Goal: Navigation & Orientation: Understand site structure

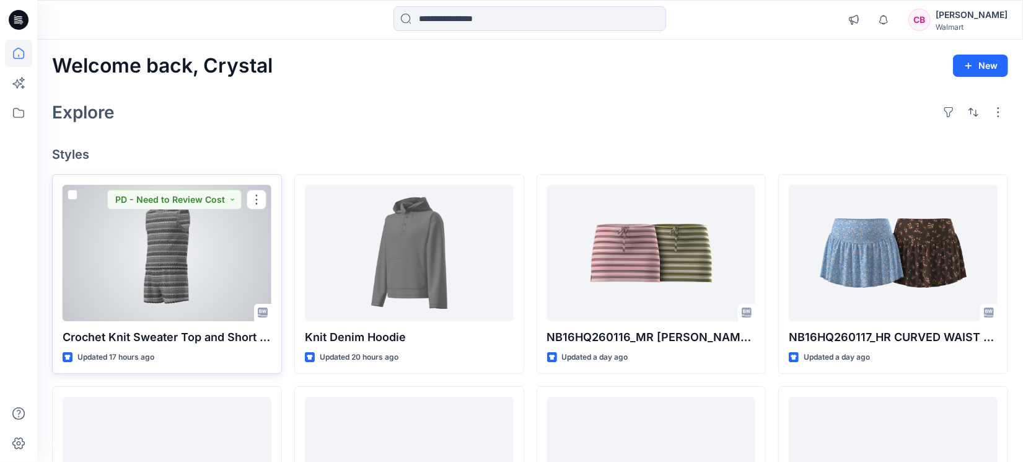
click at [178, 248] on div at bounding box center [167, 253] width 209 height 136
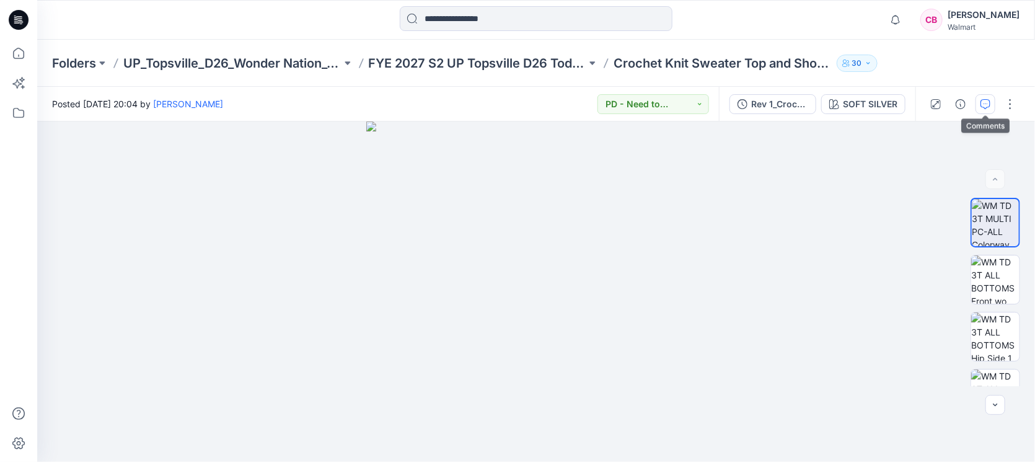
click at [986, 103] on icon "button" at bounding box center [985, 104] width 10 height 10
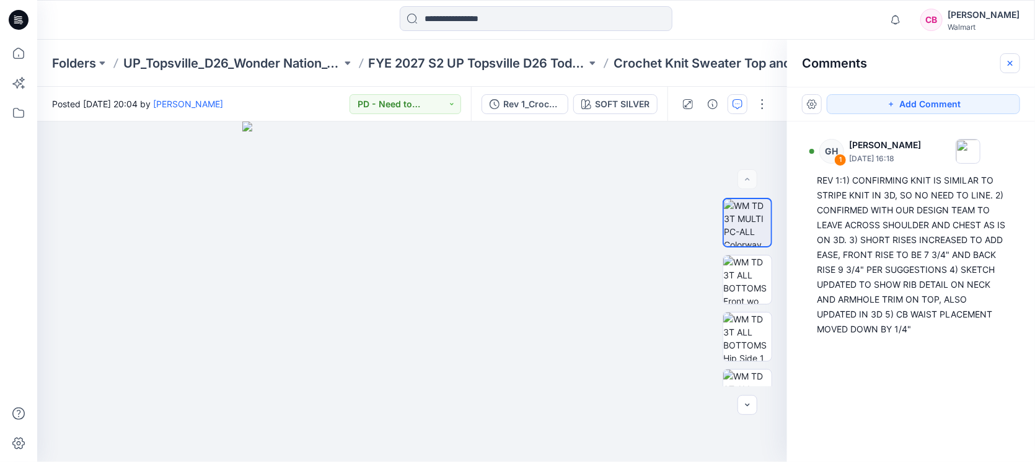
click at [1005, 55] on button "button" at bounding box center [1010, 63] width 20 height 20
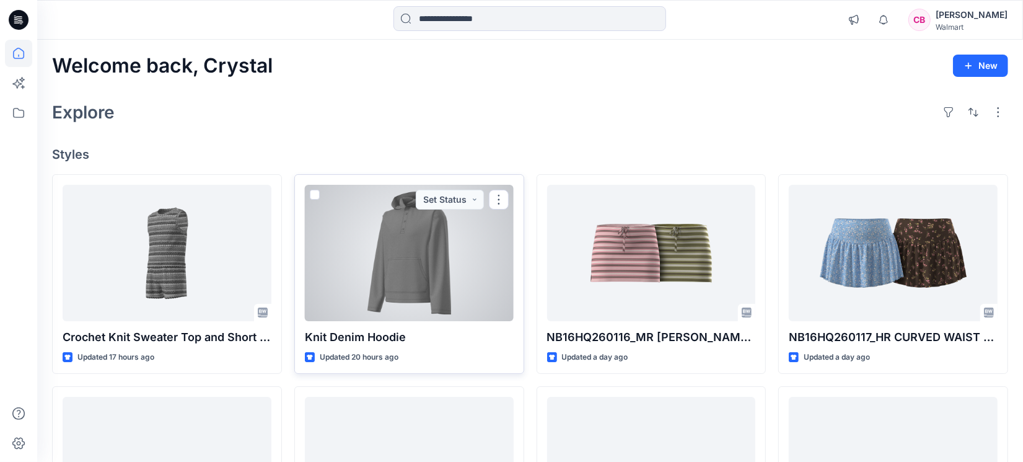
click at [364, 270] on div at bounding box center [409, 253] width 209 height 136
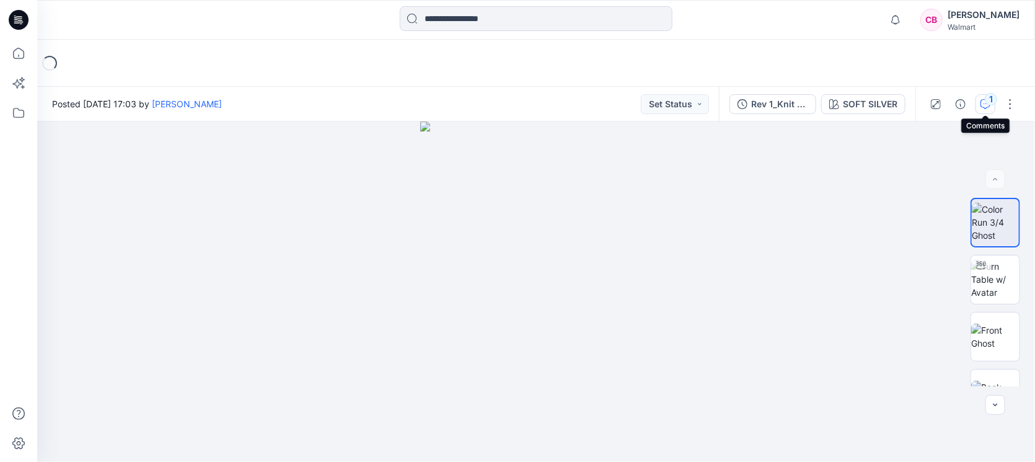
click at [986, 102] on div "1" at bounding box center [990, 99] width 12 height 12
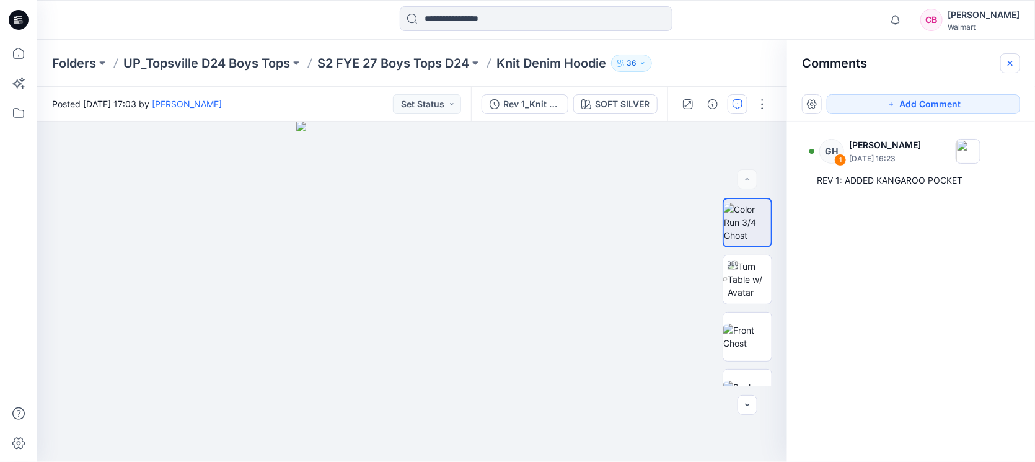
click at [1010, 58] on icon "button" at bounding box center [1010, 63] width 10 height 10
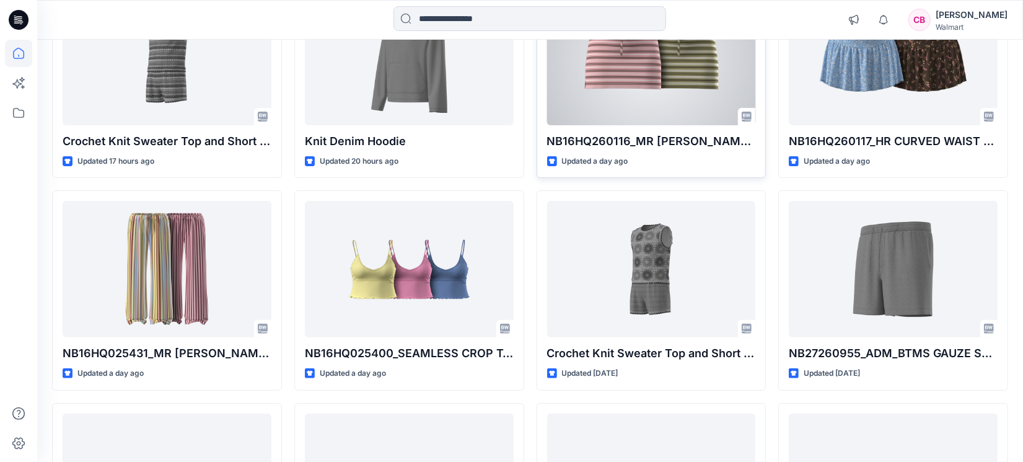
scroll to position [232, 0]
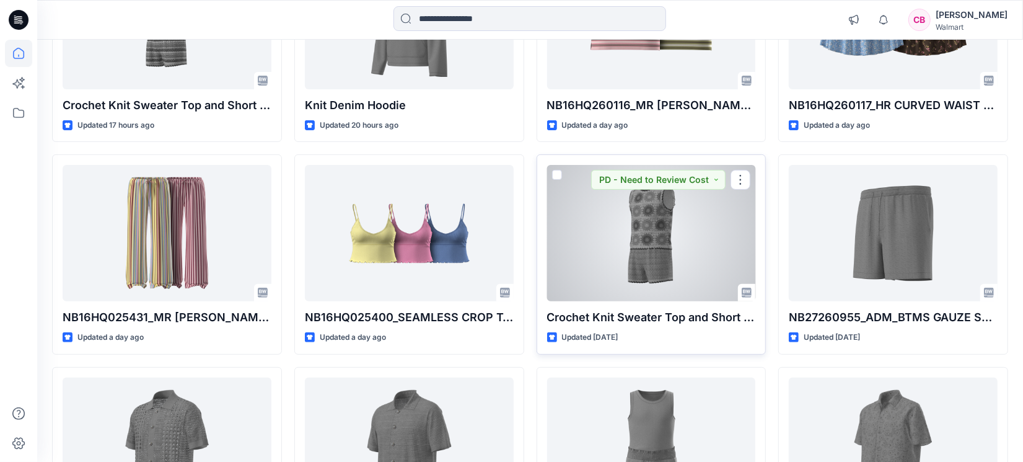
click at [609, 243] on div at bounding box center [651, 233] width 209 height 136
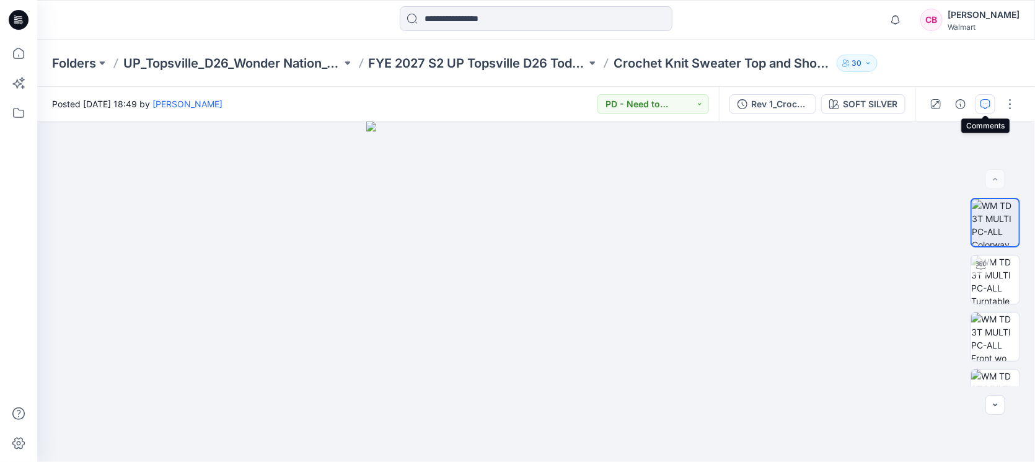
click at [982, 99] on icon "button" at bounding box center [985, 104] width 10 height 10
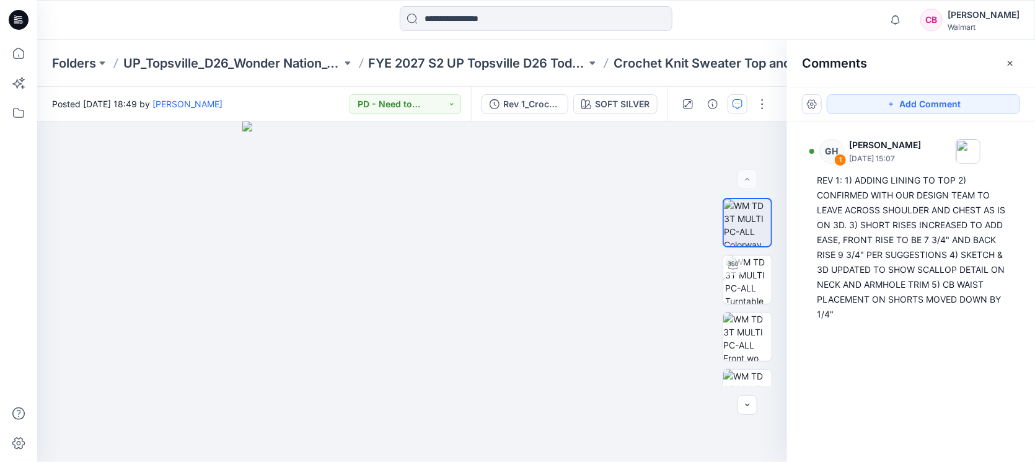
click at [1004, 74] on div "Comments" at bounding box center [911, 63] width 248 height 46
click at [1013, 59] on icon "button" at bounding box center [1010, 63] width 10 height 10
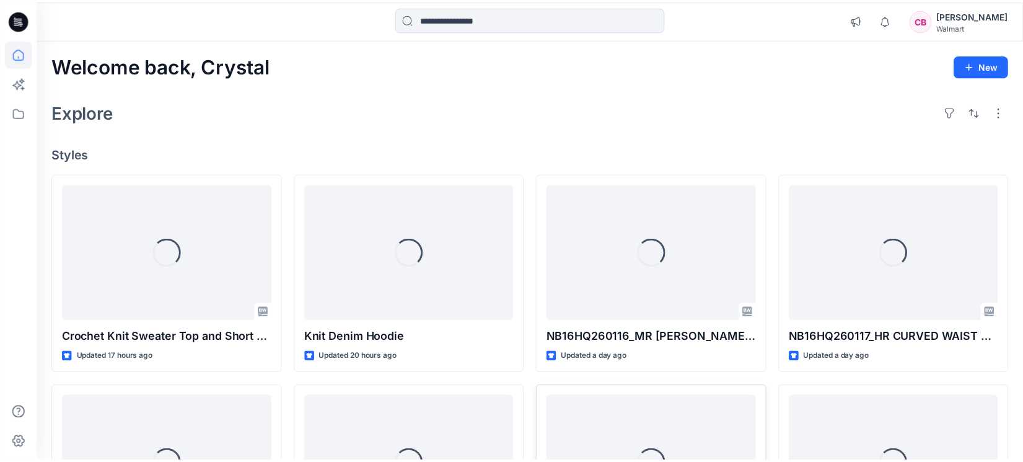
scroll to position [232, 0]
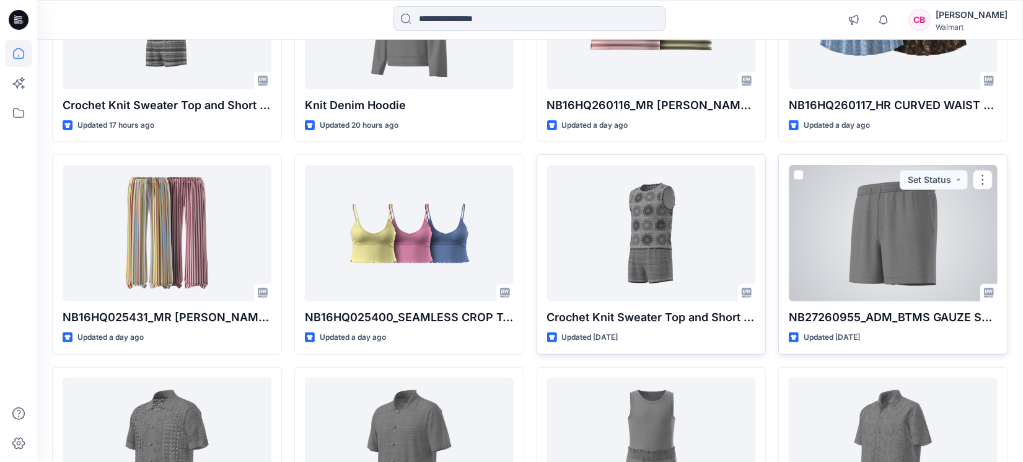
click at [878, 261] on div at bounding box center [893, 233] width 209 height 136
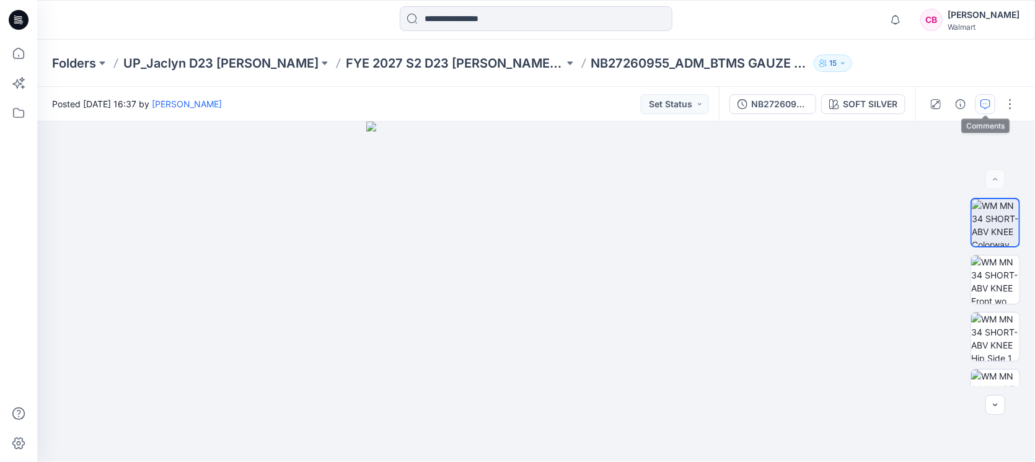
click at [984, 102] on icon "button" at bounding box center [985, 104] width 10 height 10
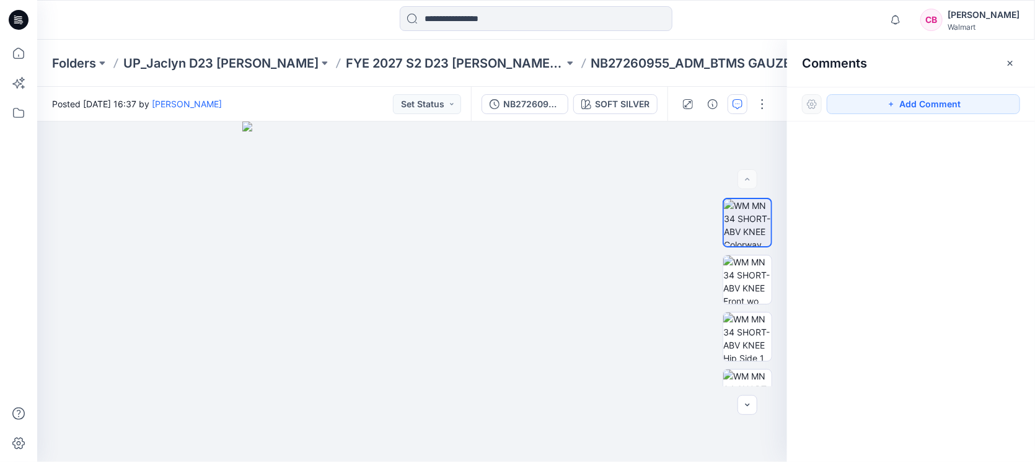
click at [1012, 68] on button "button" at bounding box center [1010, 63] width 20 height 20
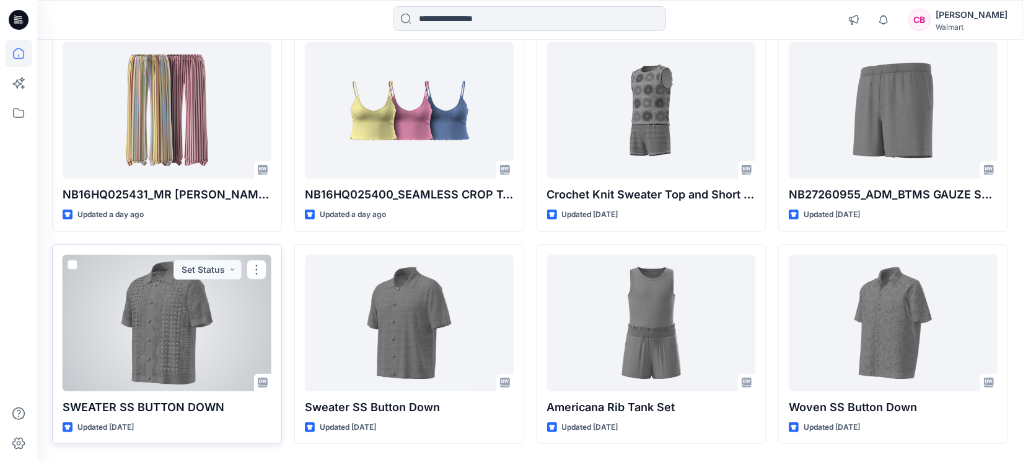
scroll to position [395, 0]
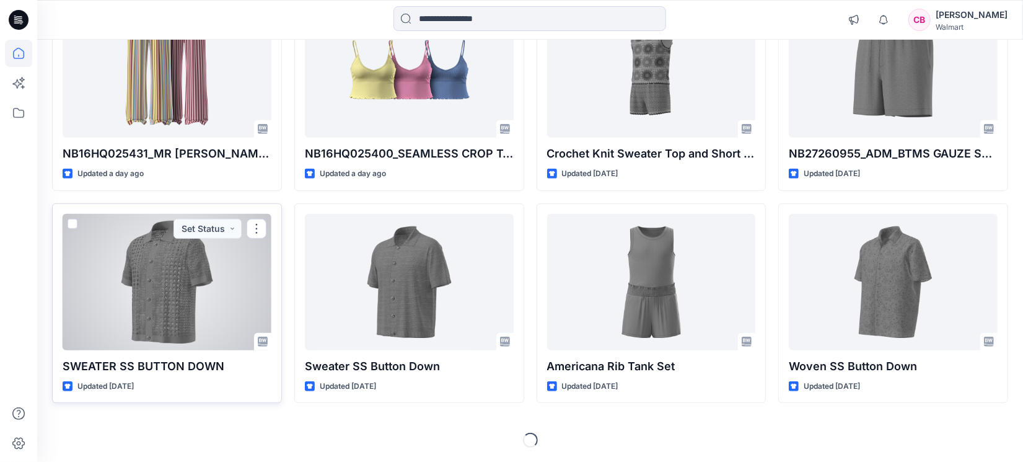
click at [165, 284] on div at bounding box center [167, 282] width 209 height 136
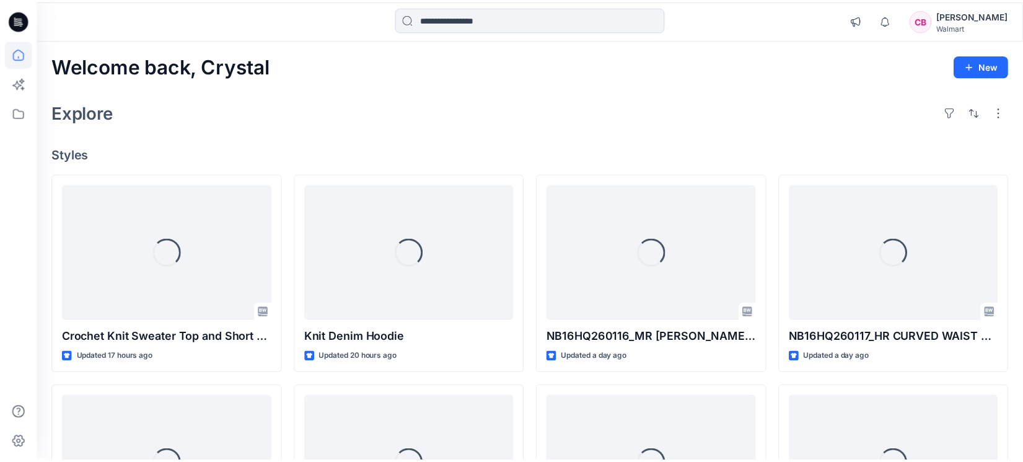
scroll to position [395, 0]
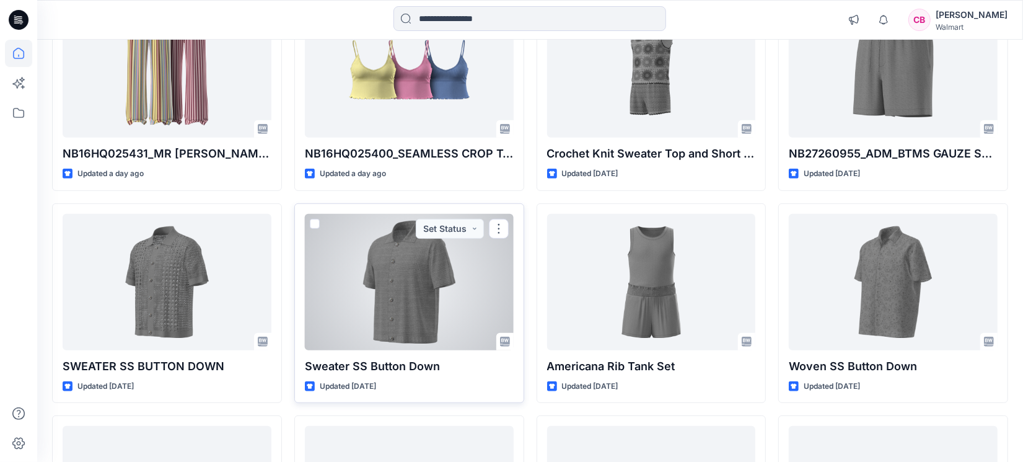
click at [417, 320] on div at bounding box center [409, 282] width 209 height 136
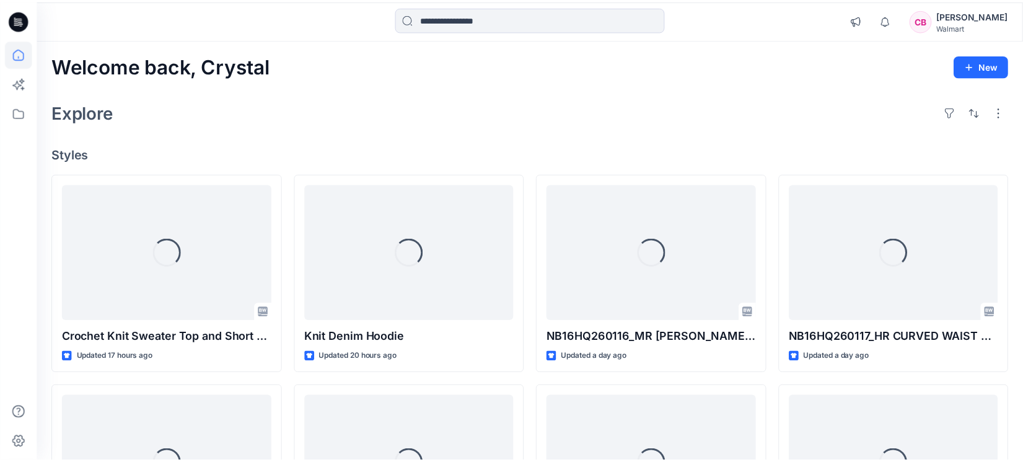
scroll to position [395, 0]
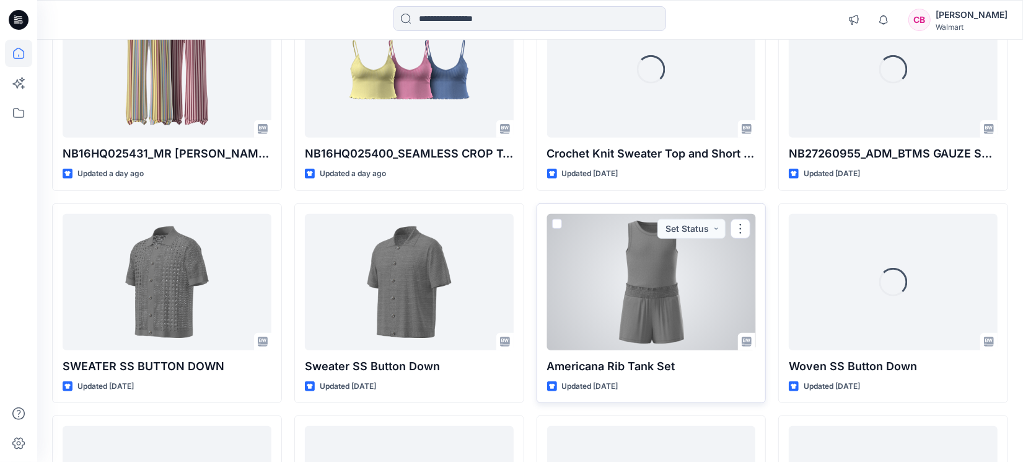
click at [642, 316] on div at bounding box center [651, 282] width 209 height 136
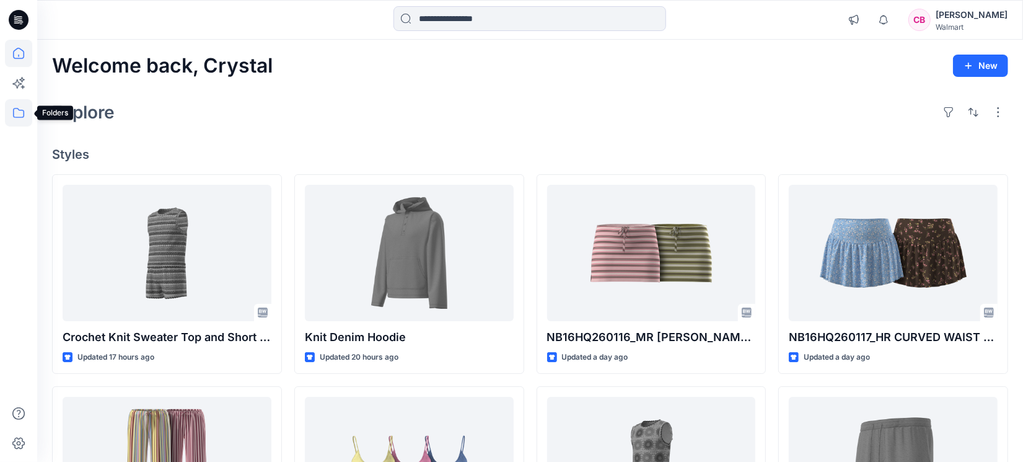
click at [13, 116] on icon at bounding box center [18, 113] width 11 height 10
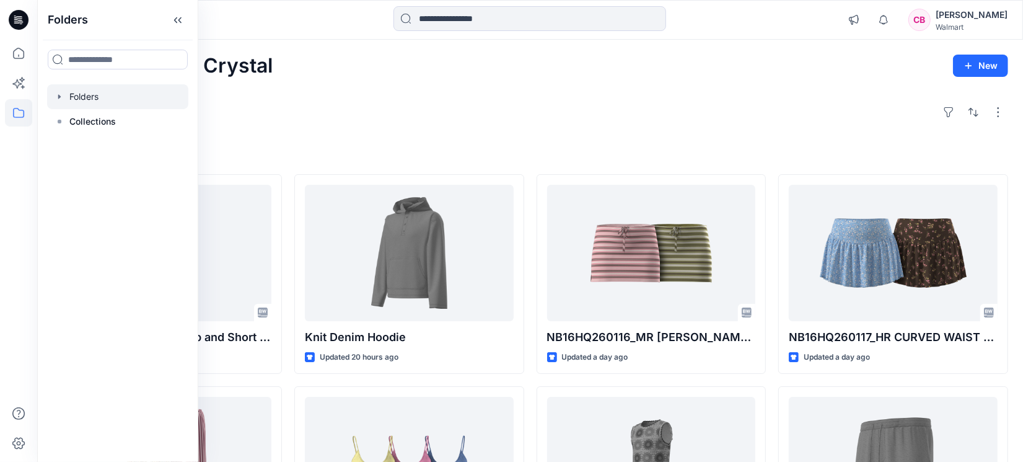
click at [76, 95] on div at bounding box center [117, 96] width 141 height 25
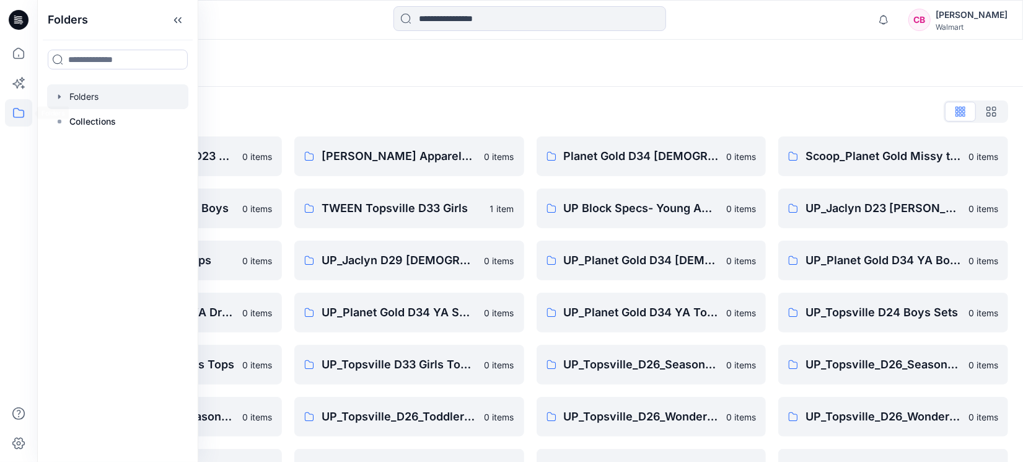
click at [4, 120] on div at bounding box center [18, 231] width 37 height 462
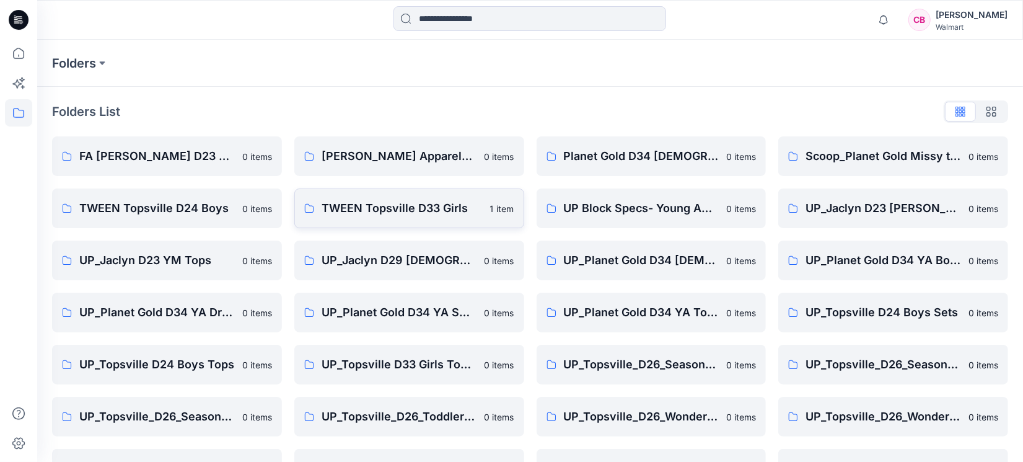
click at [405, 205] on p "TWEEN Topsville D33 Girls" at bounding box center [402, 207] width 161 height 17
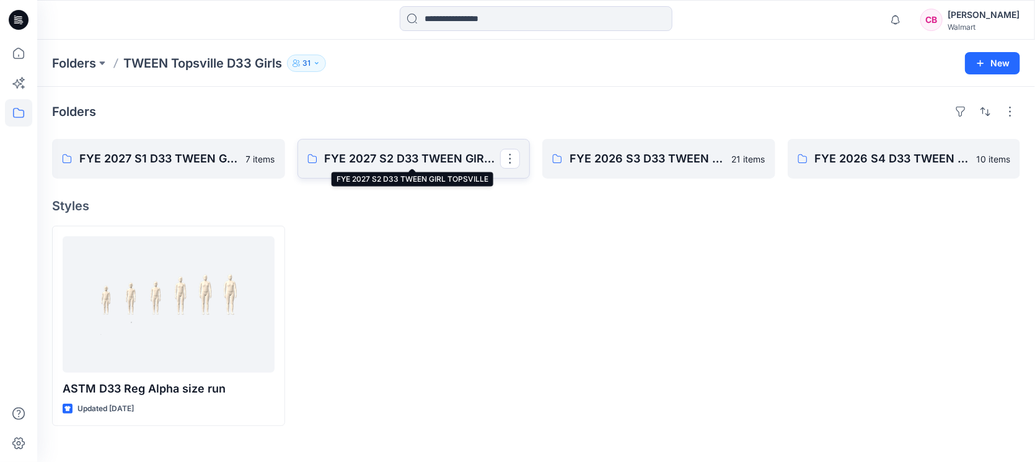
click at [429, 165] on p "FYE 2027 S2 D33 TWEEN GIRL TOPSVILLE" at bounding box center [413, 158] width 176 height 17
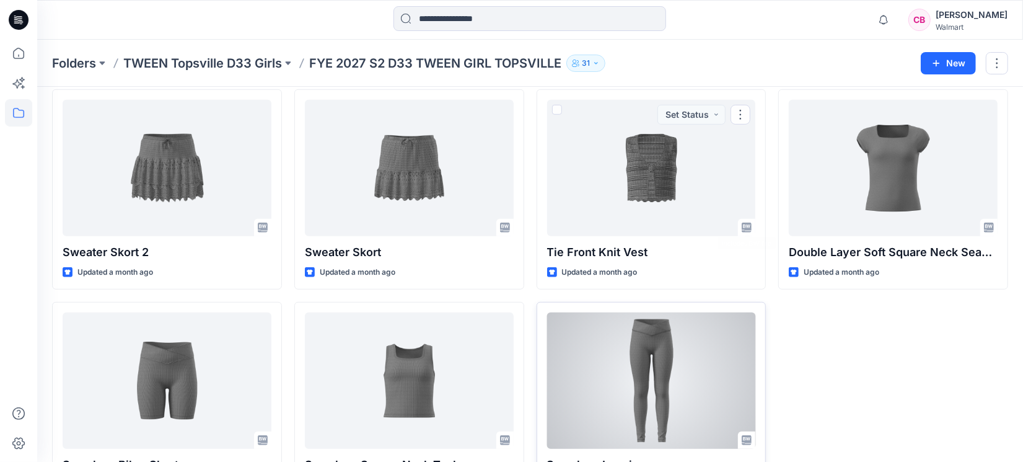
scroll to position [527, 0]
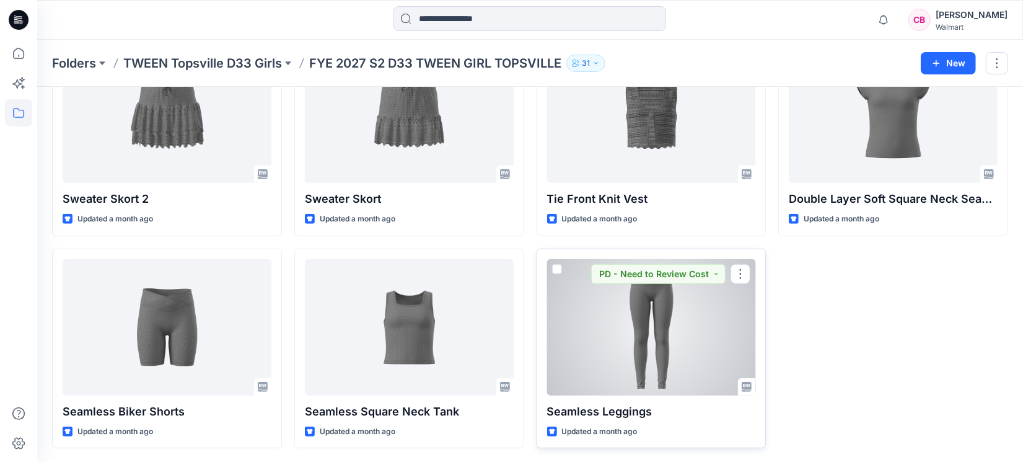
click at [631, 318] on div at bounding box center [651, 327] width 209 height 136
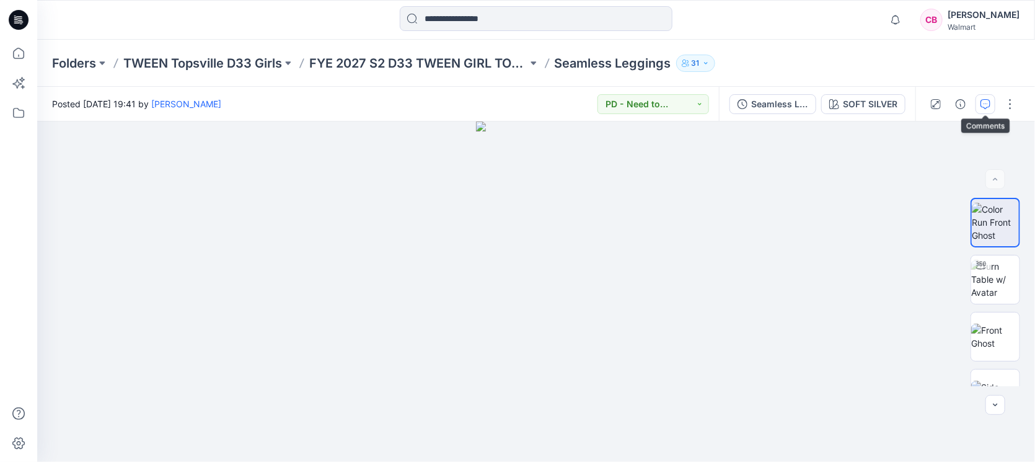
click at [978, 103] on button "button" at bounding box center [985, 104] width 20 height 20
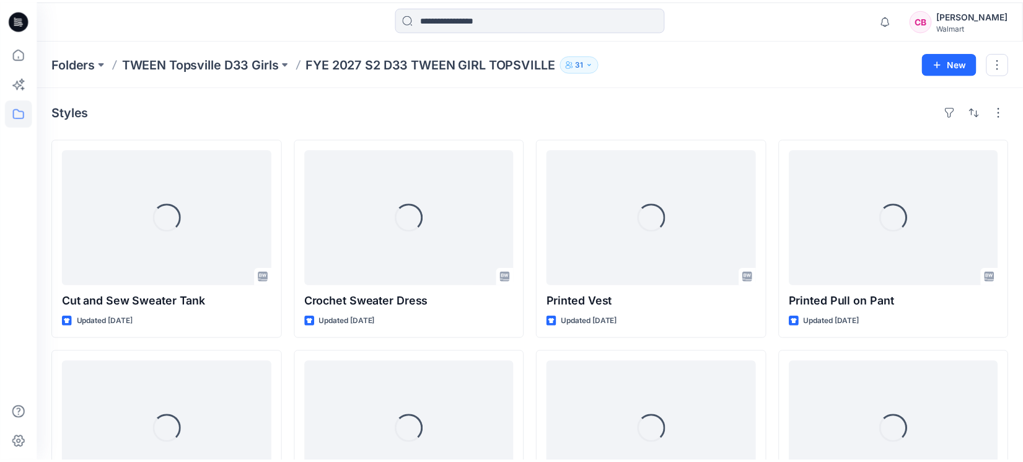
scroll to position [527, 0]
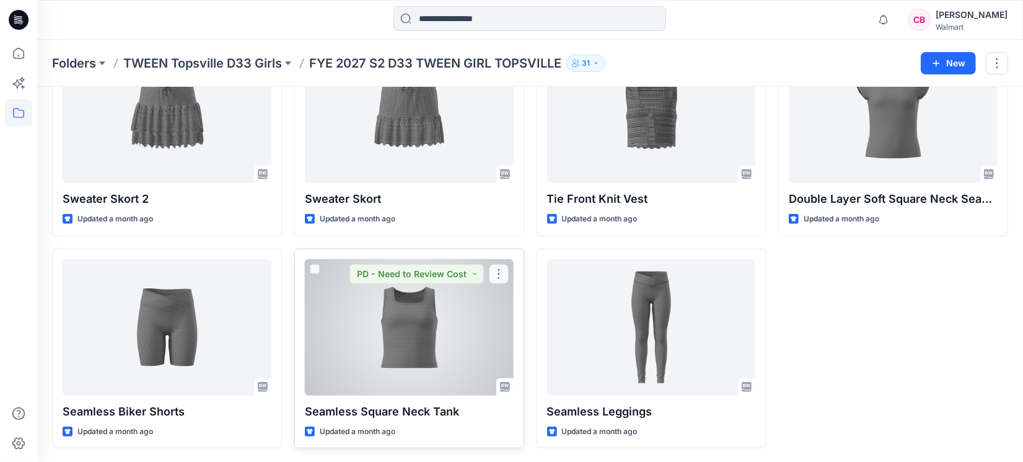
click at [426, 331] on div at bounding box center [409, 327] width 209 height 136
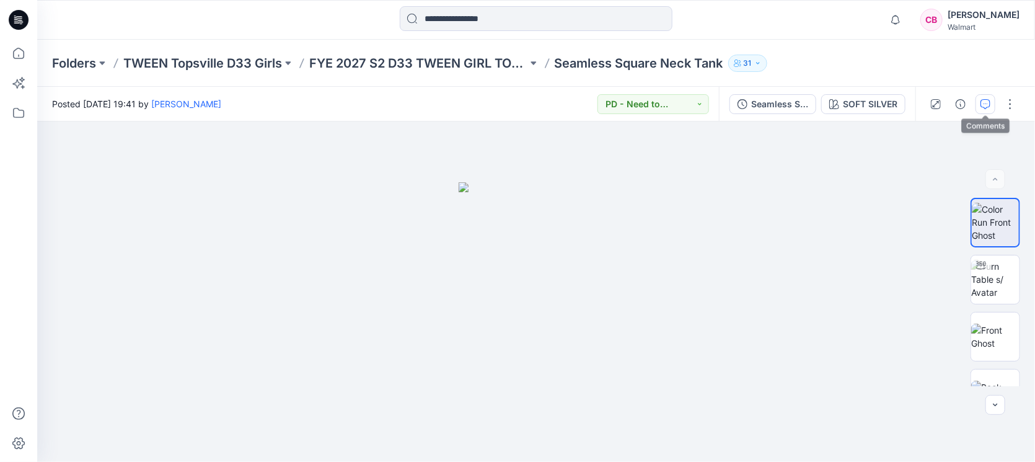
click at [982, 96] on button "button" at bounding box center [985, 104] width 20 height 20
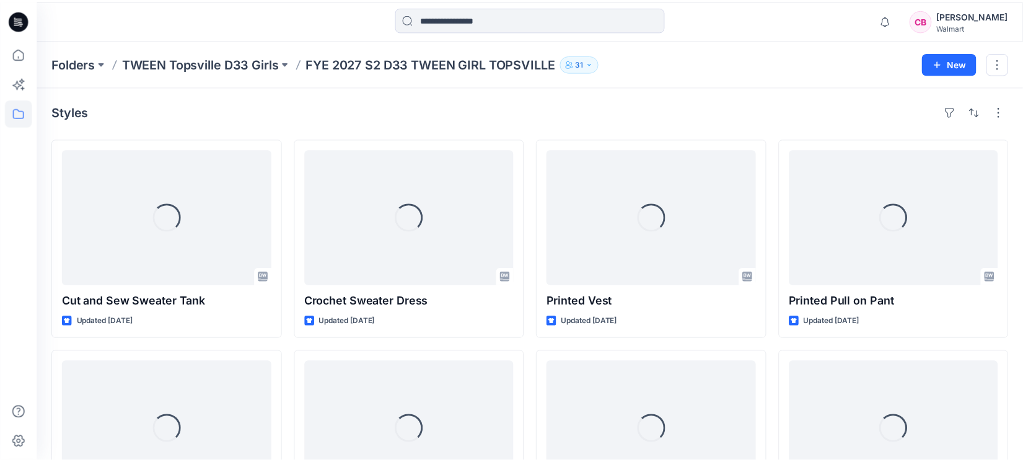
scroll to position [527, 0]
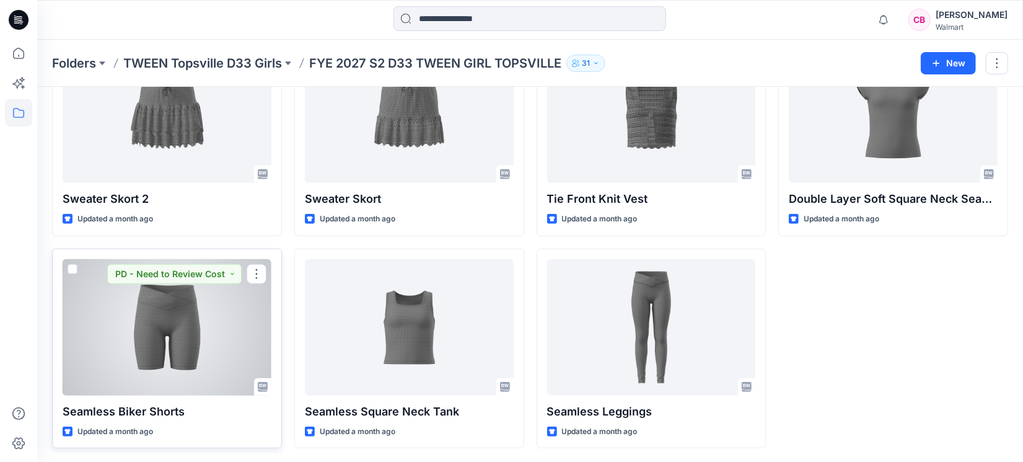
click at [206, 312] on div at bounding box center [167, 327] width 209 height 136
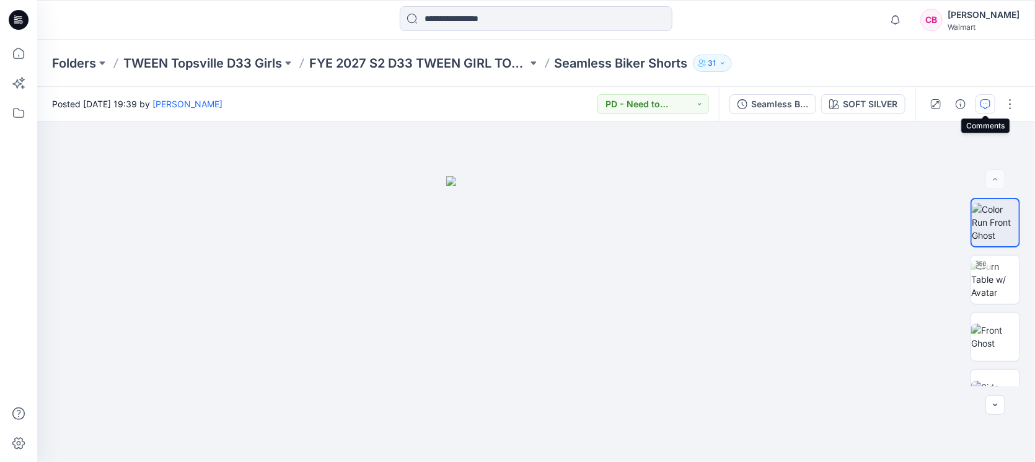
click at [981, 99] on icon "button" at bounding box center [985, 104] width 10 height 10
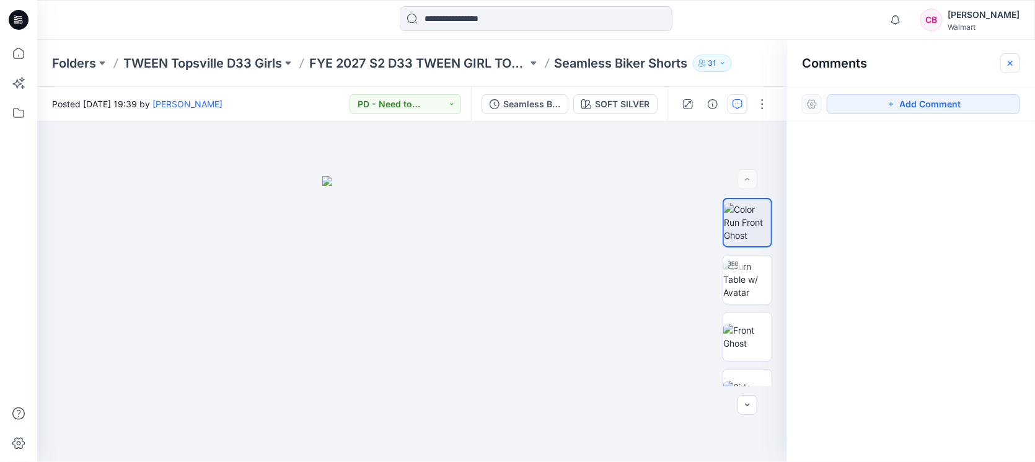
click at [1005, 62] on icon "button" at bounding box center [1010, 63] width 10 height 10
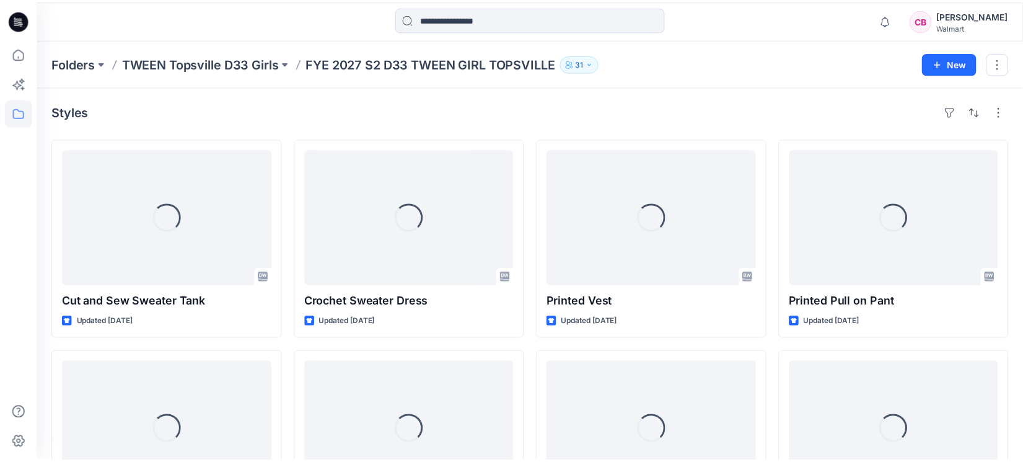
scroll to position [527, 0]
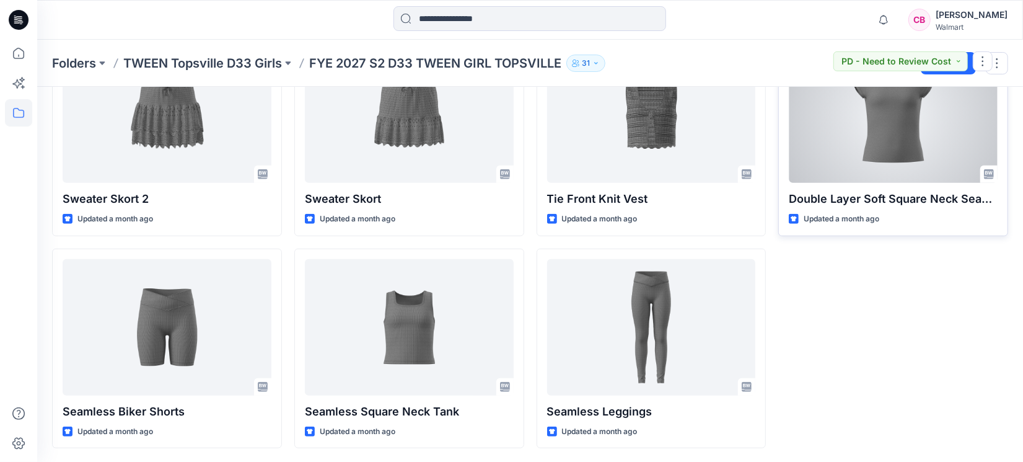
click at [903, 130] on div at bounding box center [893, 114] width 209 height 136
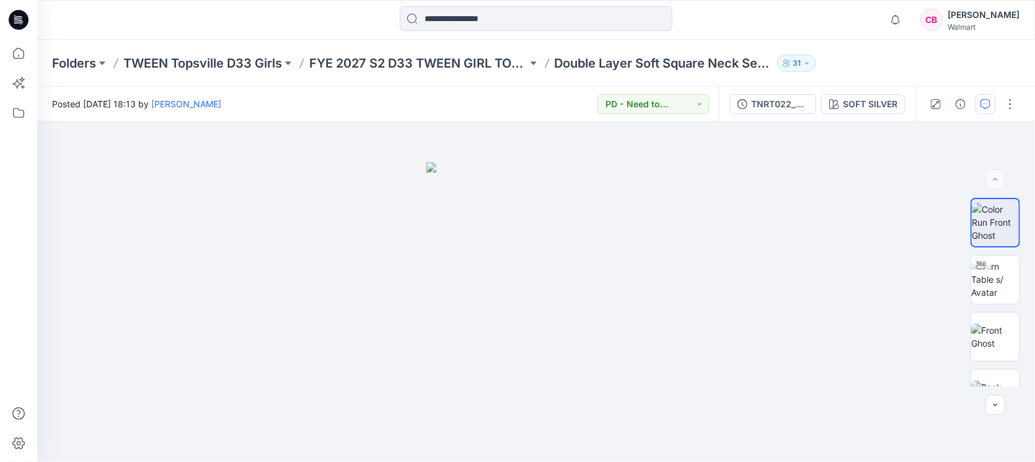
click at [979, 105] on button "button" at bounding box center [985, 104] width 20 height 20
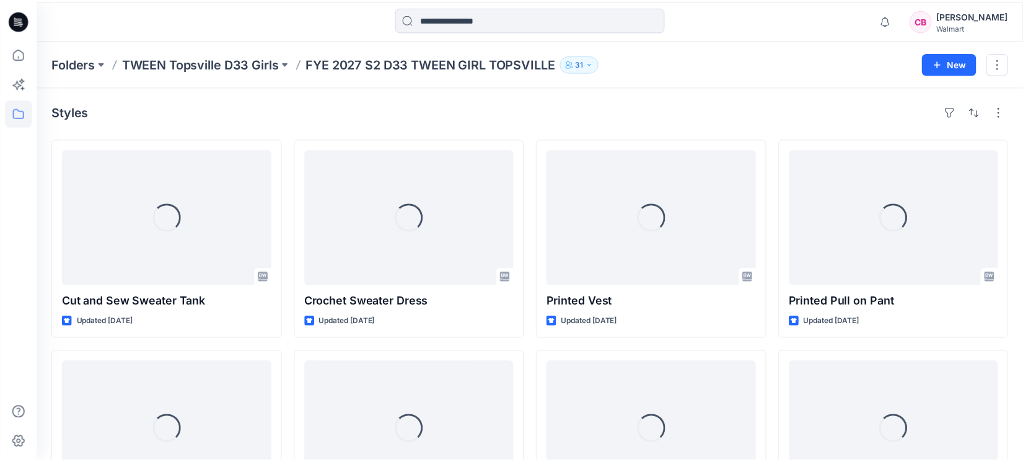
scroll to position [527, 0]
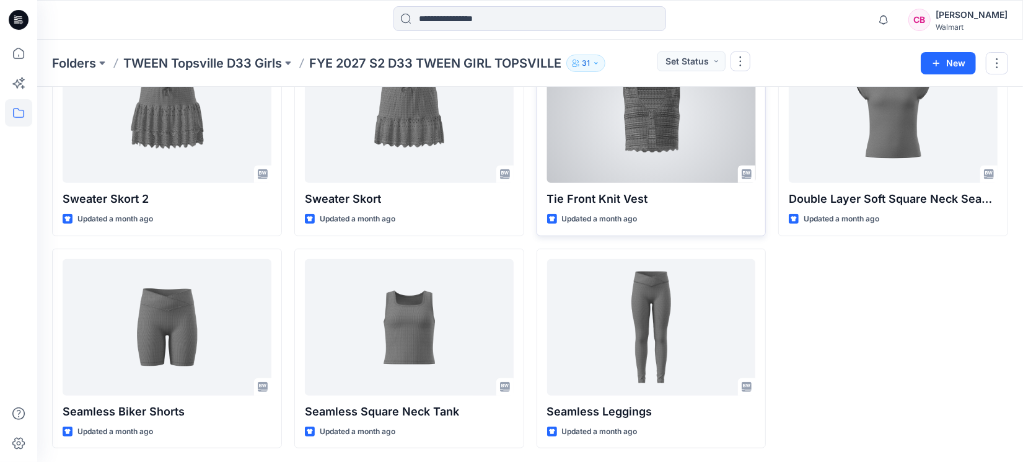
click at [685, 149] on div at bounding box center [651, 114] width 209 height 136
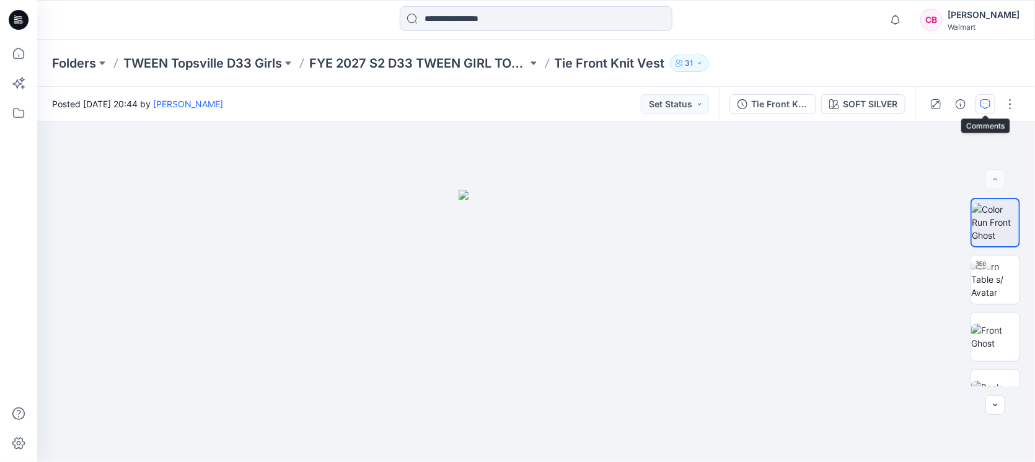
click at [979, 101] on button "button" at bounding box center [985, 104] width 20 height 20
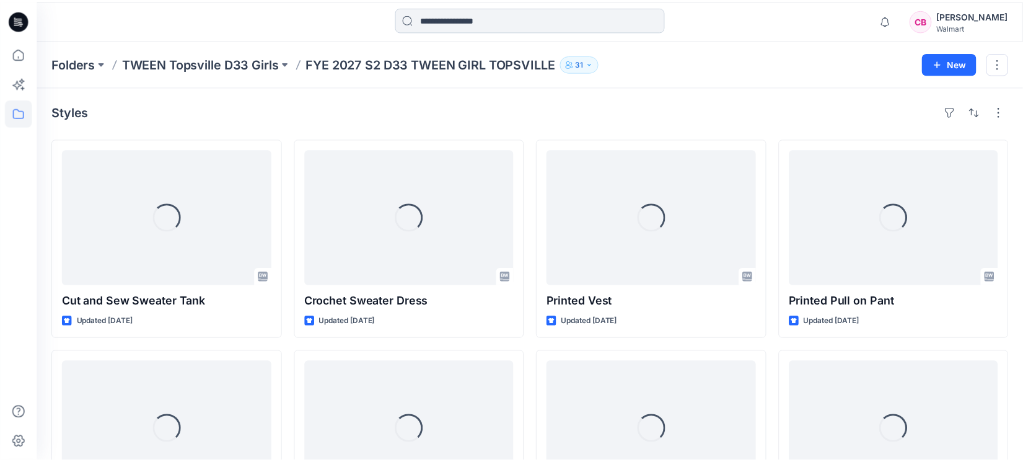
scroll to position [527, 0]
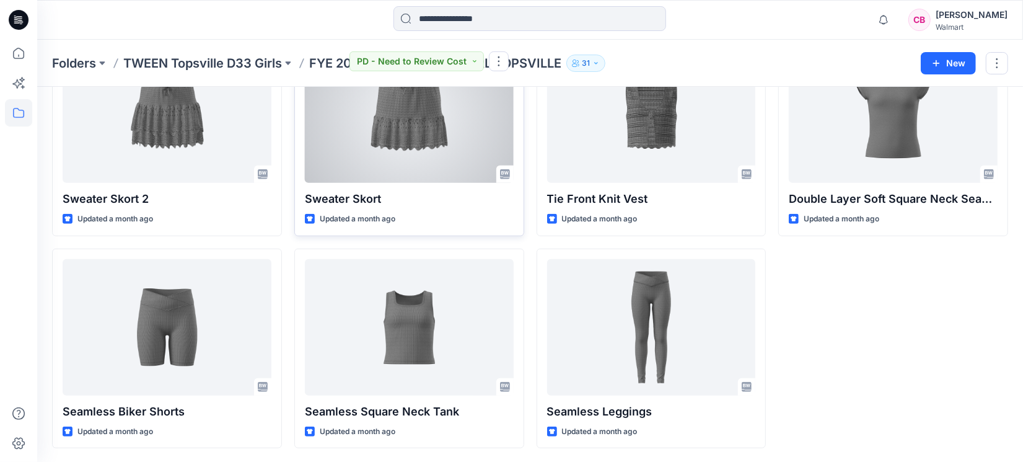
click at [414, 131] on div at bounding box center [409, 114] width 209 height 136
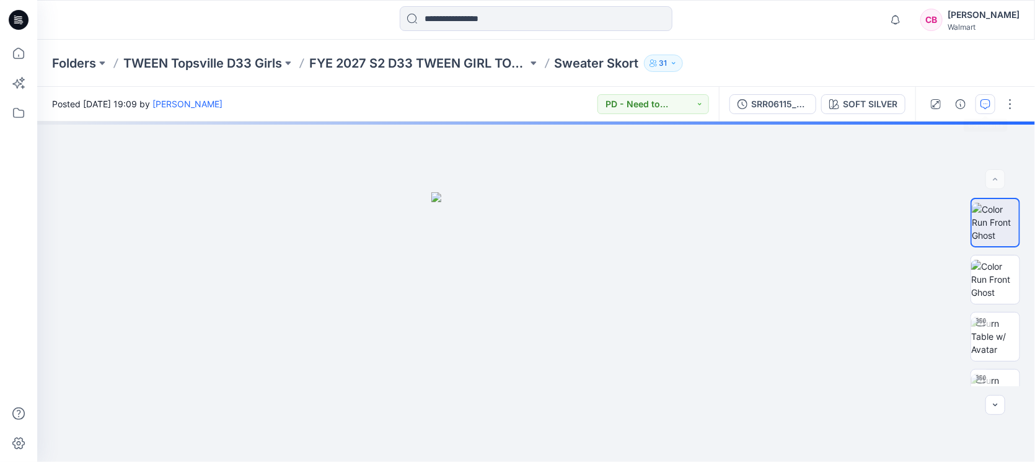
click at [981, 95] on button "button" at bounding box center [985, 104] width 20 height 20
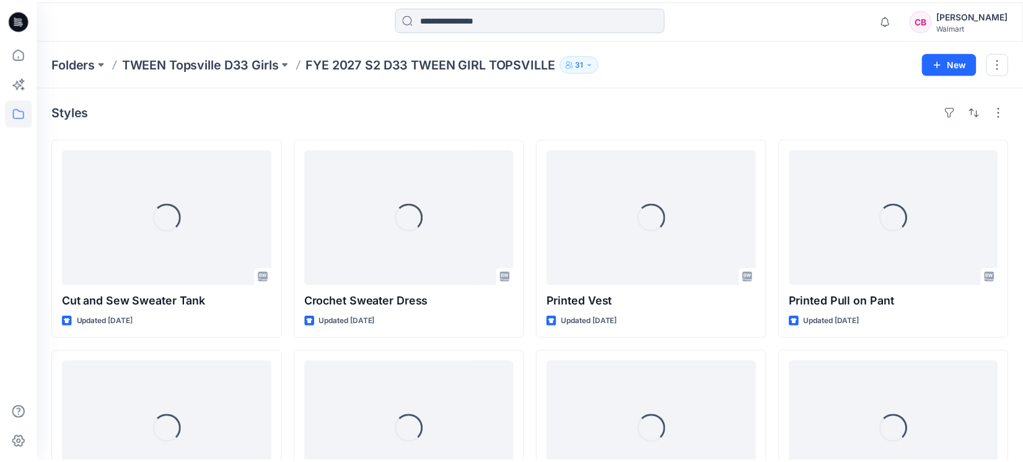
scroll to position [527, 0]
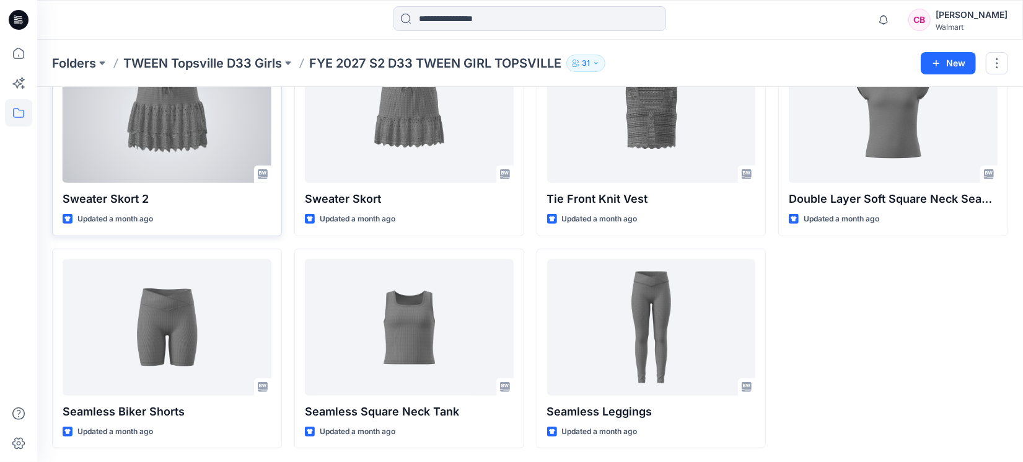
click at [166, 148] on div at bounding box center [167, 114] width 209 height 136
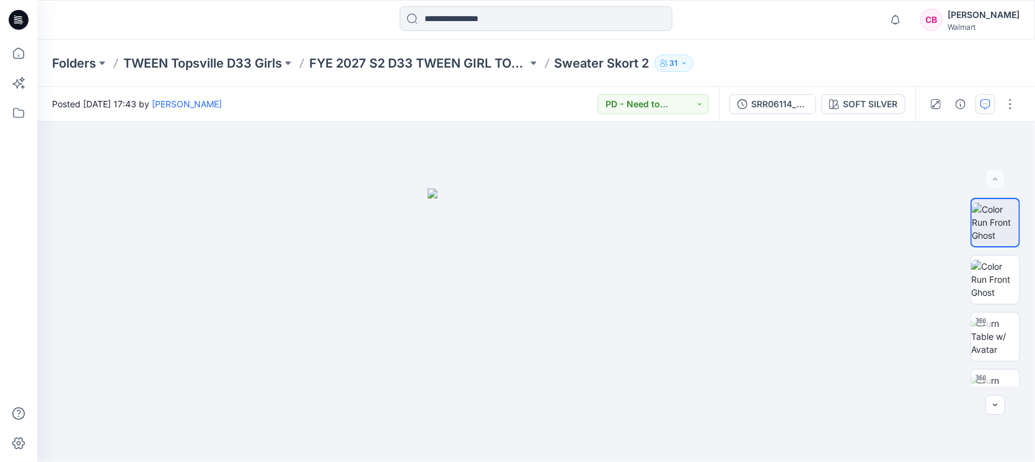
click at [983, 96] on button "button" at bounding box center [985, 104] width 20 height 20
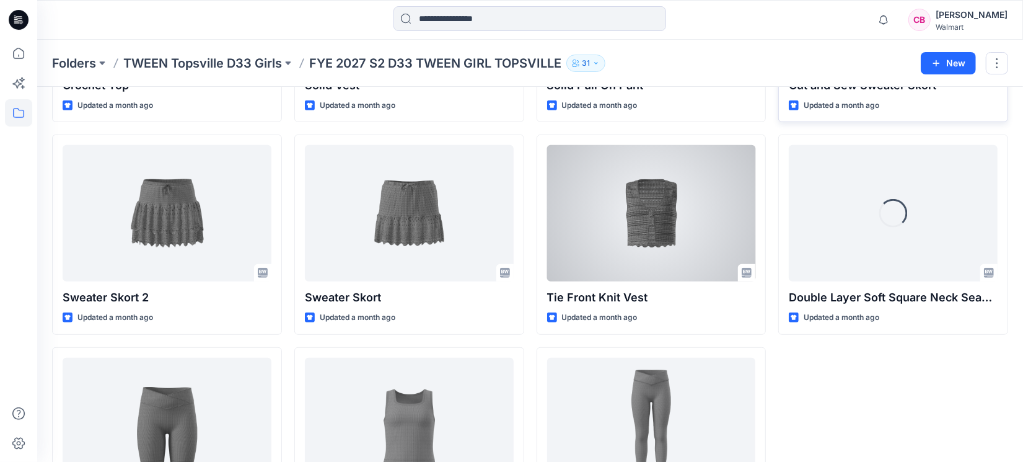
scroll to position [217, 0]
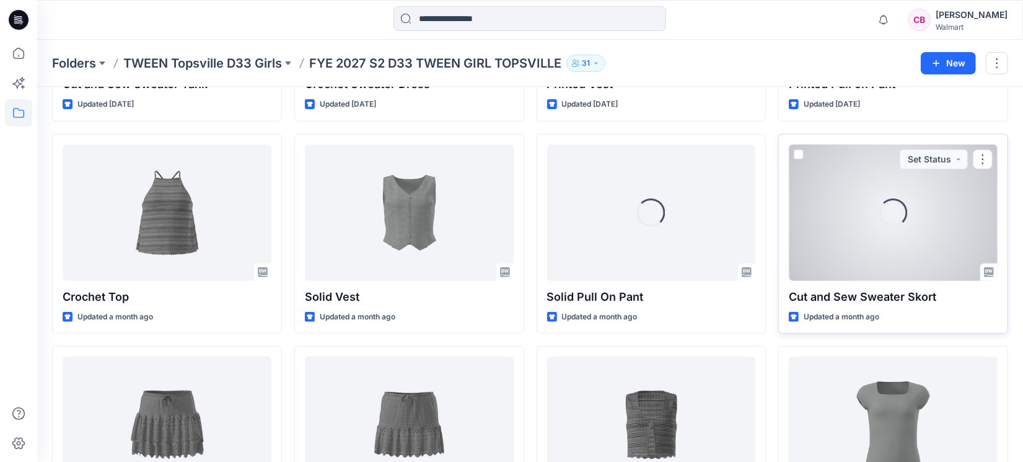
click at [880, 227] on div at bounding box center [893, 212] width 209 height 136
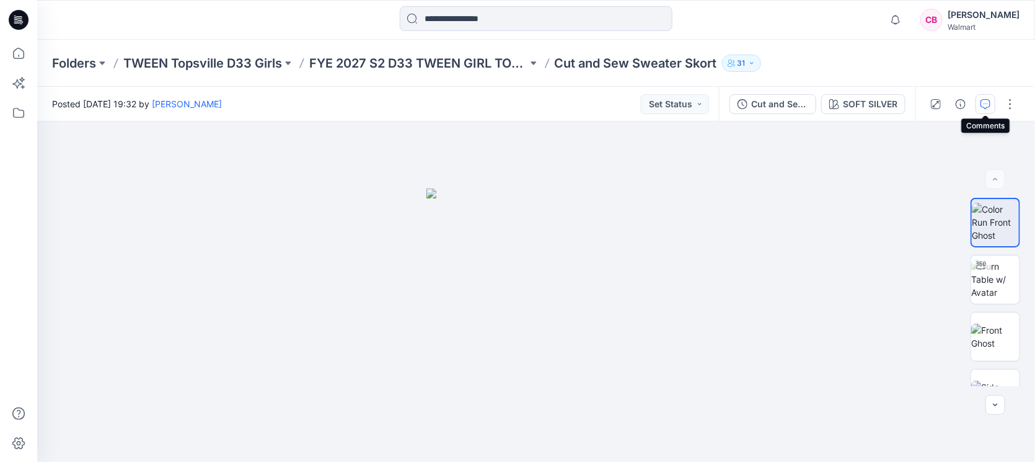
click at [979, 100] on button "button" at bounding box center [985, 104] width 20 height 20
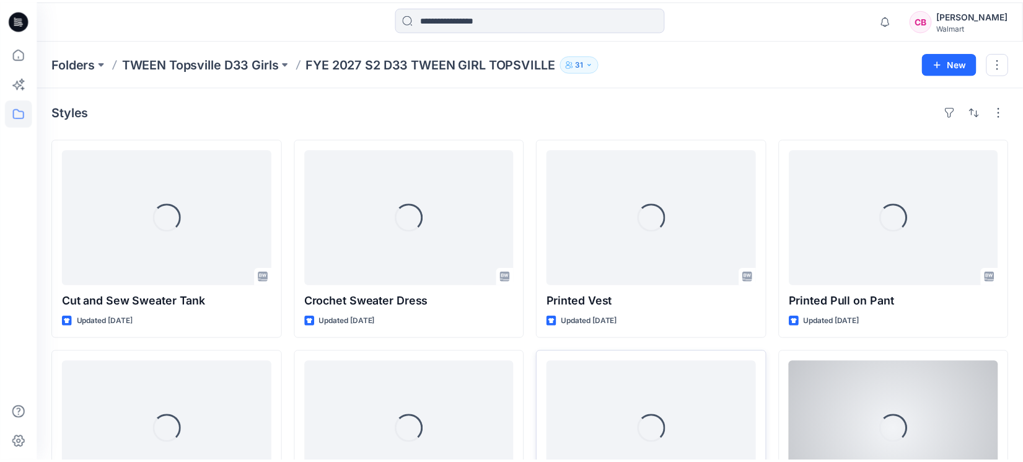
scroll to position [217, 0]
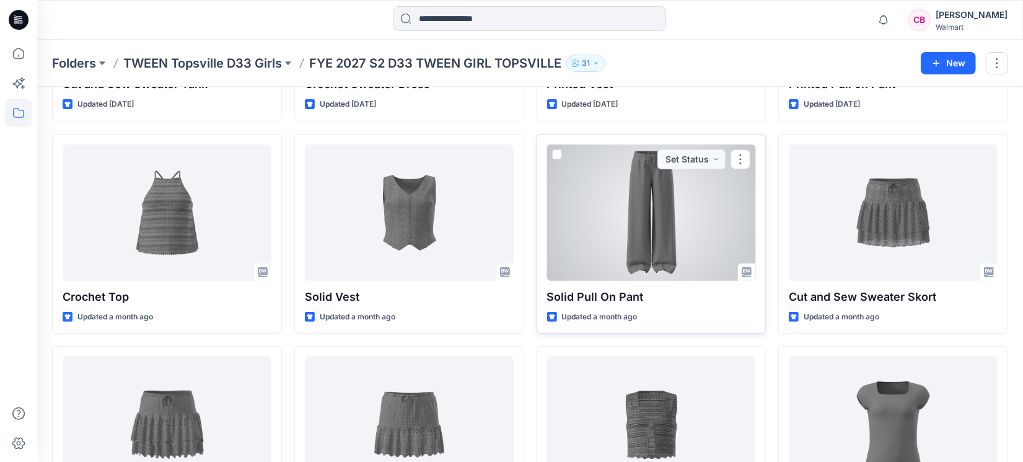
click at [680, 239] on div at bounding box center [651, 212] width 209 height 136
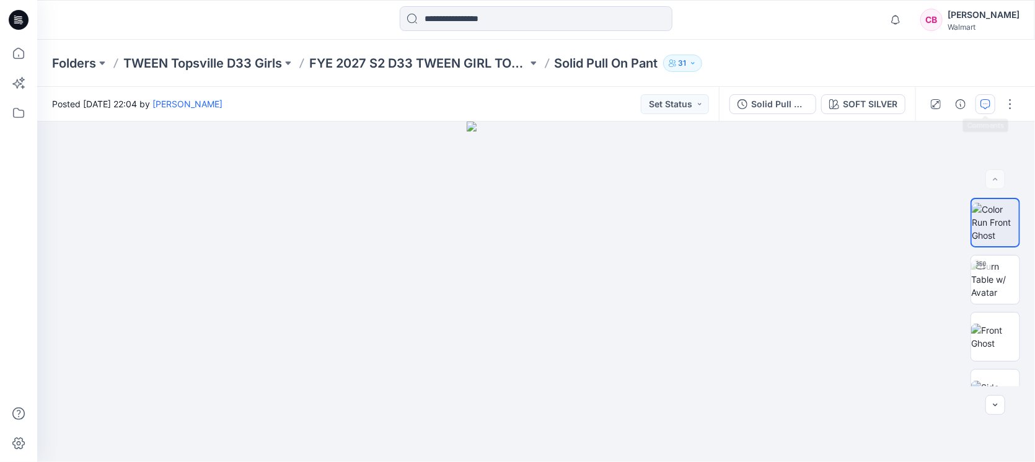
click at [982, 100] on icon "button" at bounding box center [985, 104] width 10 height 10
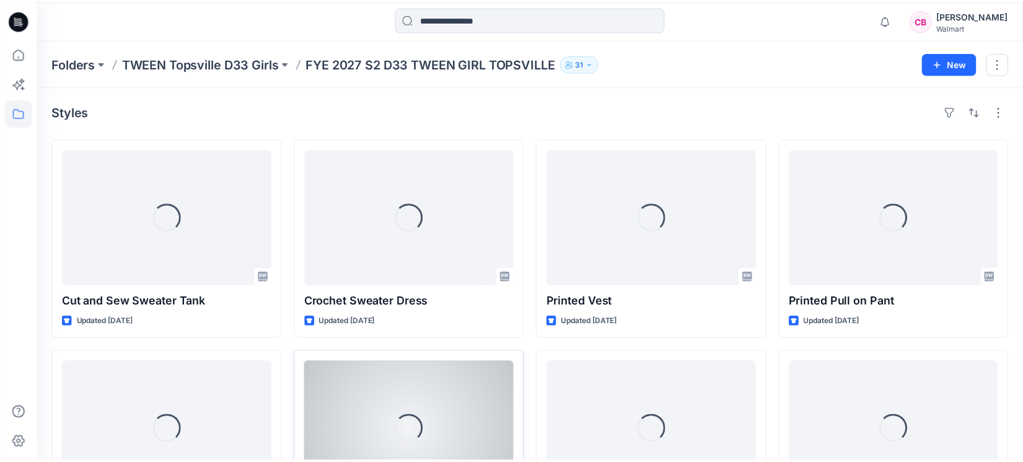
scroll to position [217, 0]
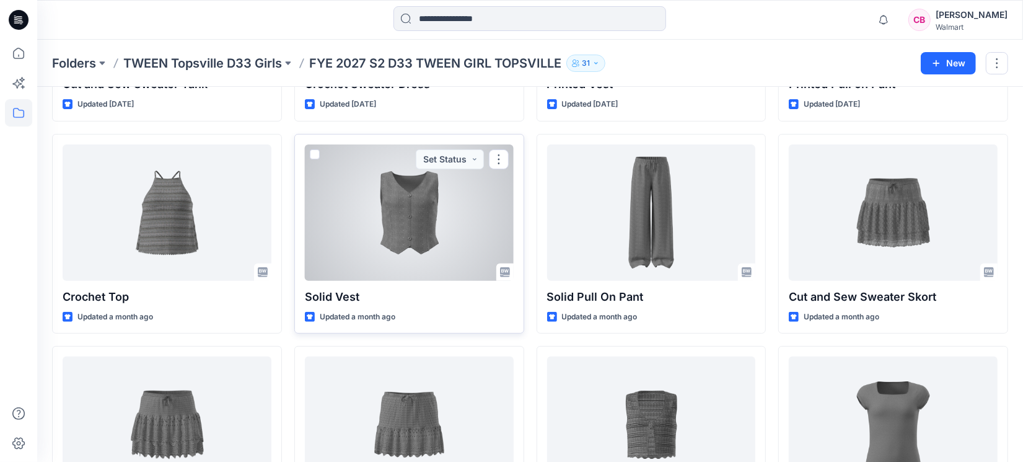
click at [420, 238] on div at bounding box center [409, 212] width 209 height 136
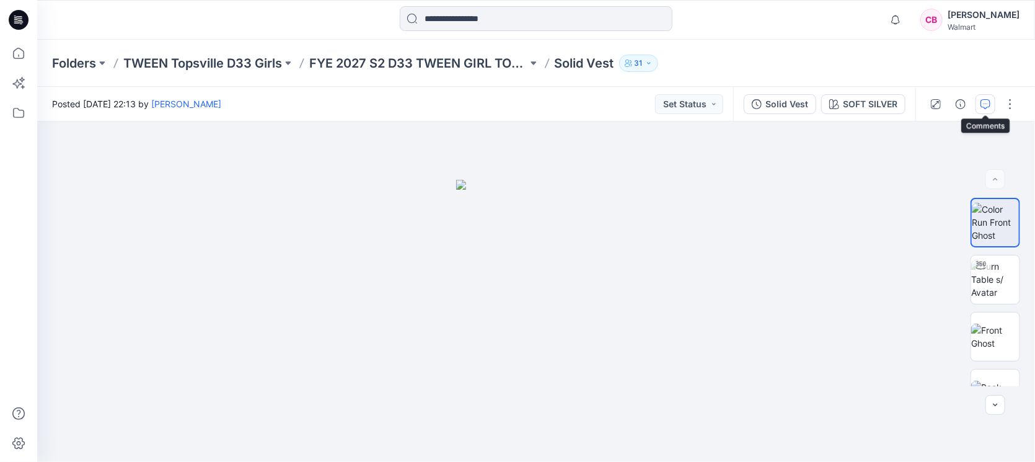
click at [982, 101] on icon "button" at bounding box center [985, 104] width 10 height 10
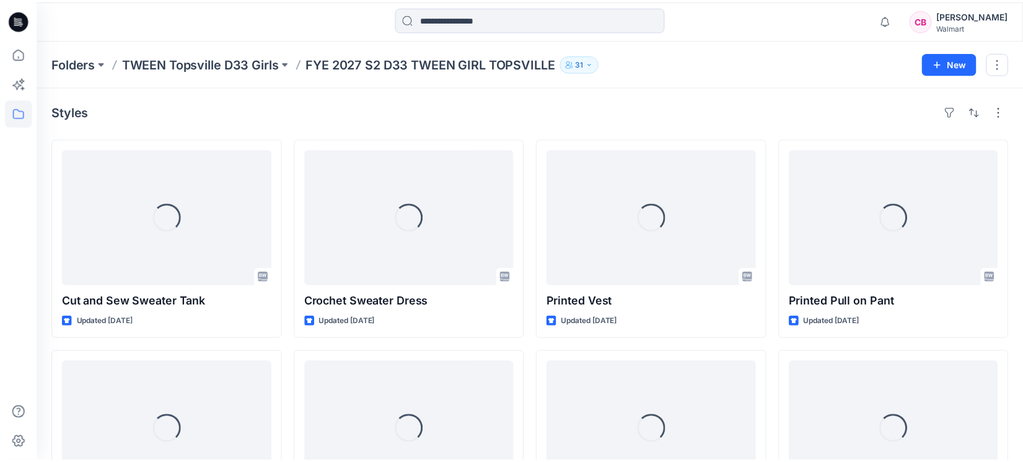
scroll to position [217, 0]
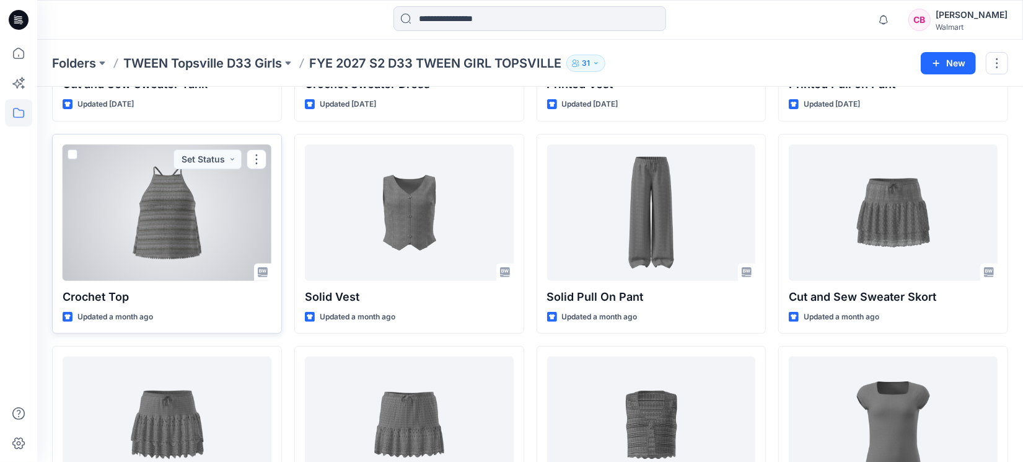
click at [168, 263] on div at bounding box center [167, 212] width 209 height 136
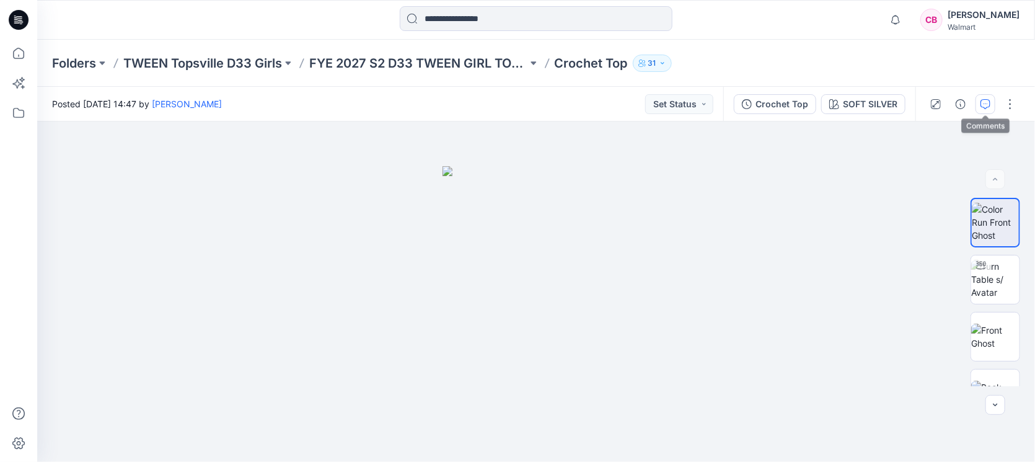
click at [984, 107] on icon "button" at bounding box center [985, 104] width 10 height 10
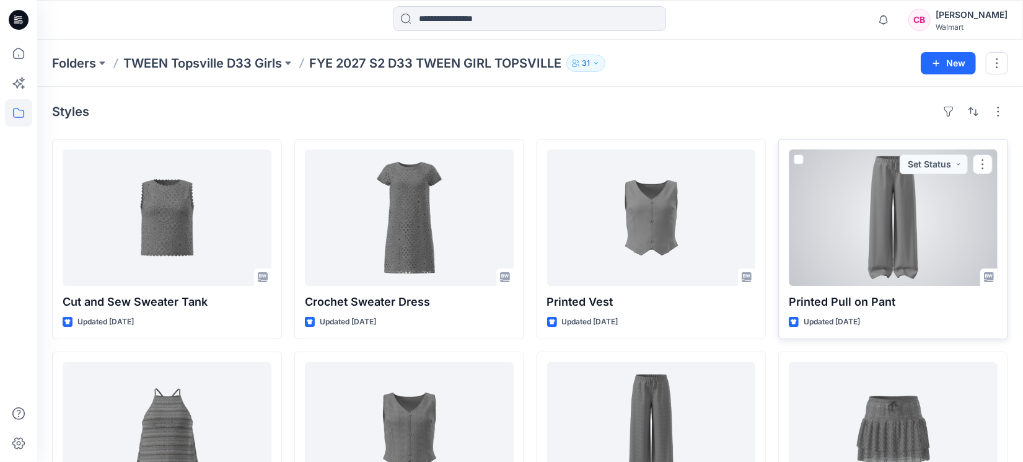
click at [905, 231] on div at bounding box center [893, 217] width 209 height 136
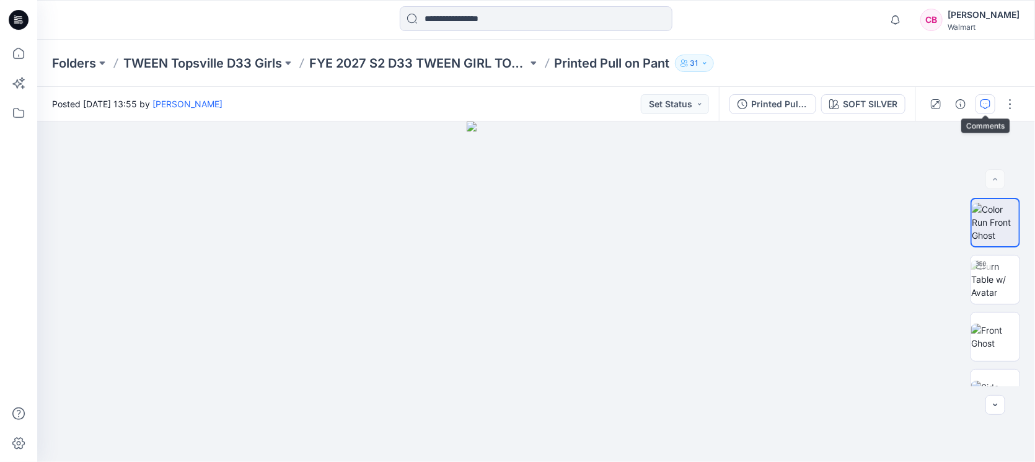
click at [981, 103] on icon "button" at bounding box center [985, 104] width 10 height 10
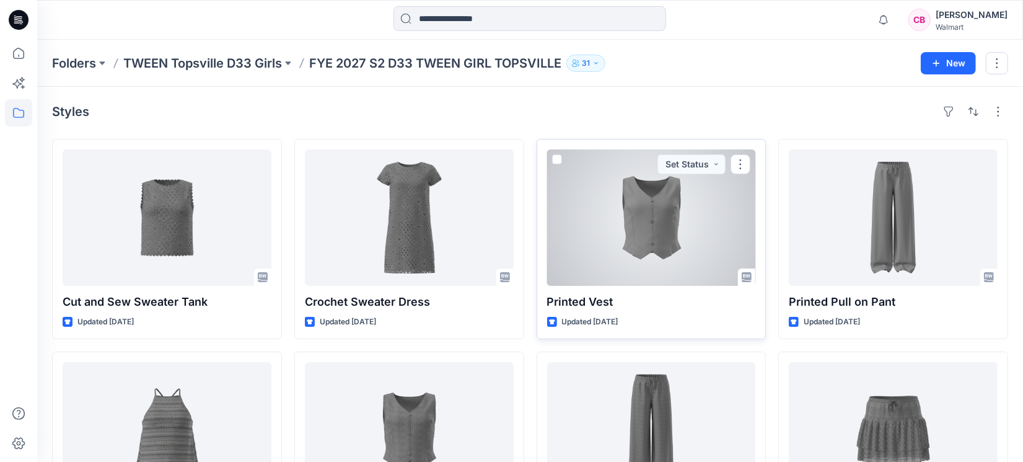
click at [638, 242] on div at bounding box center [651, 217] width 209 height 136
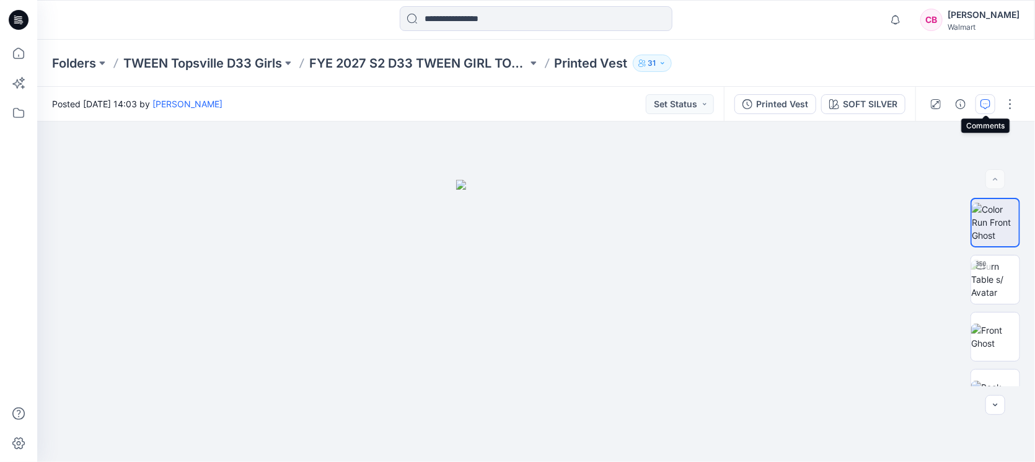
click at [991, 102] on button "button" at bounding box center [985, 104] width 20 height 20
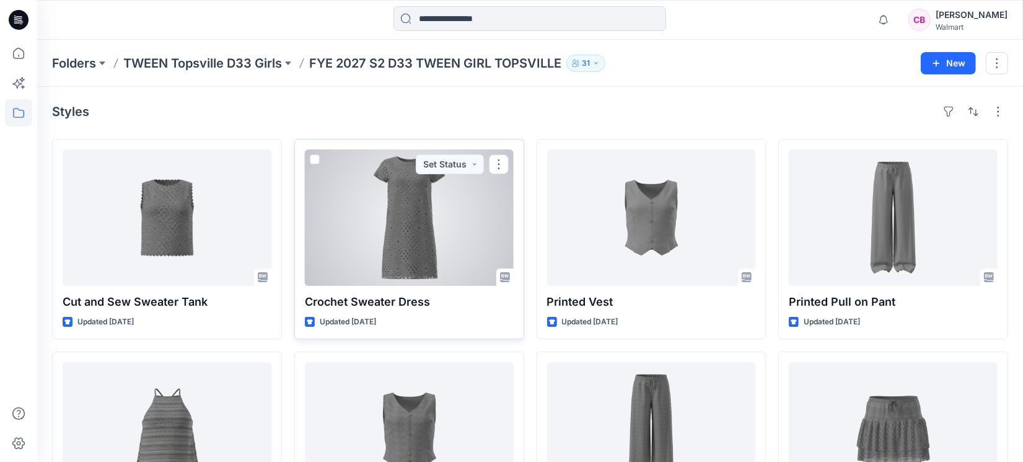
click at [425, 219] on div at bounding box center [409, 217] width 209 height 136
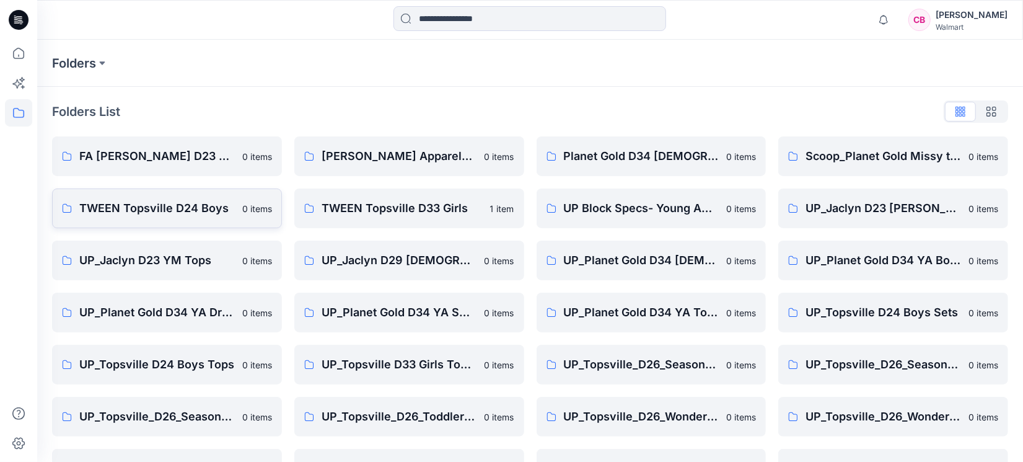
click at [175, 211] on p "TWEEN Topsville D24 Boys" at bounding box center [156, 207] width 155 height 17
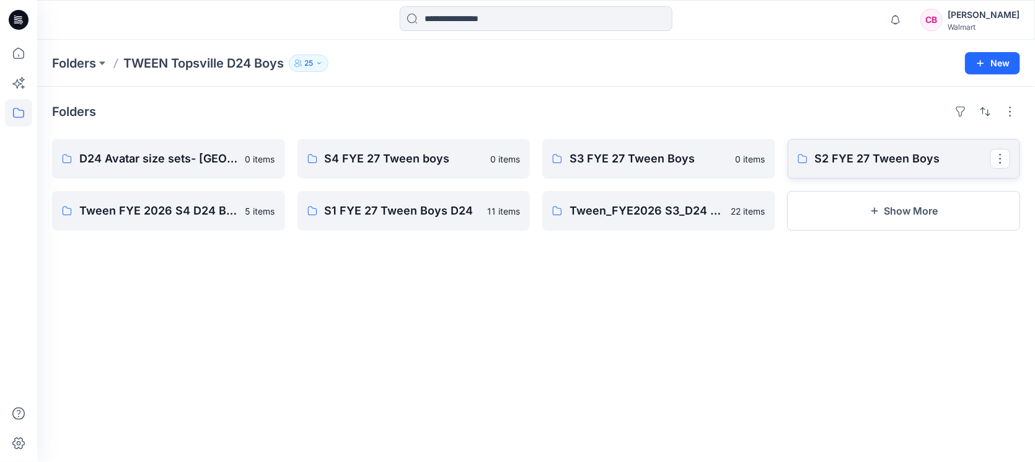
click at [871, 165] on p "S2 FYE 27 Tween Boys" at bounding box center [903, 158] width 176 height 17
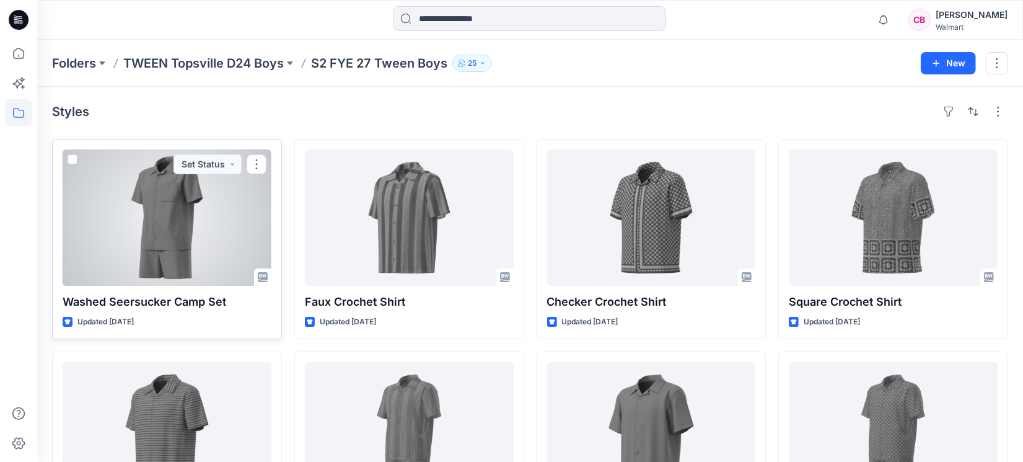
click at [124, 255] on div at bounding box center [167, 217] width 209 height 136
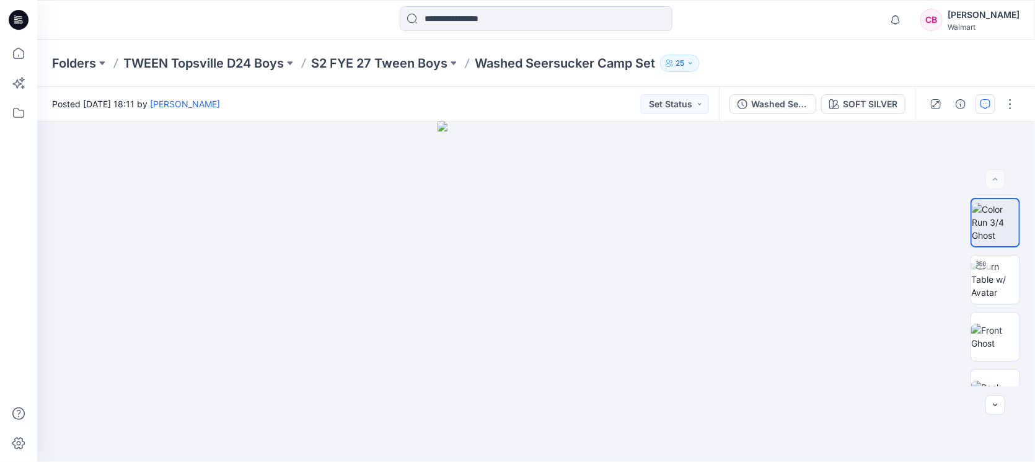
click at [981, 103] on icon "button" at bounding box center [985, 104] width 10 height 10
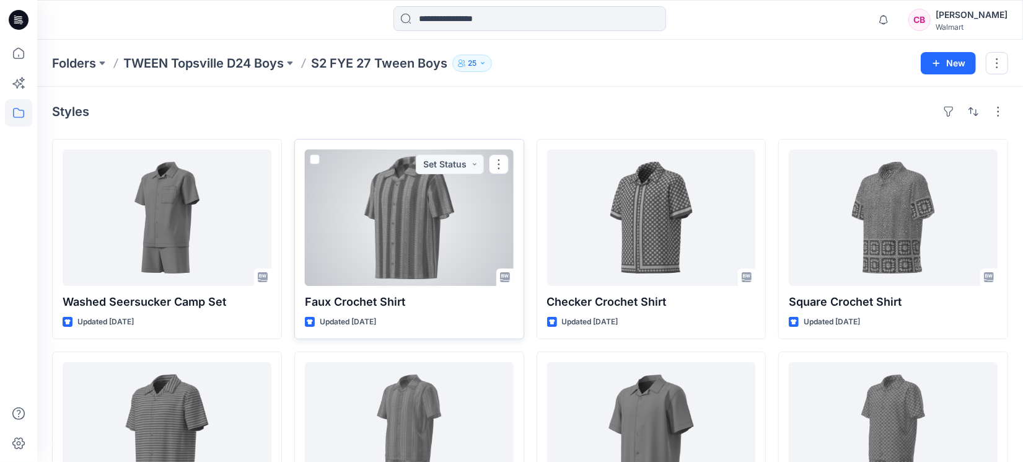
click at [442, 250] on div at bounding box center [409, 217] width 209 height 136
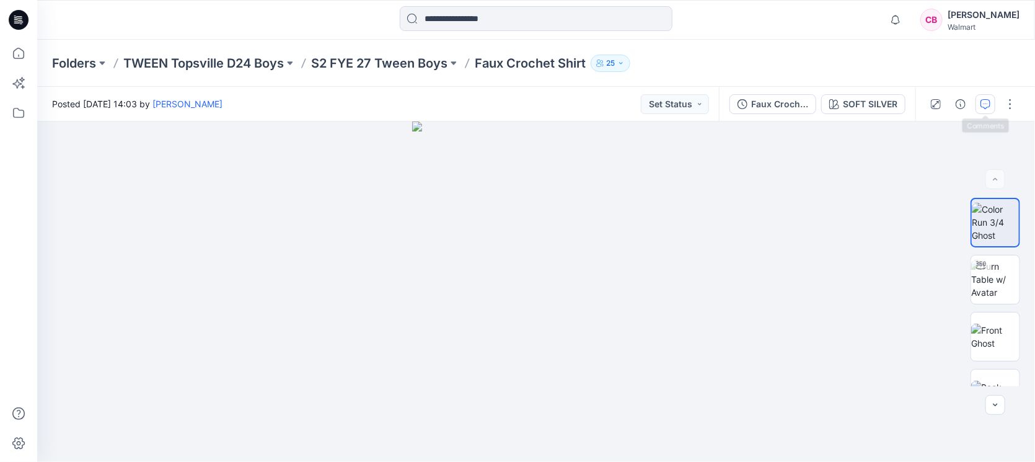
click at [982, 105] on icon "button" at bounding box center [985, 104] width 10 height 10
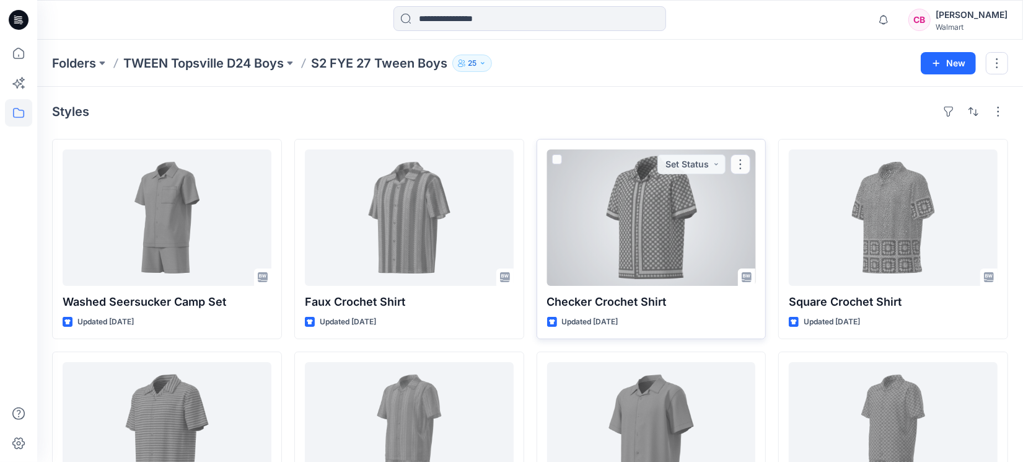
click at [660, 253] on div at bounding box center [651, 217] width 209 height 136
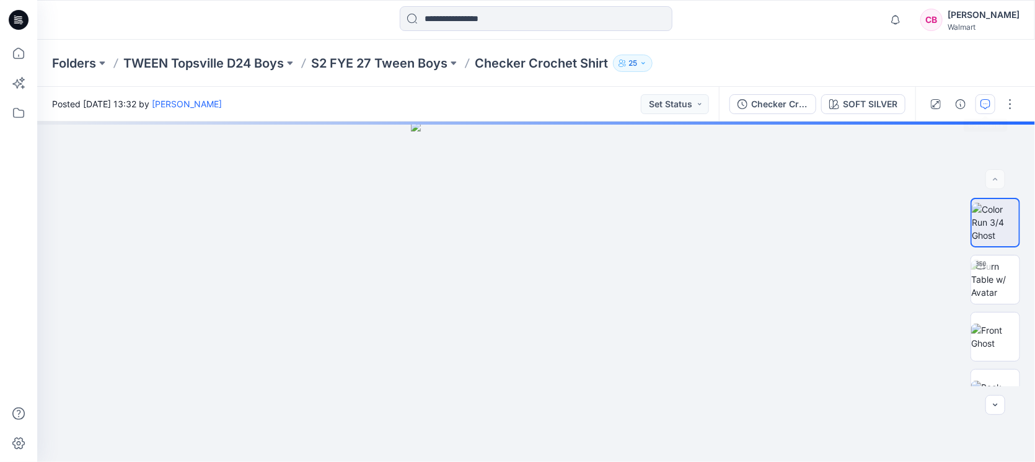
click at [991, 107] on button "button" at bounding box center [985, 104] width 20 height 20
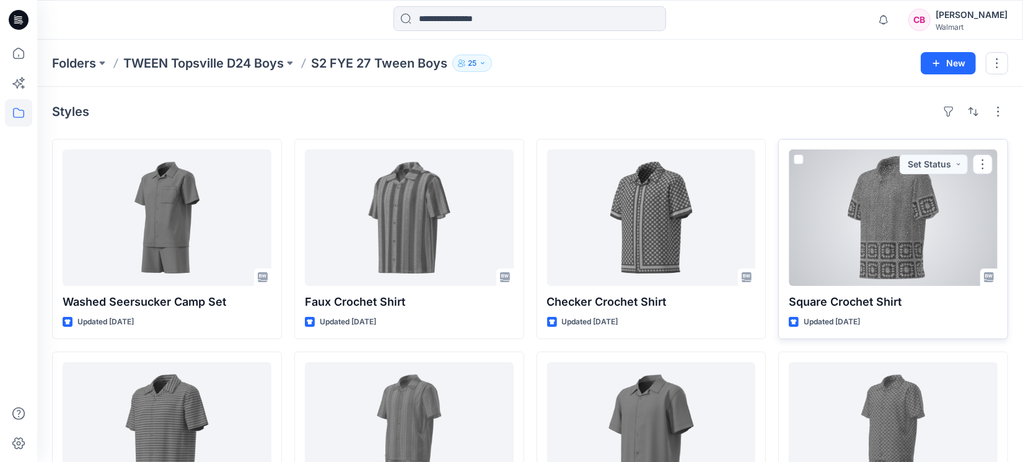
click at [885, 240] on div at bounding box center [893, 217] width 209 height 136
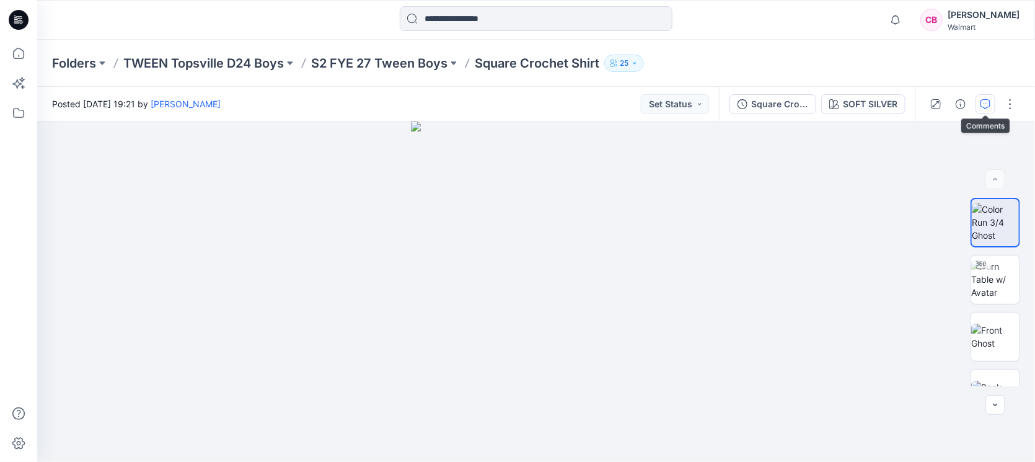
click at [991, 102] on button "button" at bounding box center [985, 104] width 20 height 20
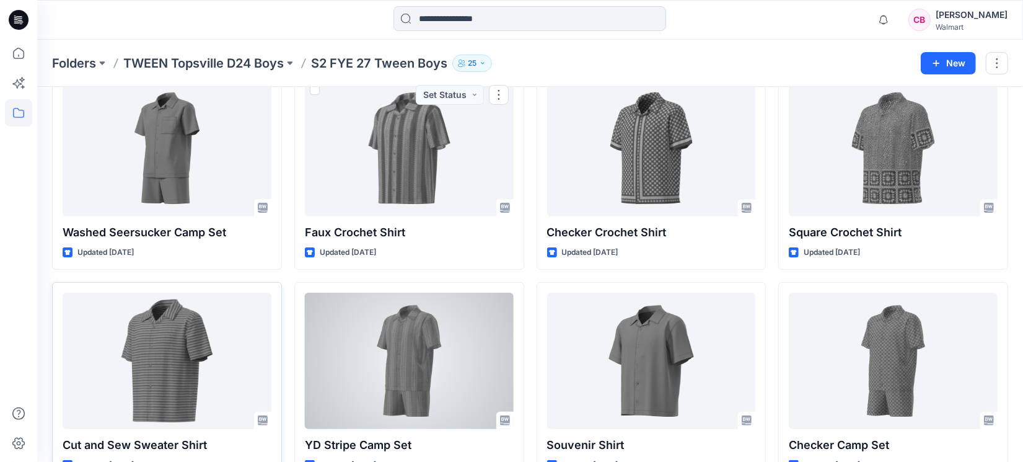
scroll to position [103, 0]
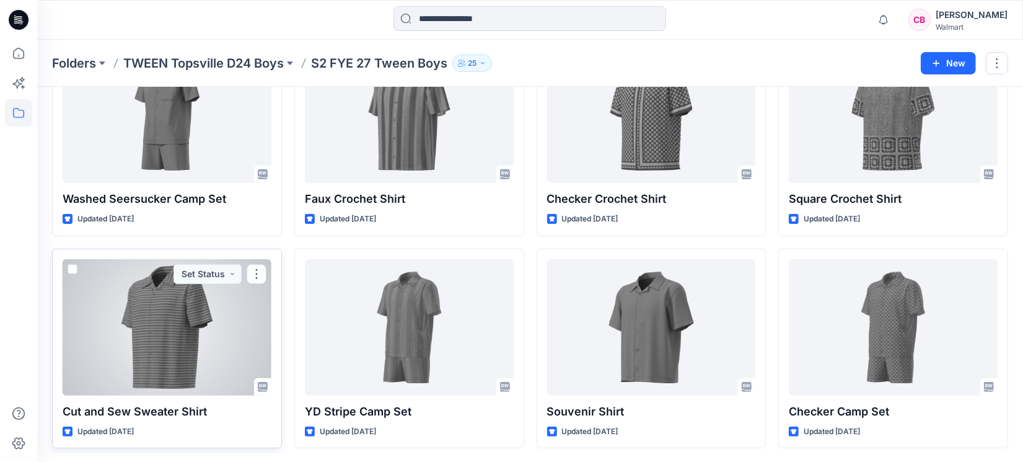
click at [152, 287] on div at bounding box center [167, 327] width 209 height 136
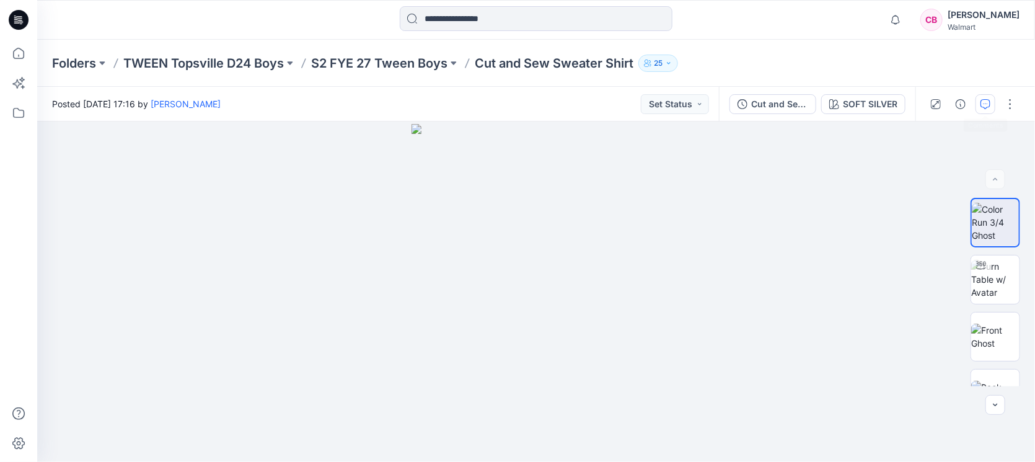
click at [988, 95] on button "button" at bounding box center [985, 104] width 20 height 20
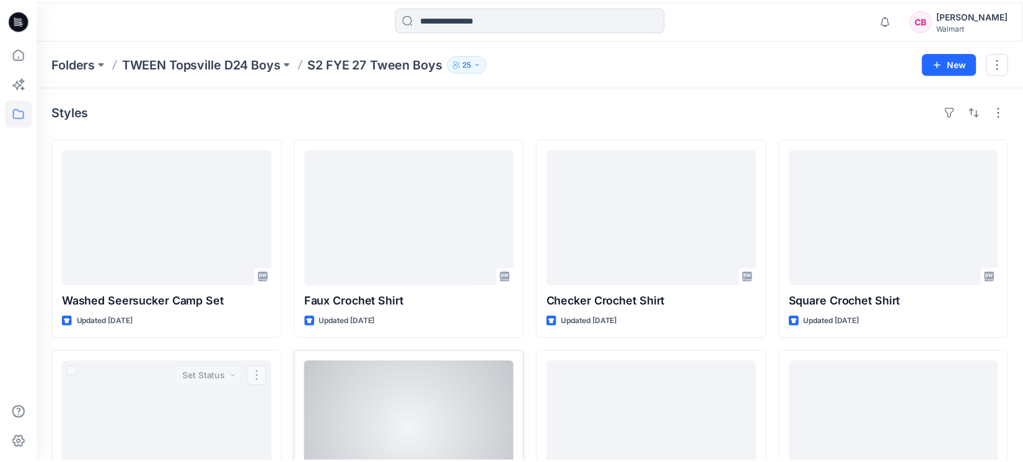
scroll to position [103, 0]
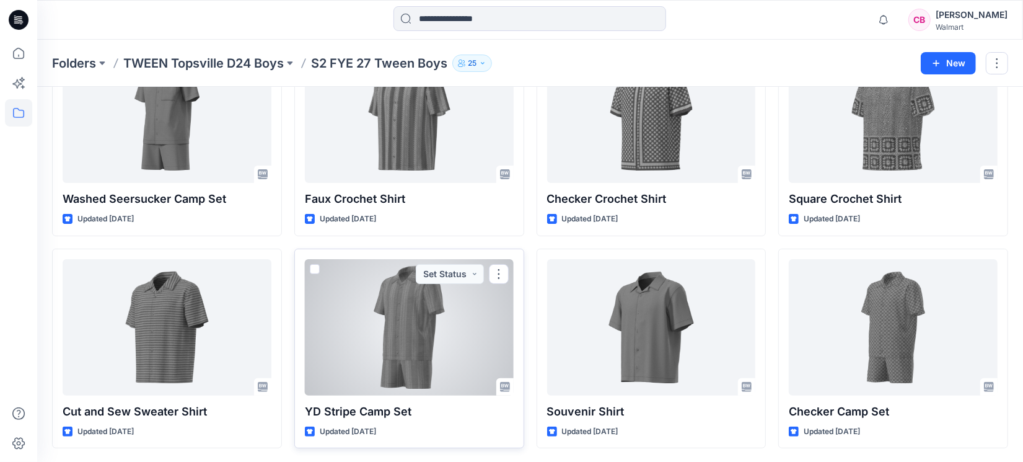
click at [359, 367] on div at bounding box center [409, 327] width 209 height 136
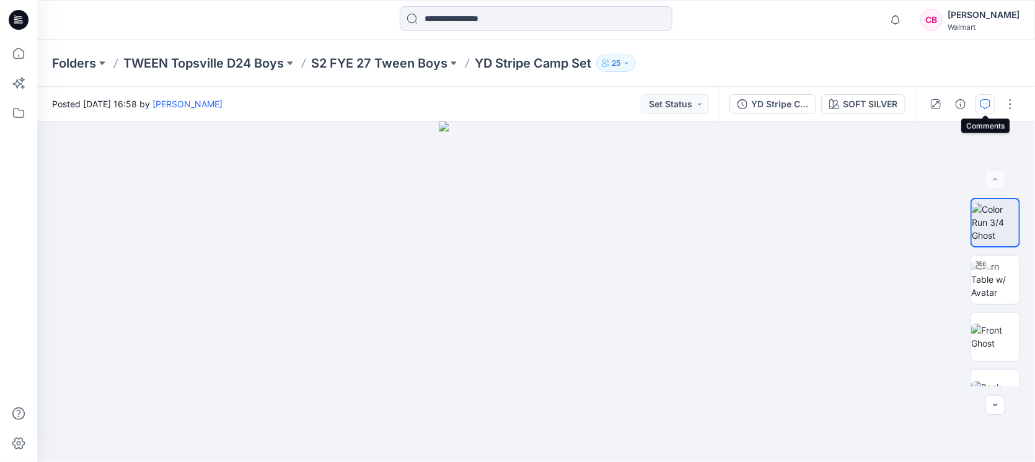
click at [983, 95] on button "button" at bounding box center [985, 104] width 20 height 20
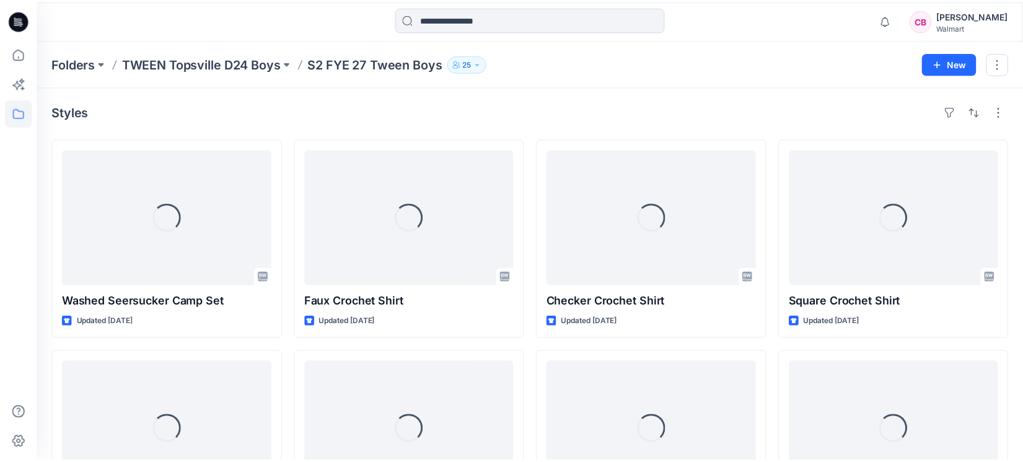
scroll to position [103, 0]
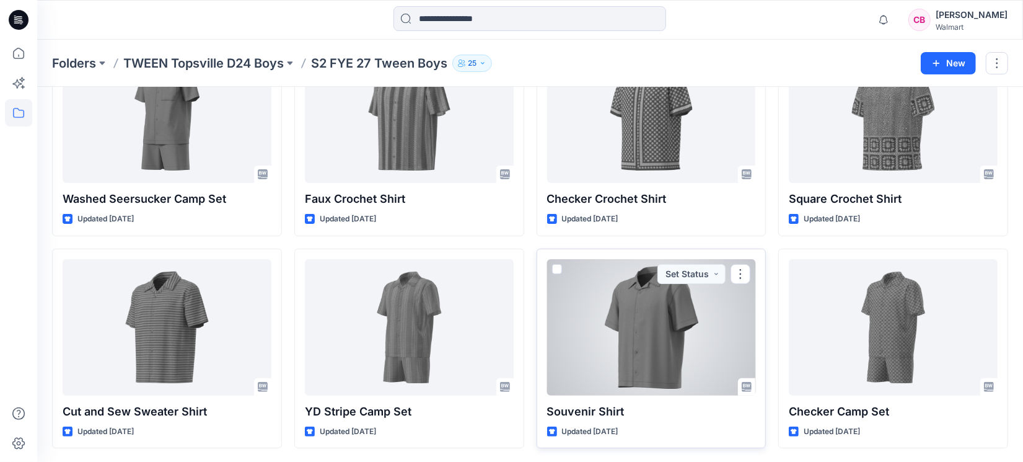
click at [689, 355] on div at bounding box center [651, 327] width 209 height 136
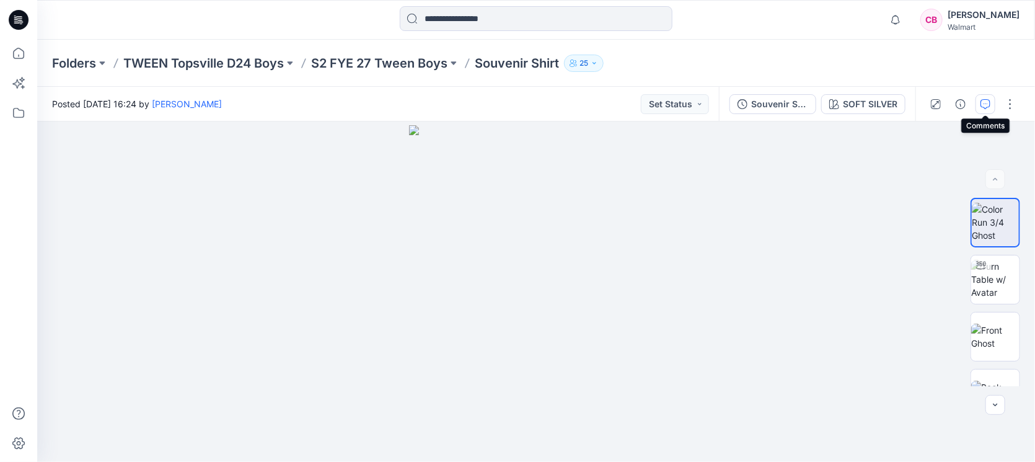
click at [987, 99] on icon "button" at bounding box center [985, 104] width 10 height 10
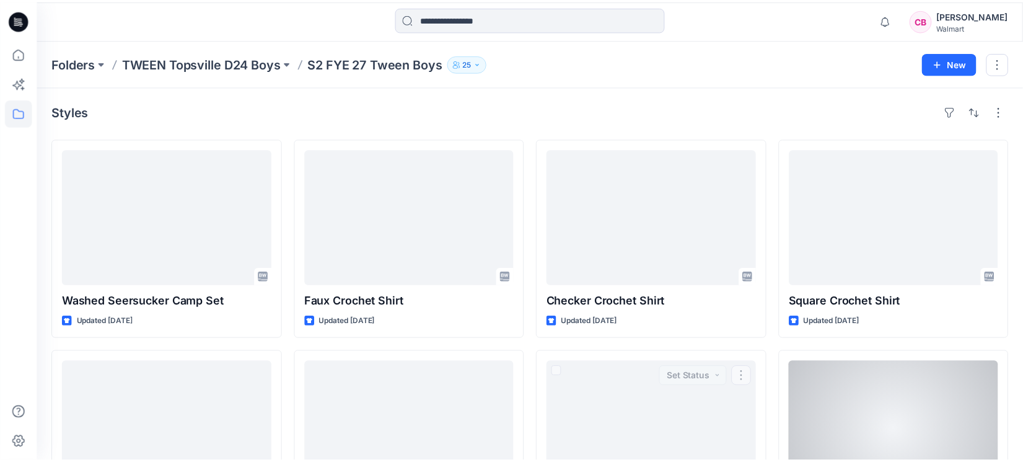
scroll to position [103, 0]
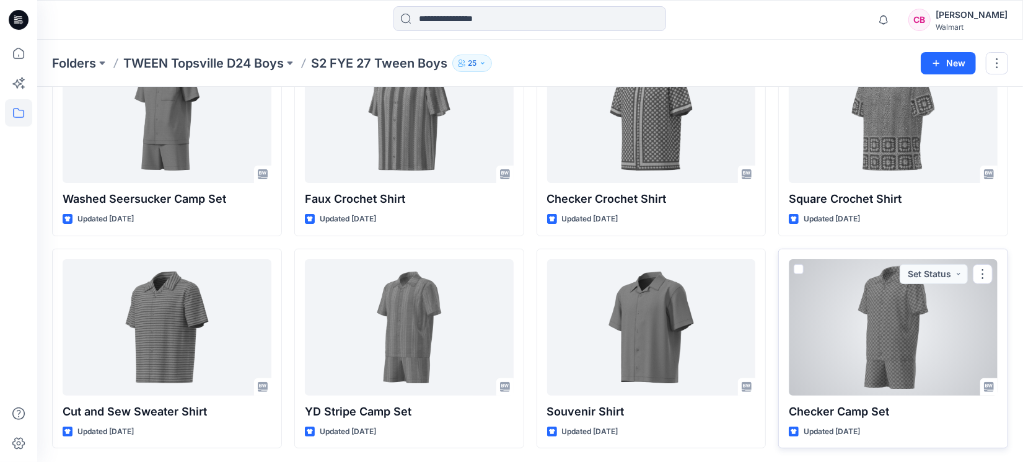
click at [877, 351] on div at bounding box center [893, 327] width 209 height 136
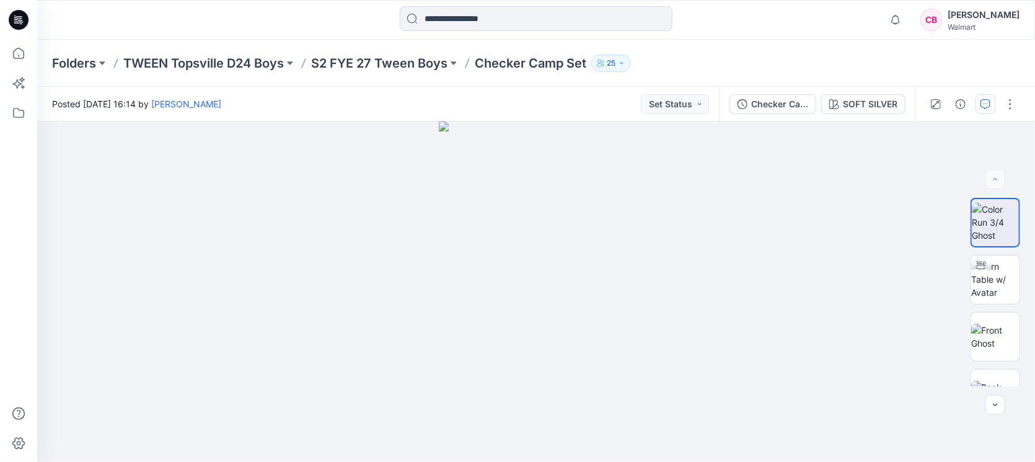
click at [982, 99] on icon "button" at bounding box center [985, 104] width 10 height 10
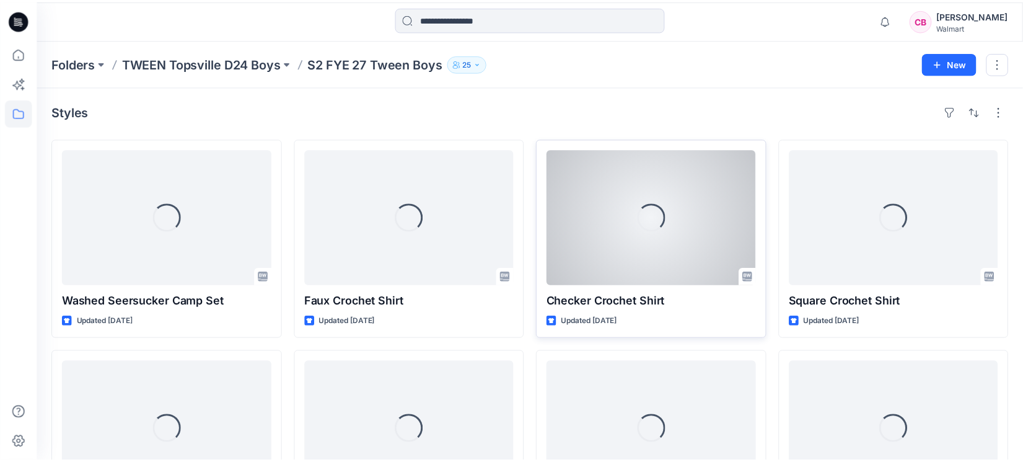
scroll to position [103, 0]
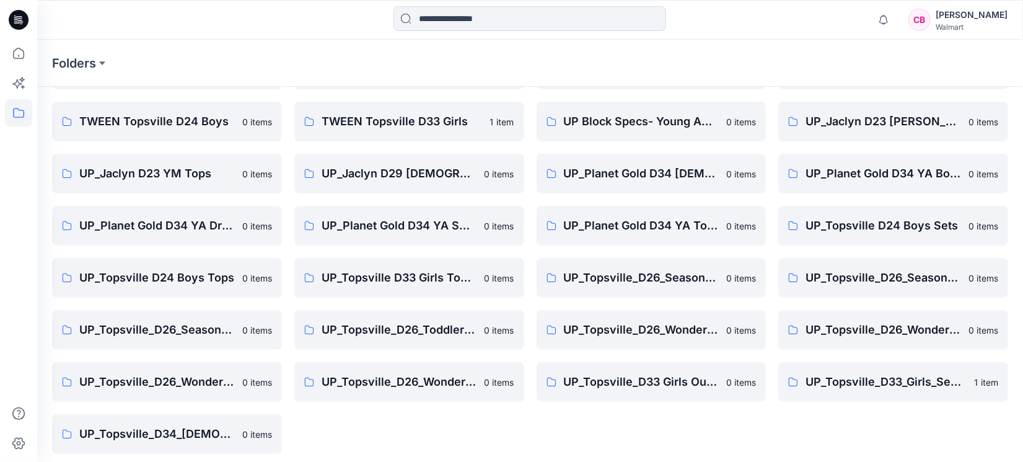
scroll to position [93, 0]
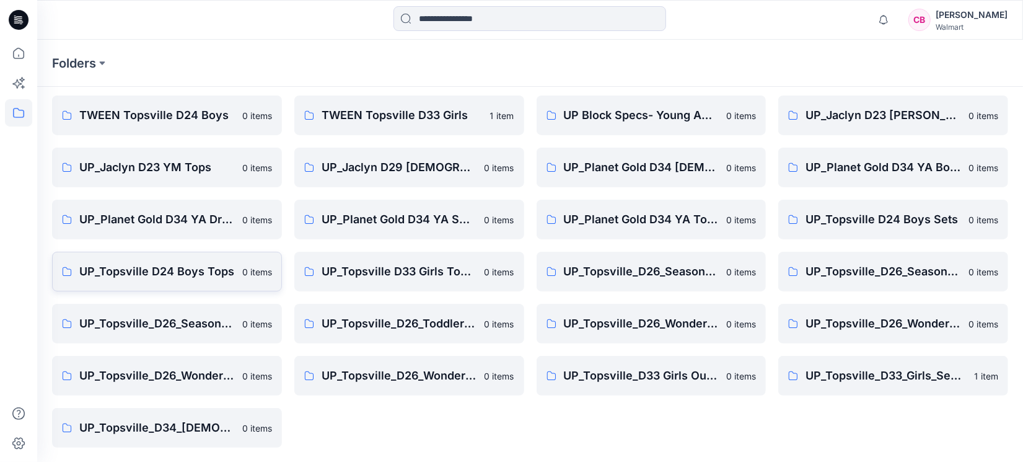
click at [169, 263] on p "UP_Topsville D24 Boys Tops" at bounding box center [156, 271] width 155 height 17
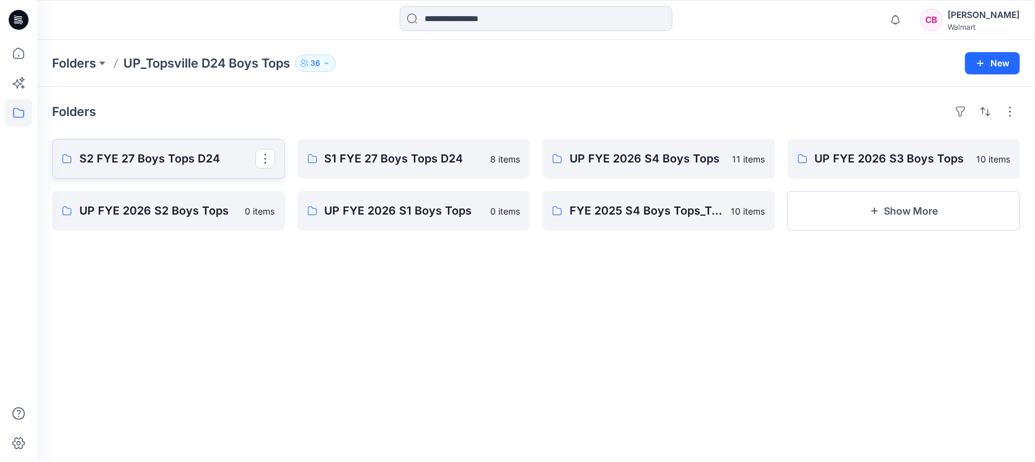
click at [161, 154] on p "S2 FYE 27 Boys Tops D24" at bounding box center [167, 158] width 176 height 17
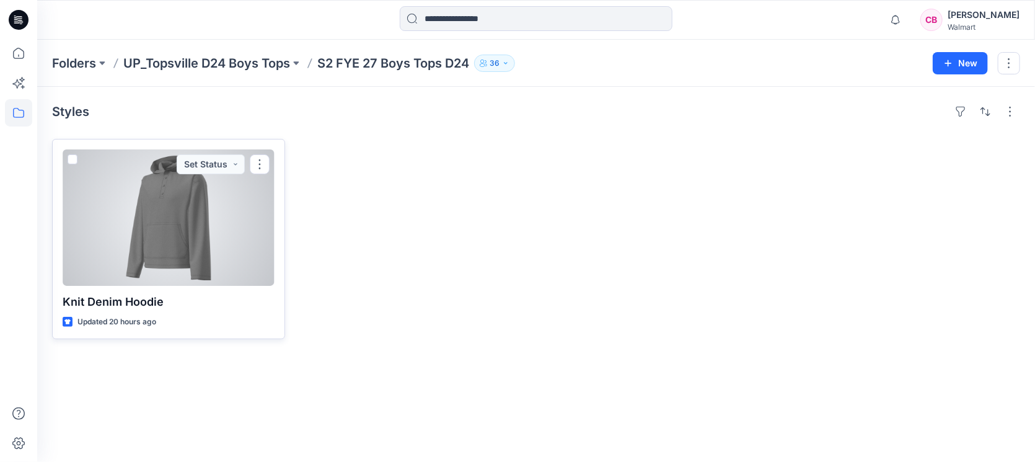
click at [151, 227] on div at bounding box center [169, 217] width 212 height 136
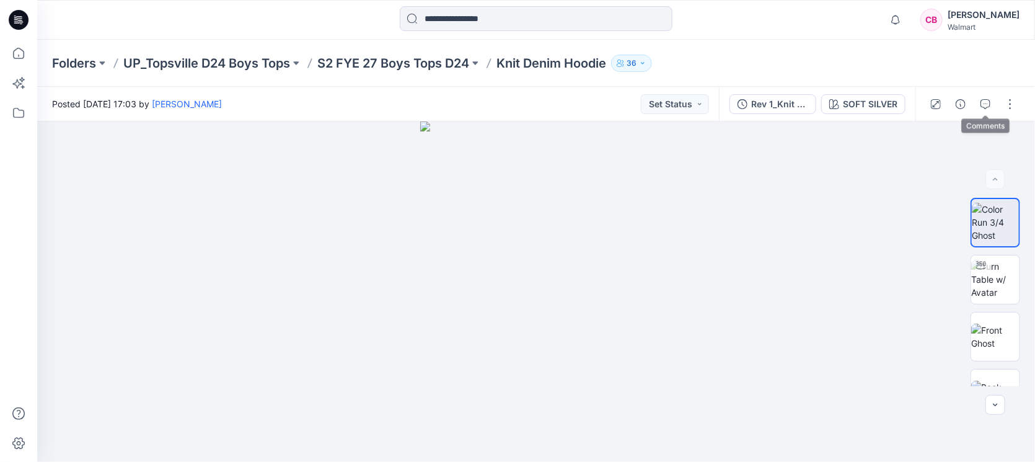
drag, startPoint x: 985, startPoint y: 109, endPoint x: 1011, endPoint y: 67, distance: 49.5
click at [985, 110] on button "button" at bounding box center [985, 104] width 20 height 20
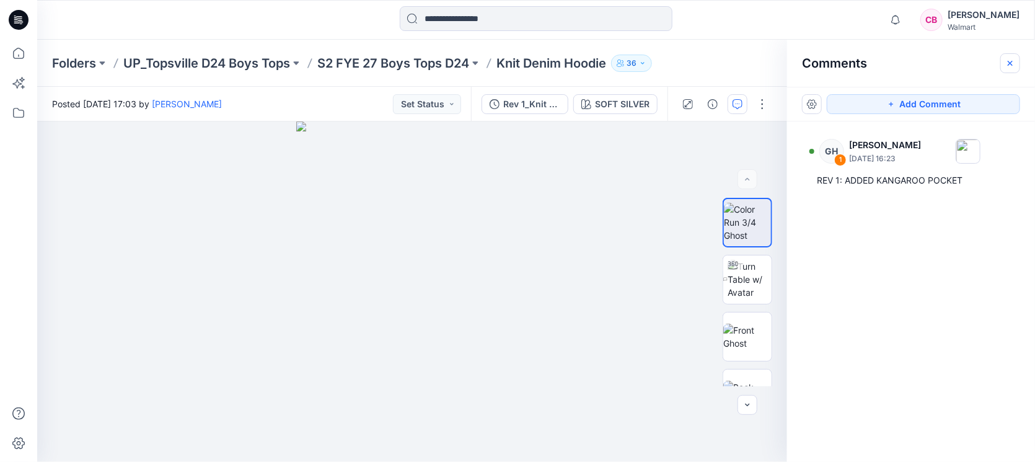
click at [1011, 61] on icon "button" at bounding box center [1009, 62] width 5 height 5
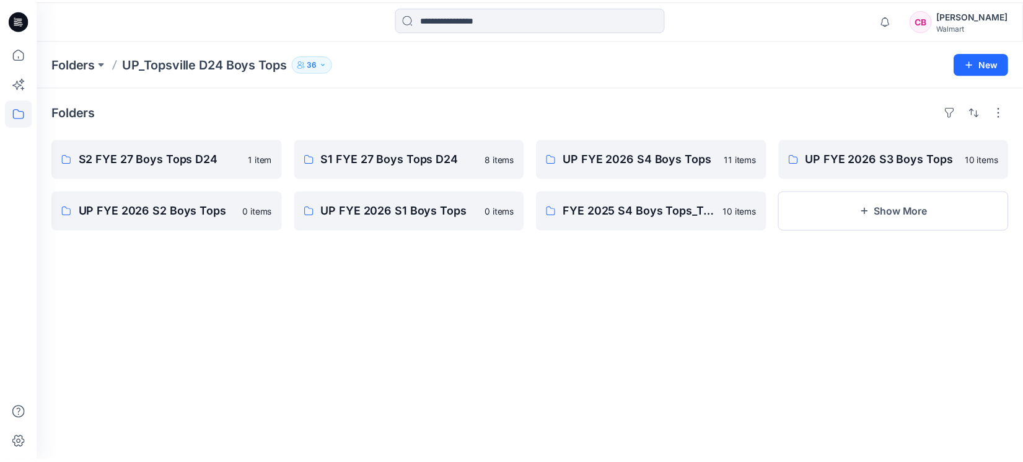
scroll to position [93, 0]
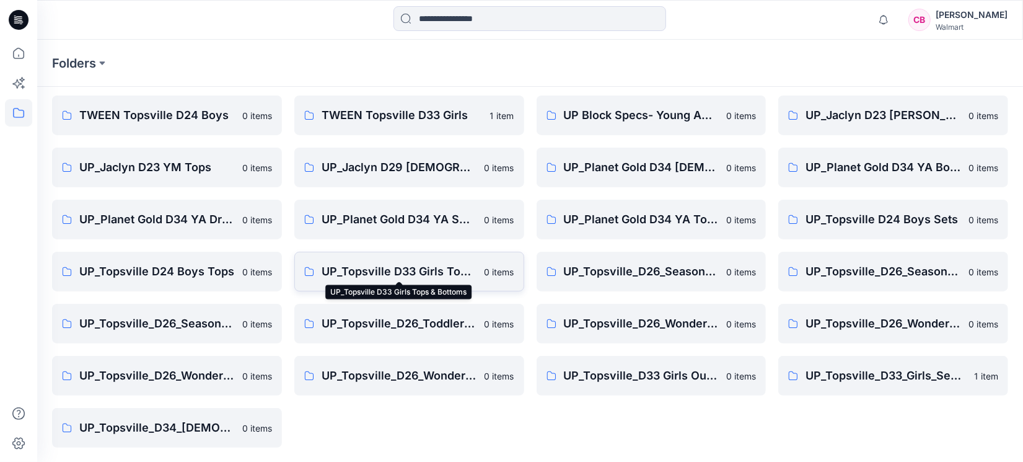
click at [411, 269] on p "UP_Topsville D33 Girls Tops & Bottoms" at bounding box center [399, 271] width 155 height 17
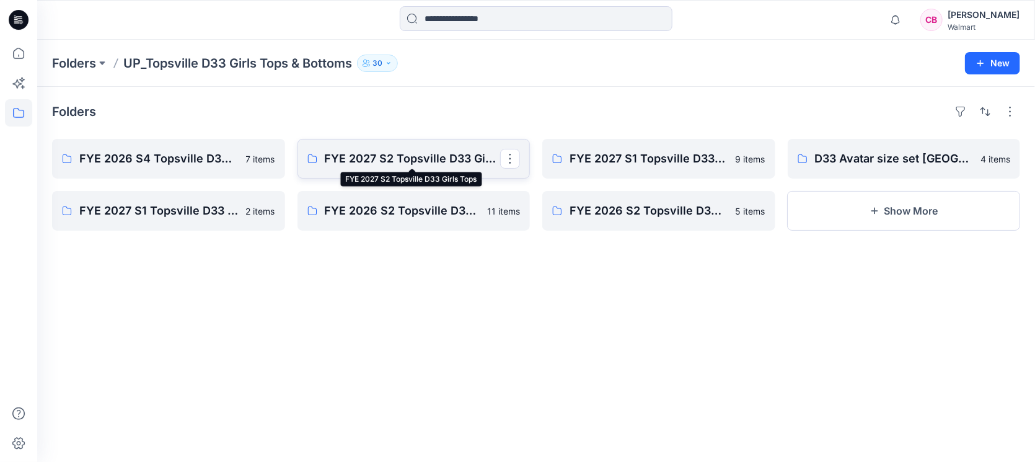
click at [390, 164] on p "FYE 2027 S2 Topsville D33 Girls Tops" at bounding box center [413, 158] width 176 height 17
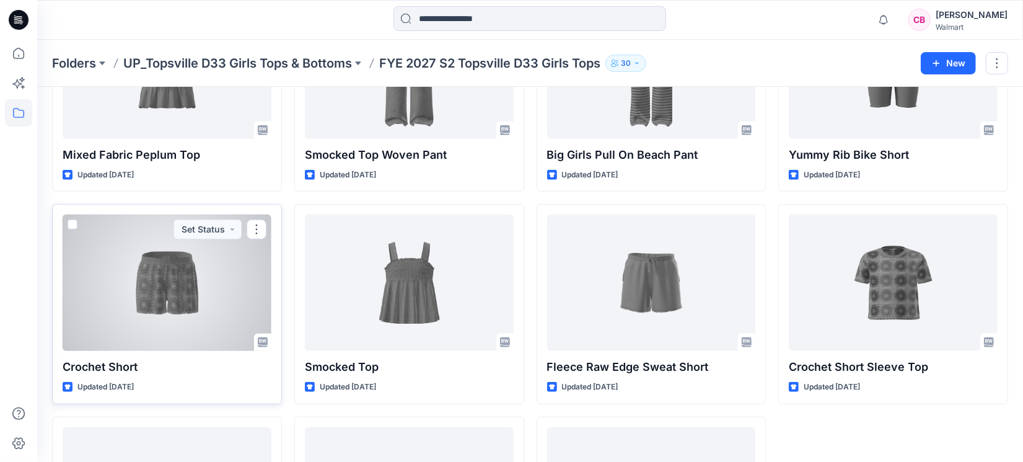
scroll to position [614, 0]
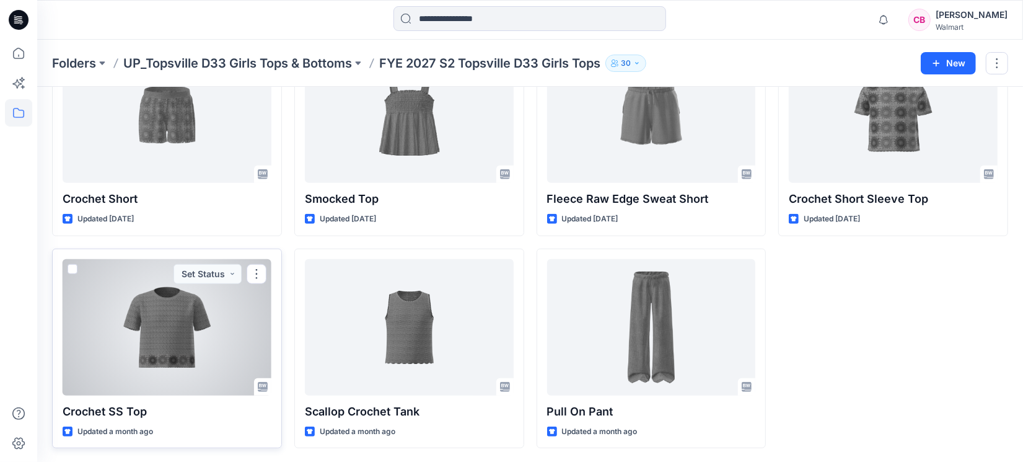
click at [182, 327] on div at bounding box center [167, 327] width 209 height 136
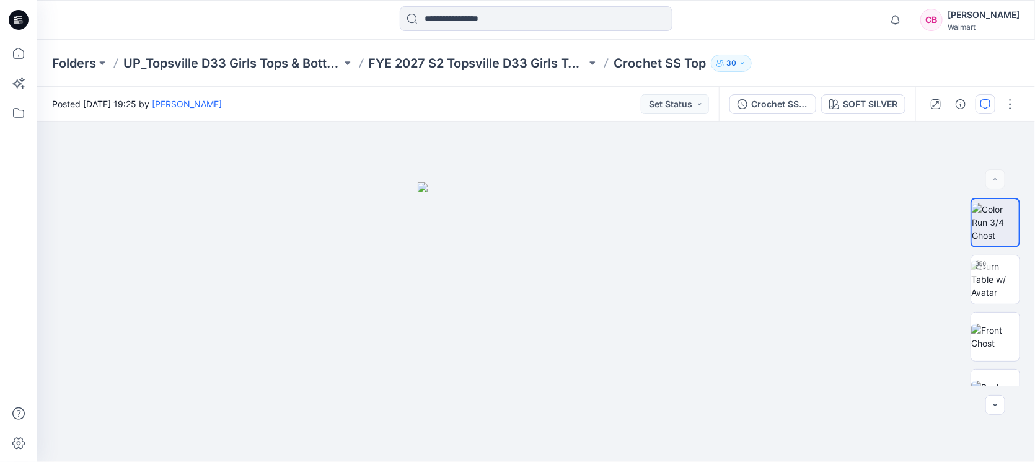
click at [982, 105] on icon "button" at bounding box center [985, 104] width 10 height 10
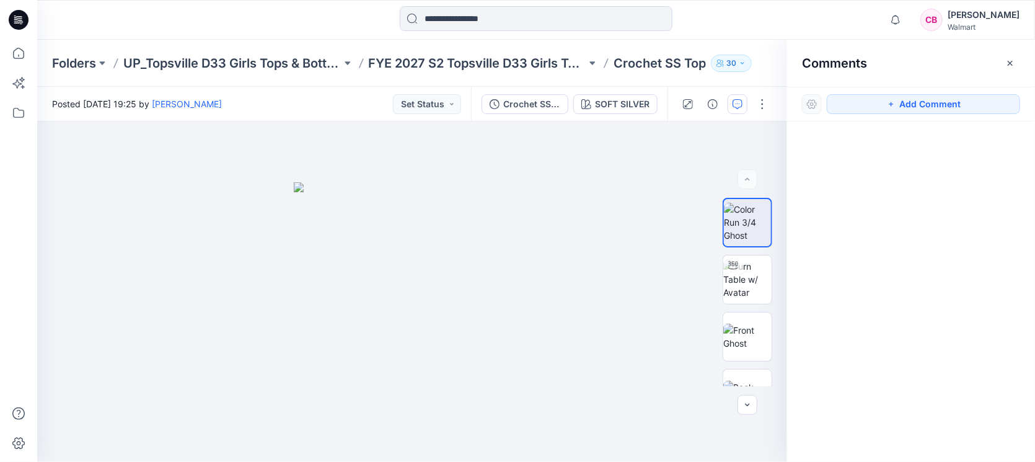
click at [1009, 64] on icon "button" at bounding box center [1010, 63] width 10 height 10
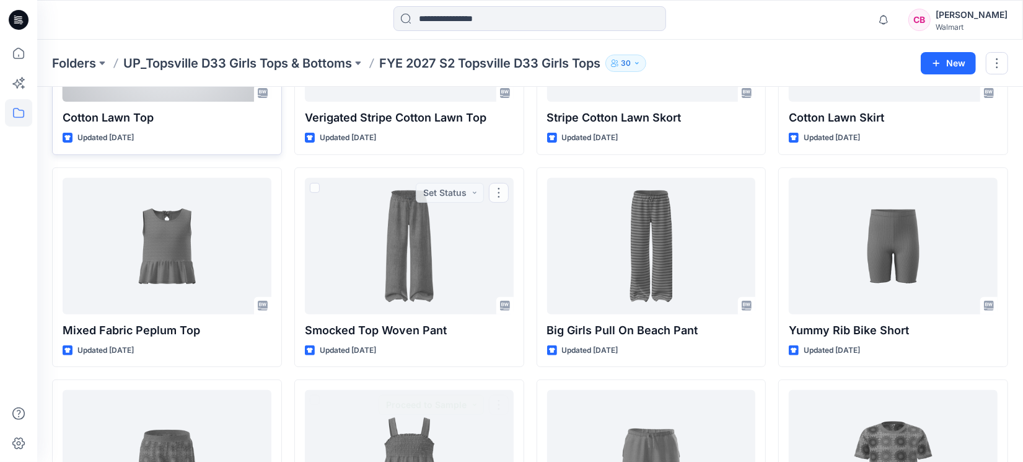
scroll to position [72, 0]
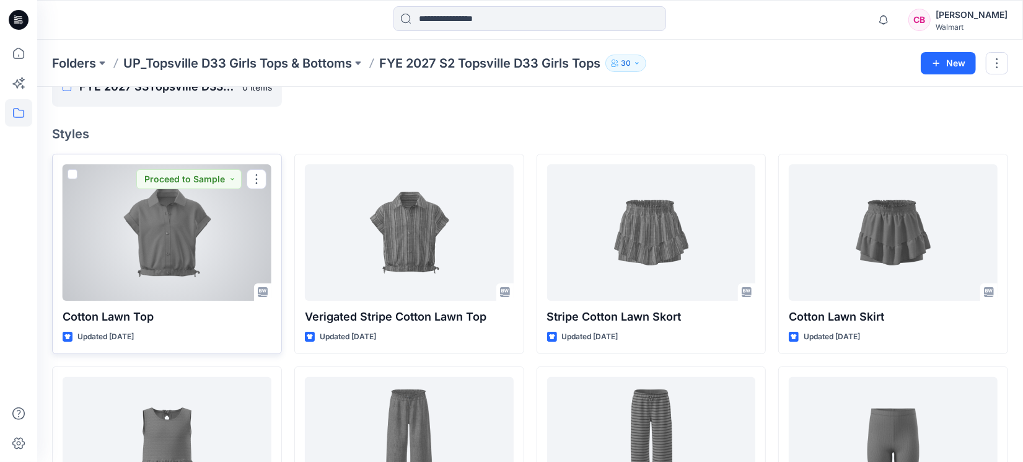
click at [152, 241] on div at bounding box center [167, 232] width 209 height 136
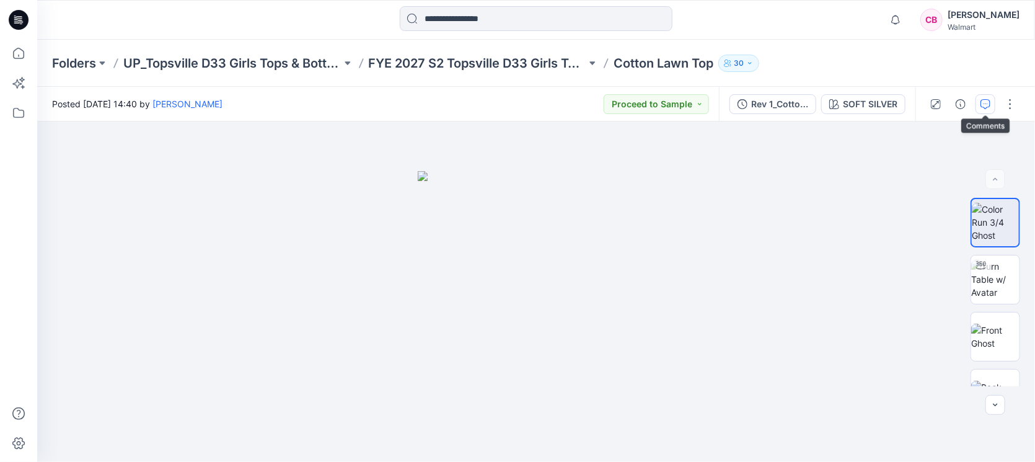
click at [980, 101] on button "button" at bounding box center [985, 104] width 20 height 20
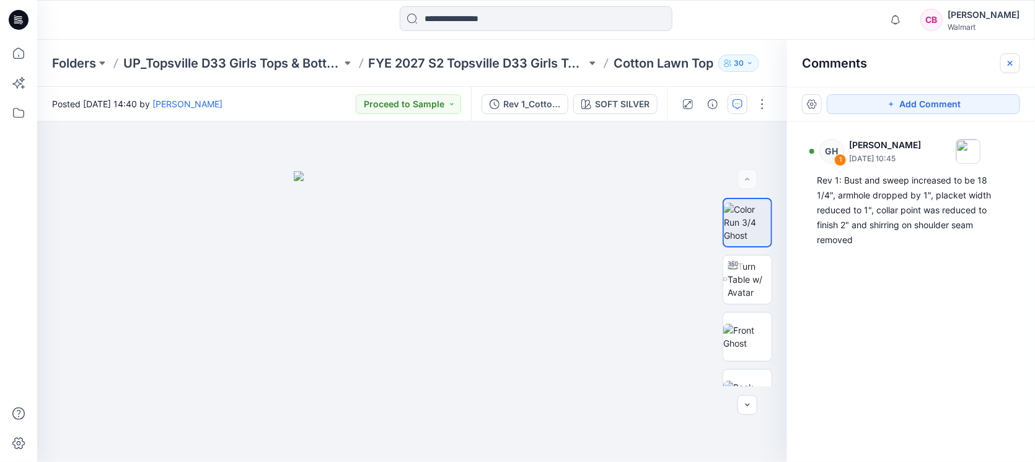
click at [1015, 66] on button "button" at bounding box center [1010, 63] width 20 height 20
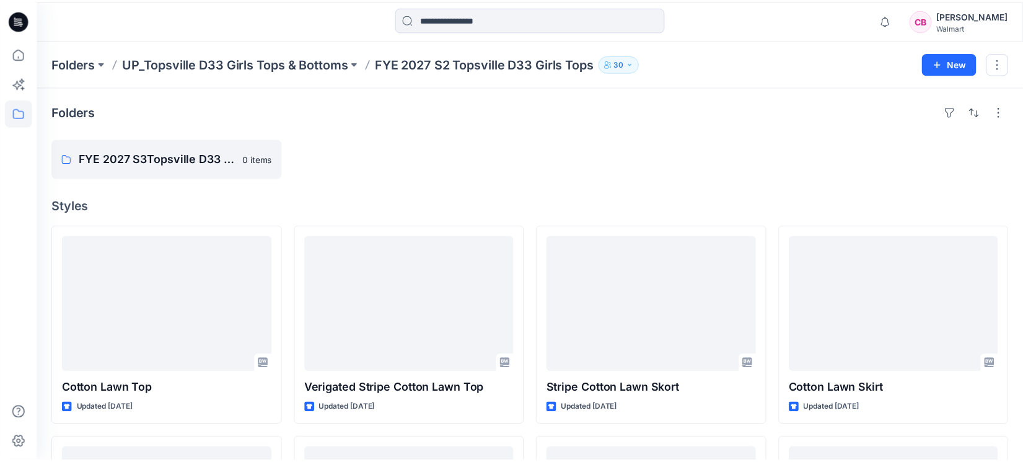
scroll to position [72, 0]
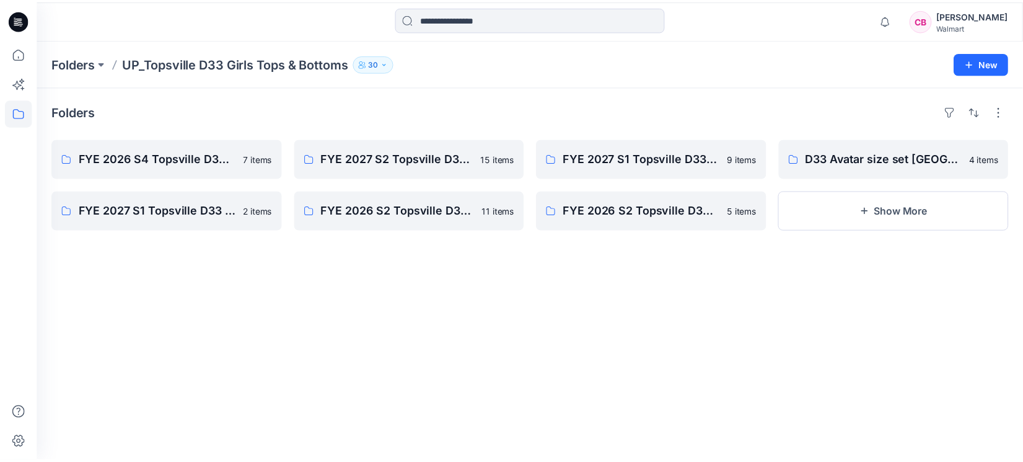
scroll to position [93, 0]
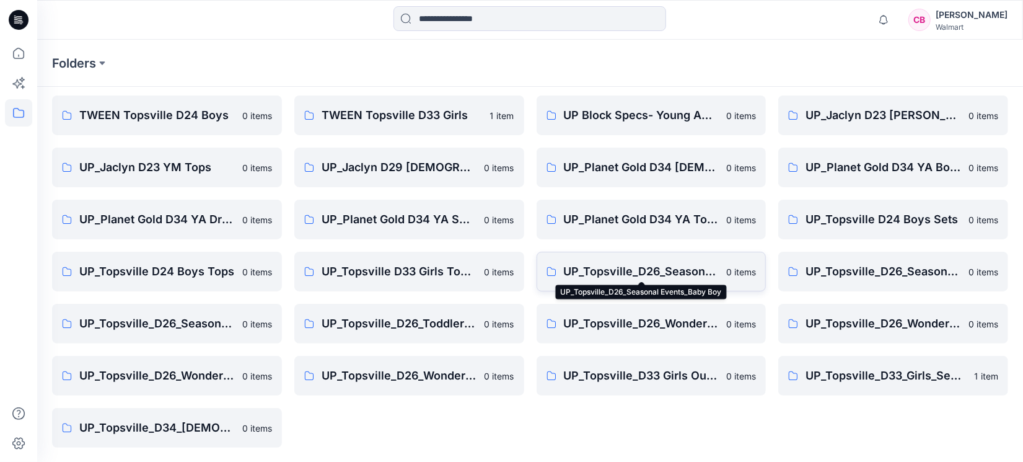
click at [657, 268] on p "UP_Topsville_D26_Seasonal Events_Baby Boy" at bounding box center [641, 271] width 155 height 17
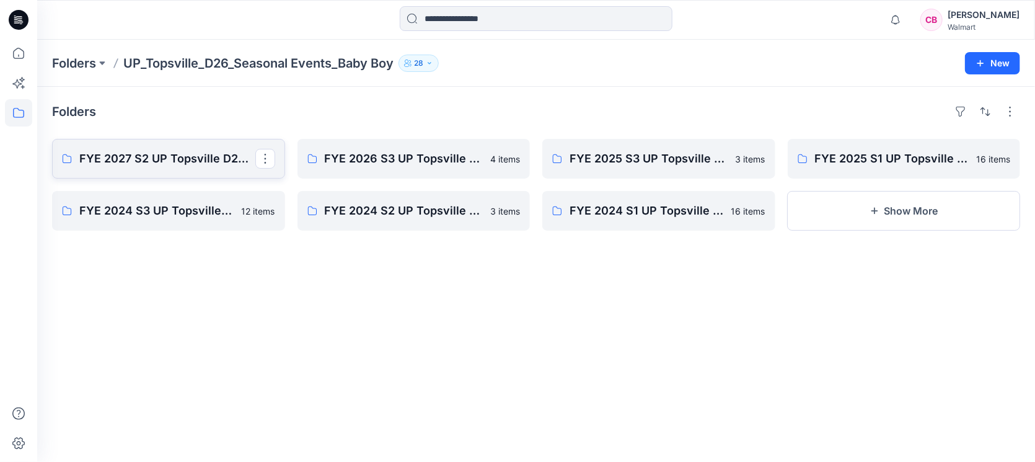
click at [178, 157] on p "FYE 2027 S2 UP Topsville D26 Baby Boy Seasonal" at bounding box center [167, 158] width 176 height 17
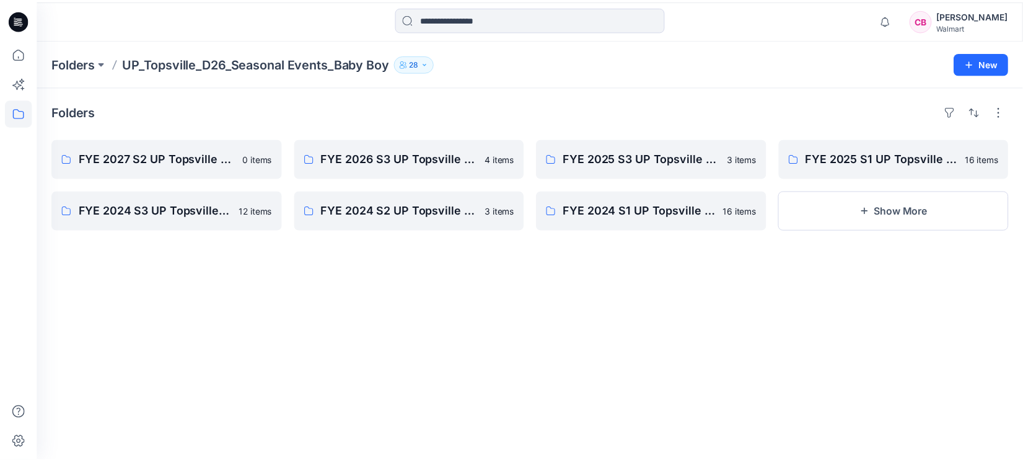
scroll to position [93, 0]
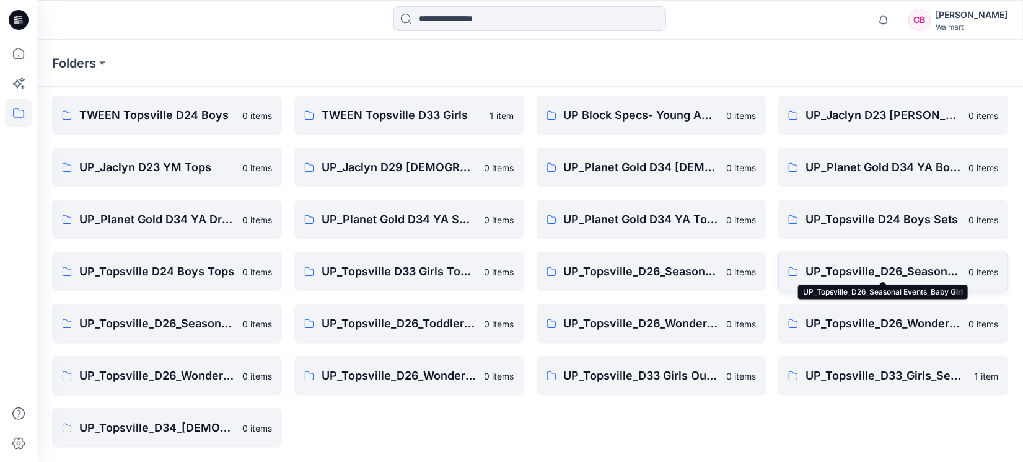
click at [896, 269] on p "UP_Topsville_D26_Seasonal Events_Baby Girl" at bounding box center [882, 271] width 155 height 17
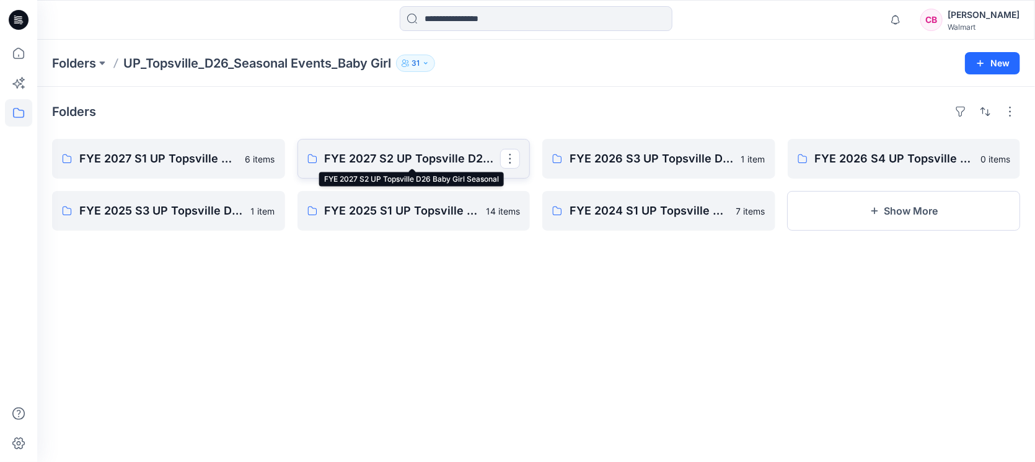
click at [429, 165] on p "FYE 2027 S2 UP Topsville D26 Baby Girl Seasonal" at bounding box center [413, 158] width 176 height 17
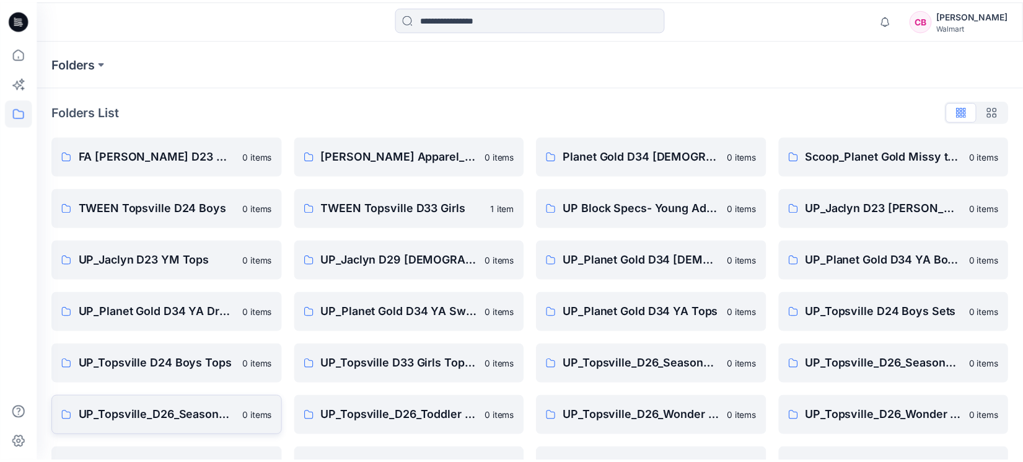
scroll to position [93, 0]
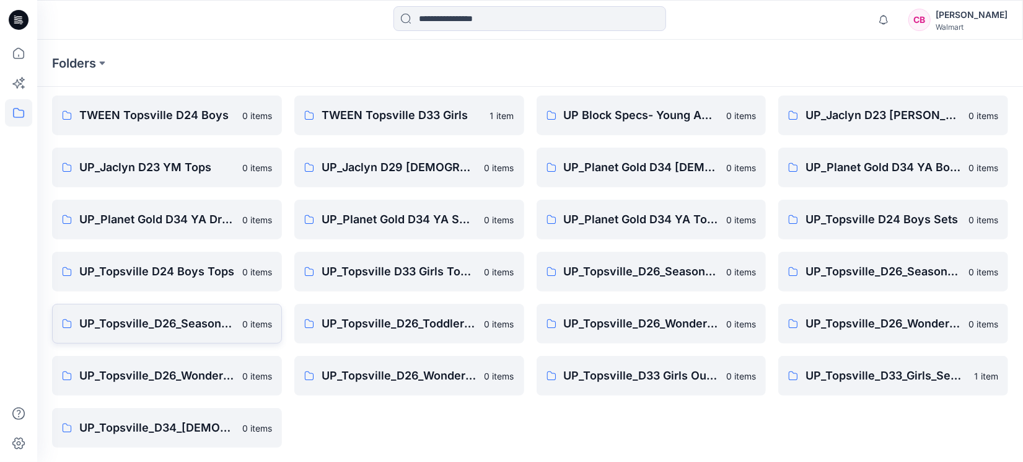
click at [153, 327] on p "UP_Topsville_D26_Seasonal Events_Toddler Girl" at bounding box center [156, 323] width 155 height 17
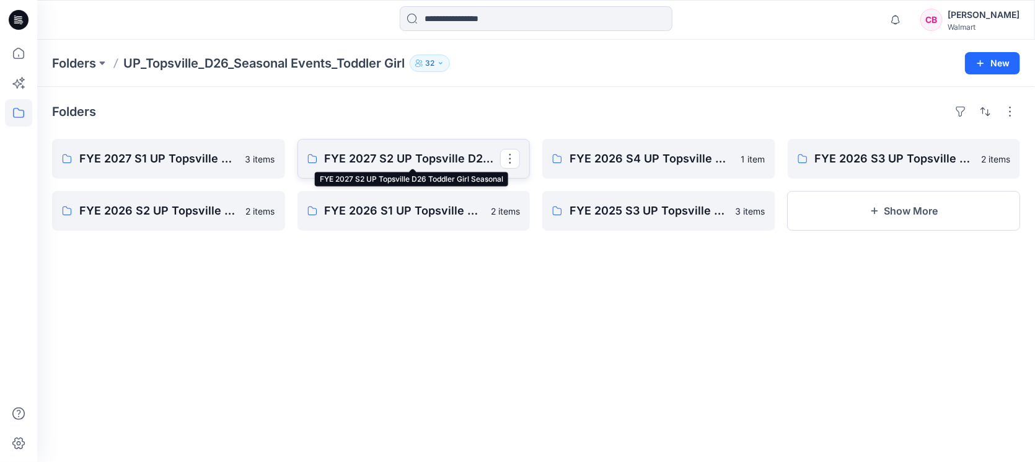
click at [367, 164] on p "FYE 2027 S2 UP Topsville D26 Toddler Girl Seasonal" at bounding box center [413, 158] width 176 height 17
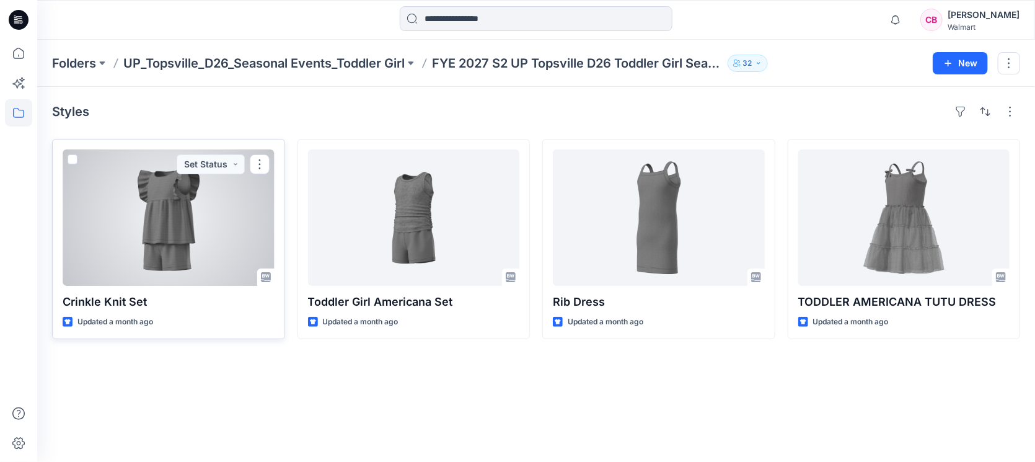
click at [149, 223] on div at bounding box center [169, 217] width 212 height 136
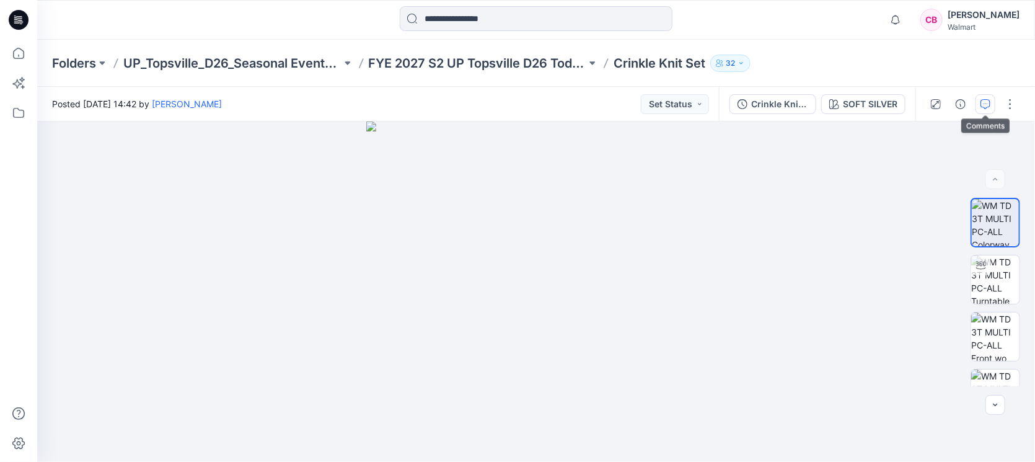
click at [979, 96] on button "button" at bounding box center [985, 104] width 20 height 20
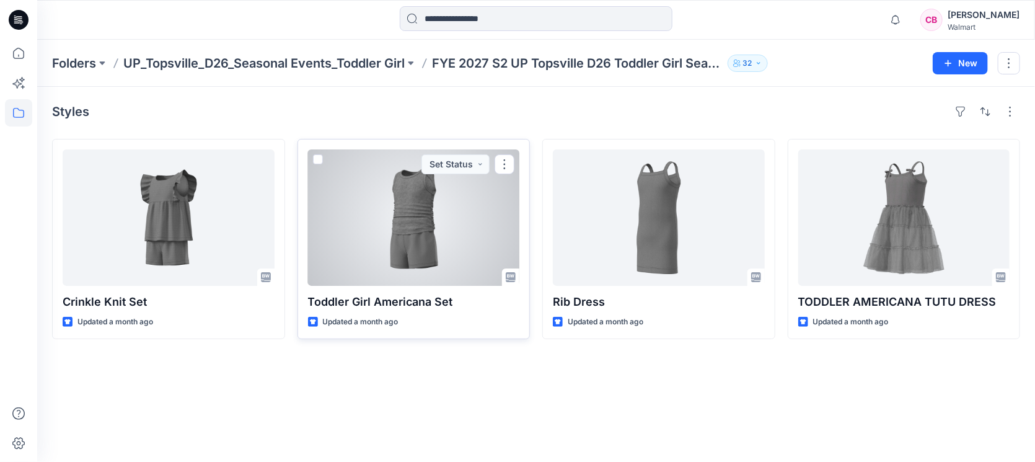
click at [393, 257] on div at bounding box center [414, 217] width 212 height 136
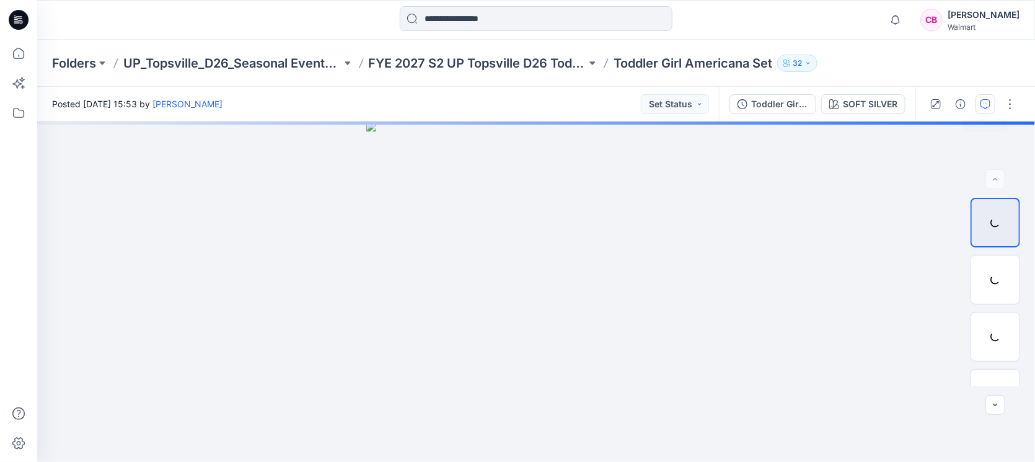
click at [986, 102] on icon "button" at bounding box center [985, 104] width 10 height 10
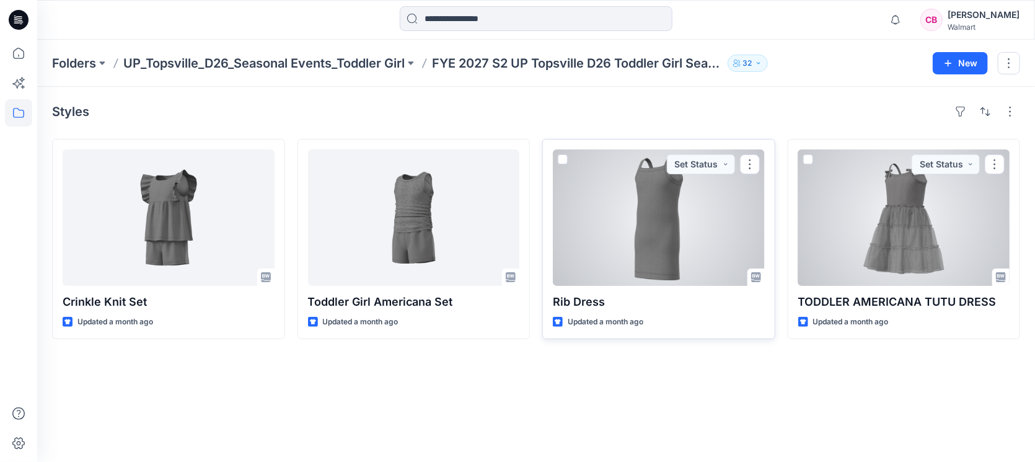
click at [650, 228] on div at bounding box center [659, 217] width 212 height 136
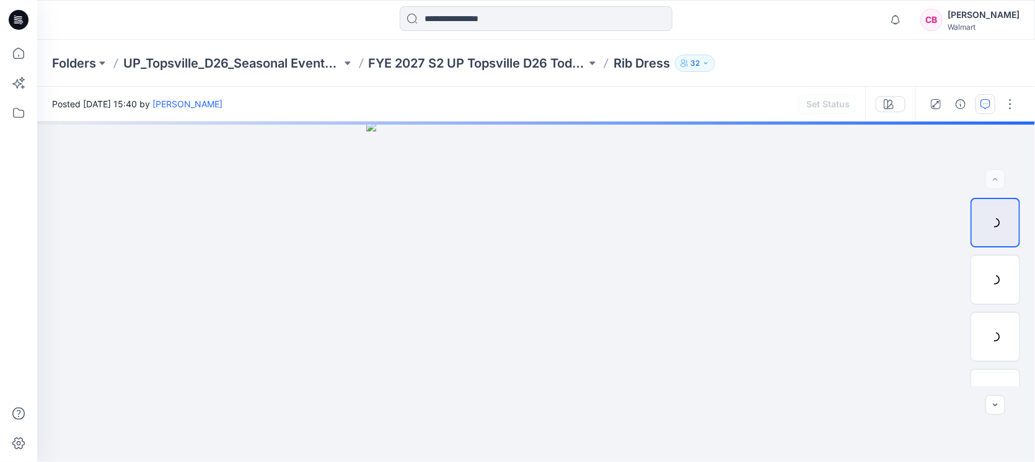
click at [983, 102] on icon "button" at bounding box center [985, 104] width 10 height 10
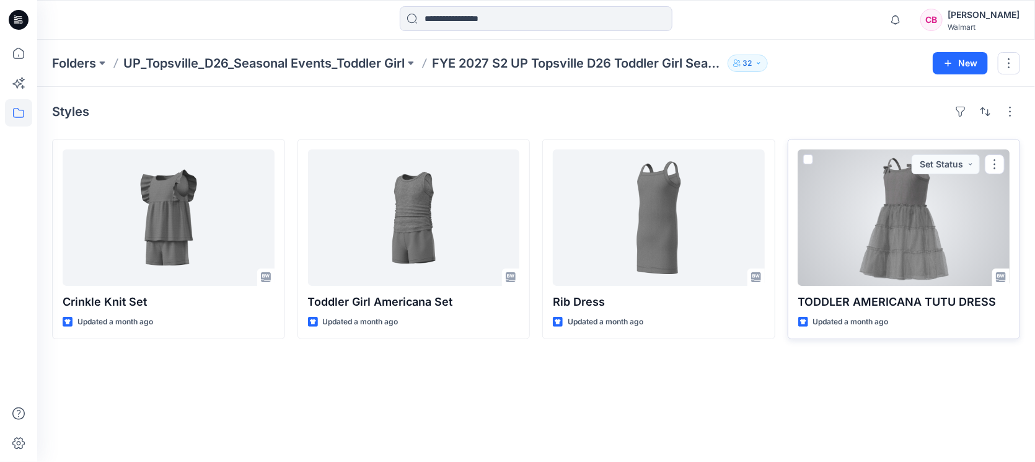
click at [905, 248] on div at bounding box center [904, 217] width 212 height 136
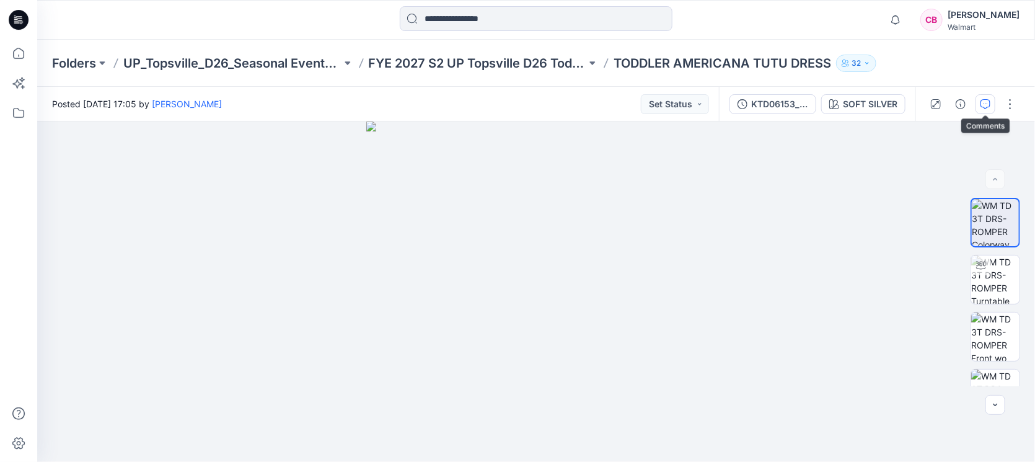
click at [984, 102] on icon "button" at bounding box center [985, 104] width 10 height 10
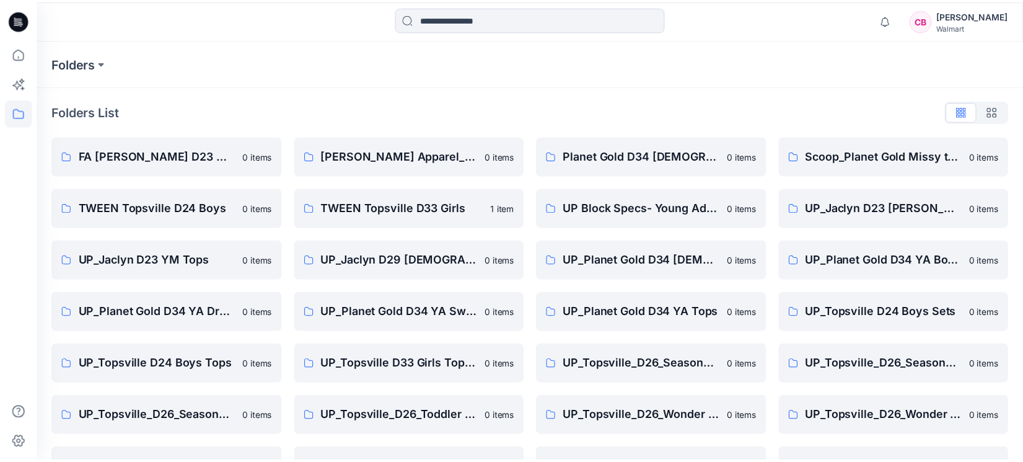
scroll to position [93, 0]
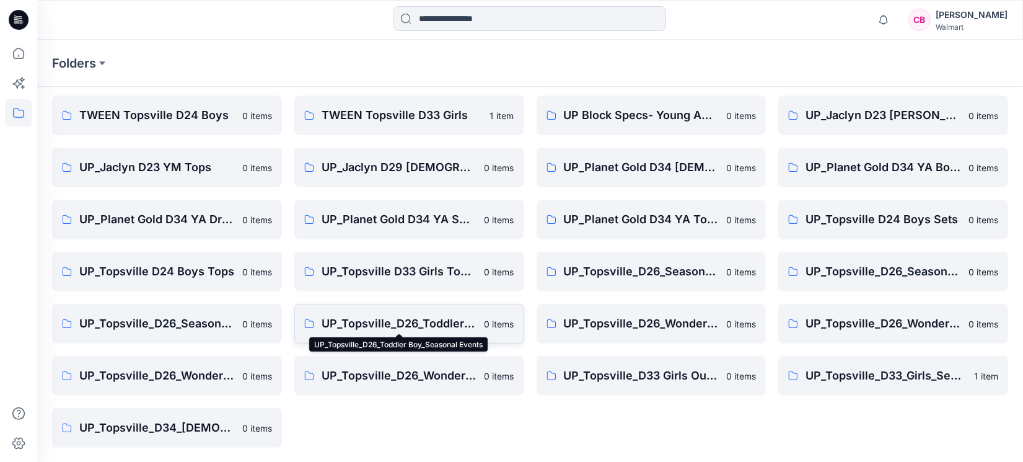
click at [417, 326] on p "UP_Topsville_D26_Toddler Boy_Seasonal Events" at bounding box center [399, 323] width 155 height 17
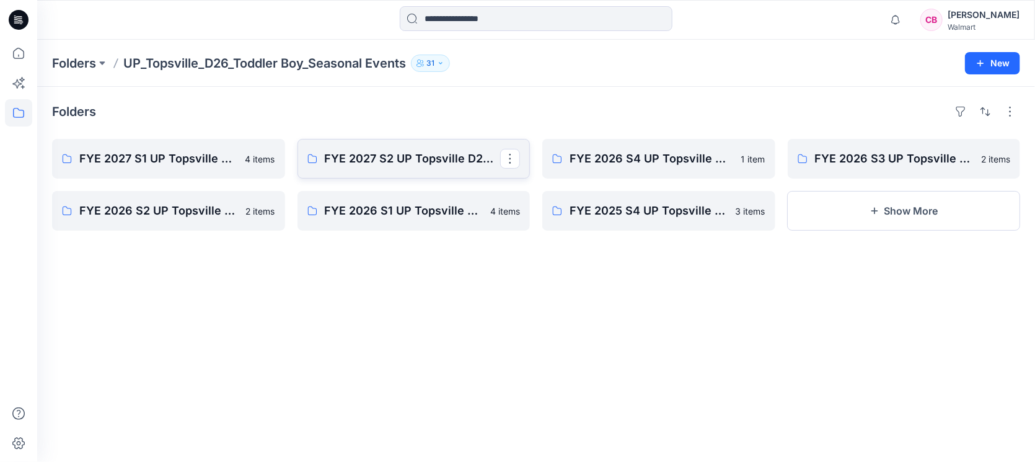
click at [373, 169] on link "FYE 2027 S2 UP Topsville D26 Toddler Boy Seasonal" at bounding box center [413, 159] width 233 height 40
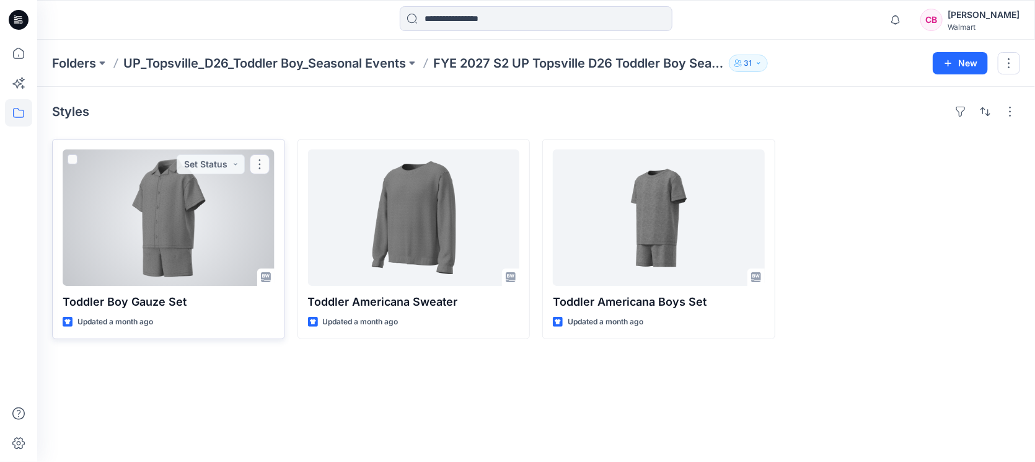
click at [171, 224] on div at bounding box center [169, 217] width 212 height 136
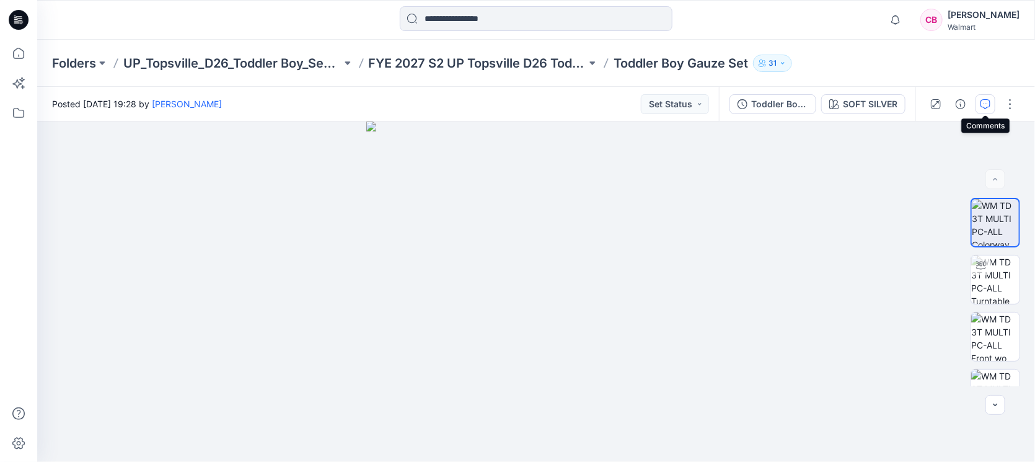
click at [983, 103] on icon "button" at bounding box center [985, 104] width 10 height 10
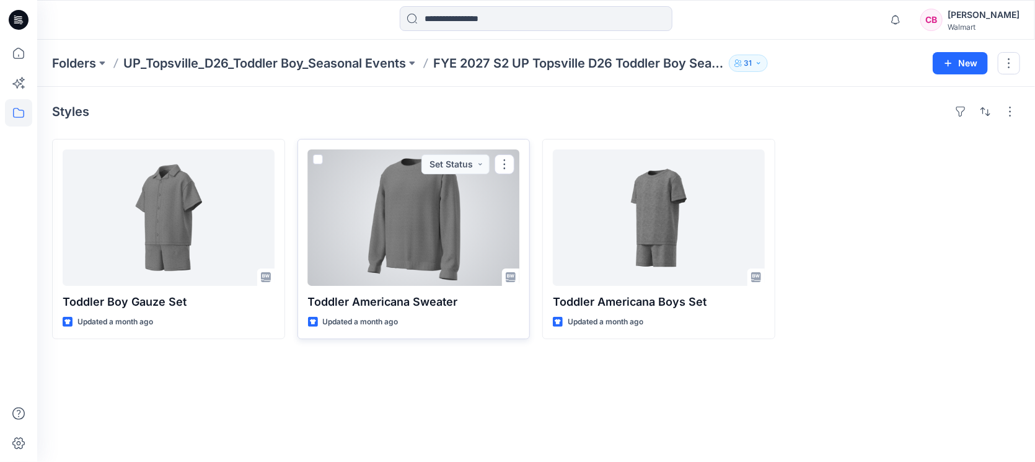
click at [377, 227] on div at bounding box center [414, 217] width 212 height 136
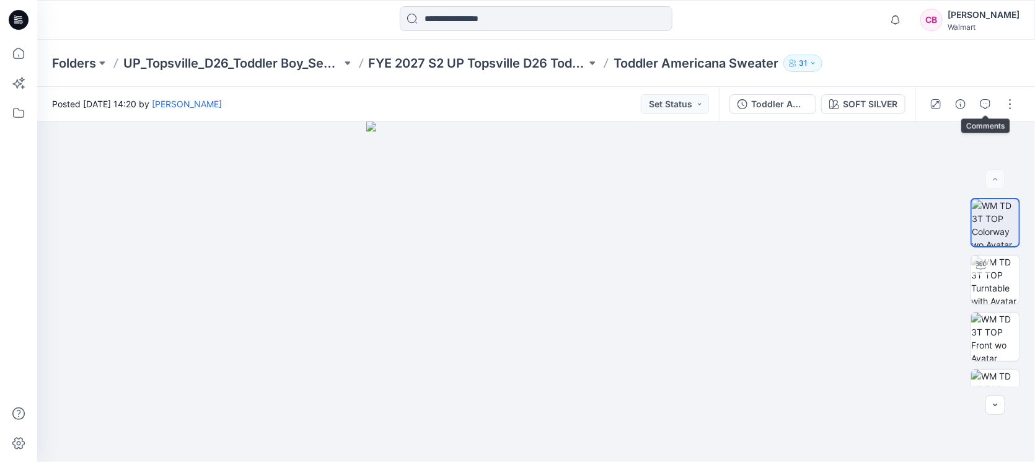
click at [987, 109] on button "button" at bounding box center [985, 104] width 20 height 20
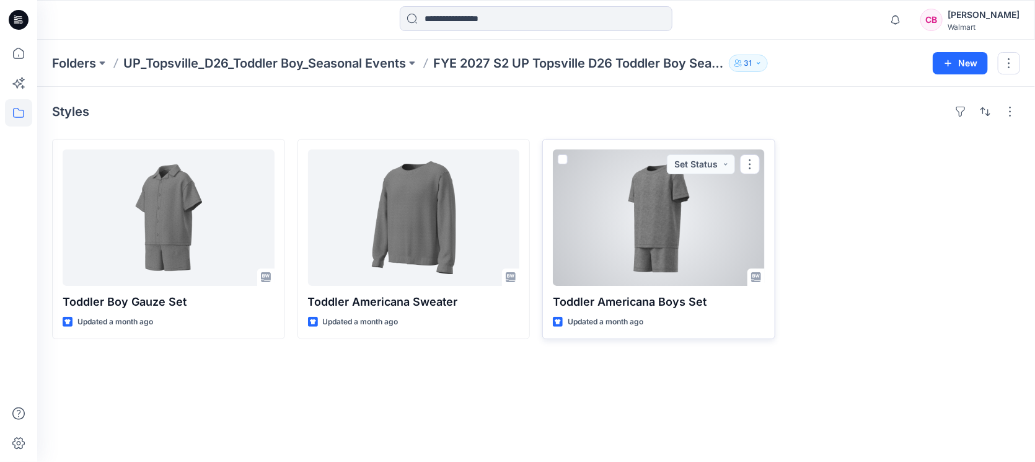
click at [663, 258] on div at bounding box center [659, 217] width 212 height 136
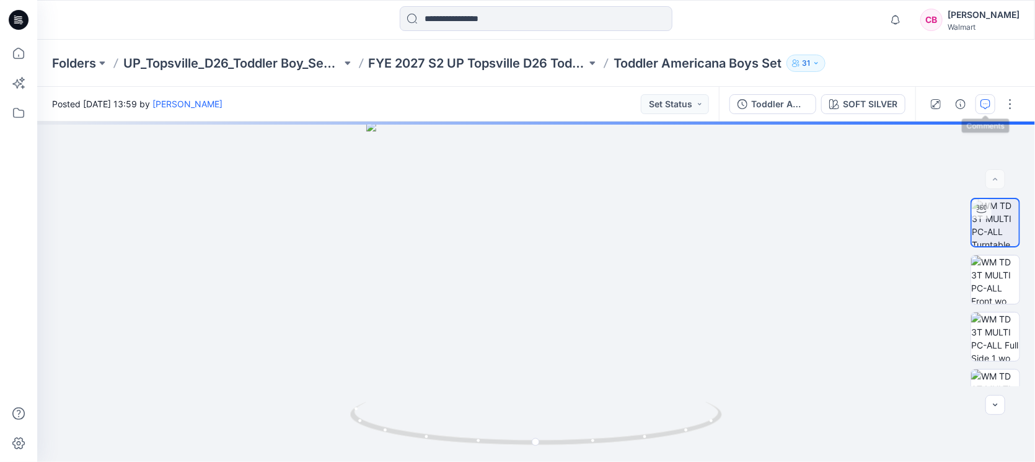
click at [994, 105] on button "button" at bounding box center [985, 104] width 20 height 20
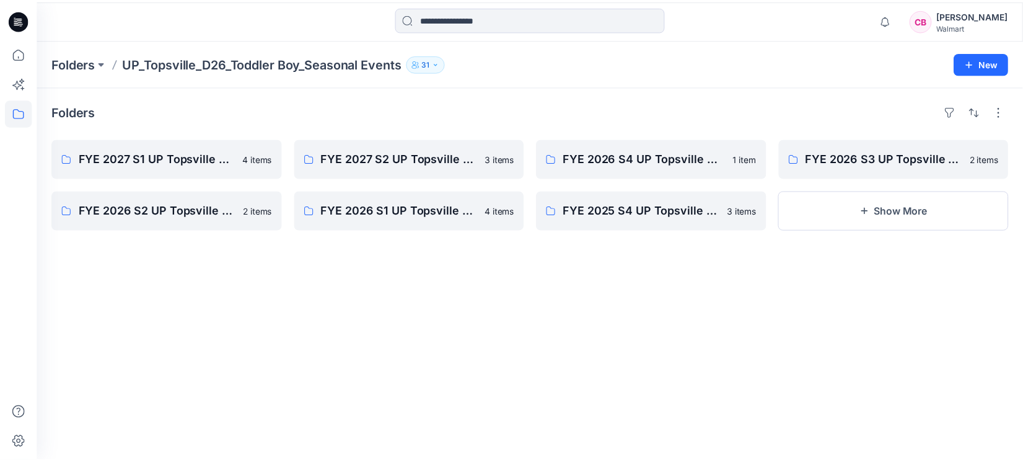
scroll to position [93, 0]
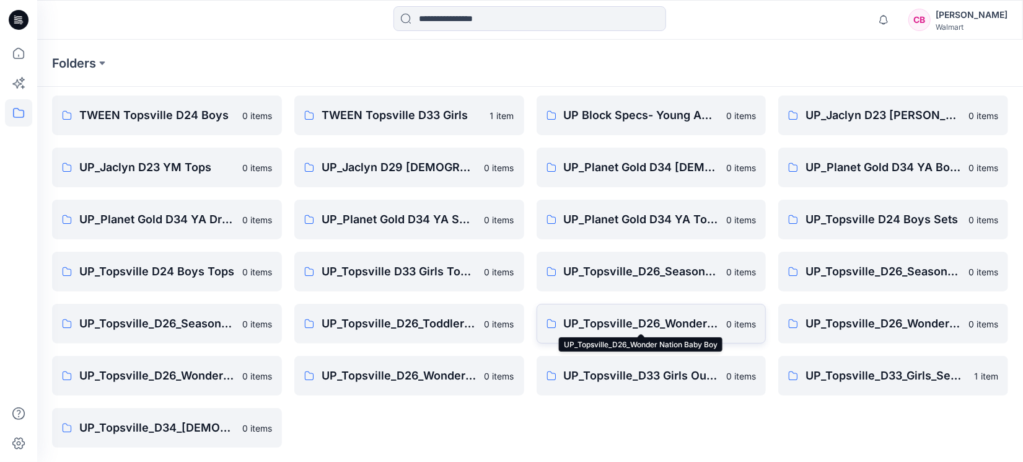
click at [683, 319] on p "UP_Topsville_D26_Wonder Nation Baby Boy" at bounding box center [641, 323] width 155 height 17
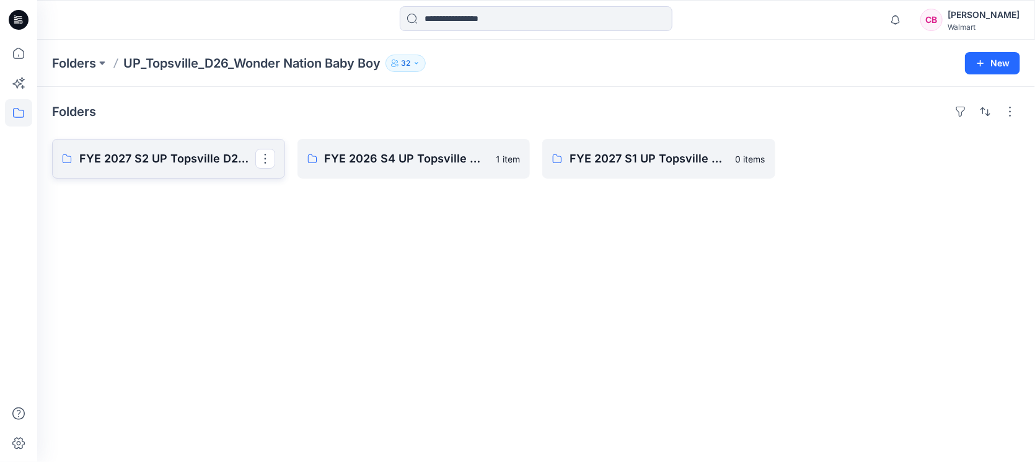
click at [175, 150] on p "FYE 2027 S2 UP Topsville D26 Baby Boy Wonder Nation" at bounding box center [167, 158] width 176 height 17
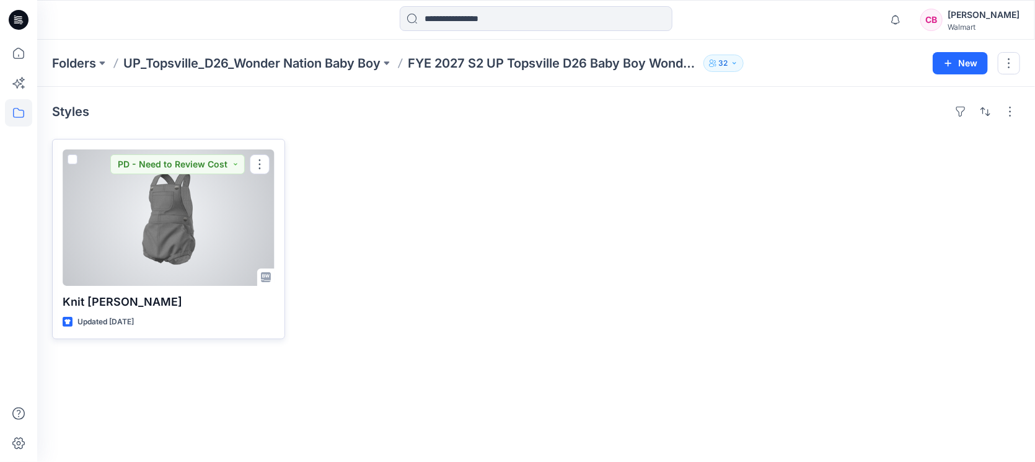
click at [136, 216] on div at bounding box center [169, 217] width 212 height 136
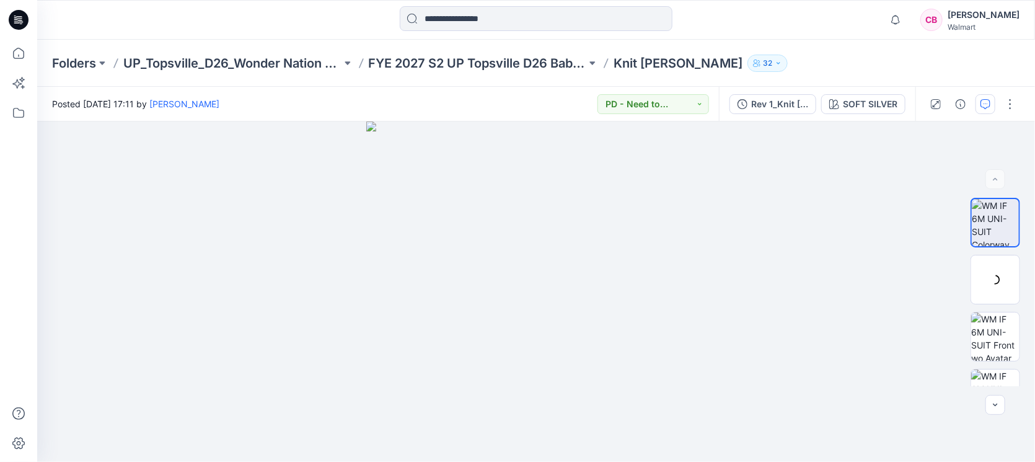
click at [993, 100] on button "button" at bounding box center [985, 104] width 20 height 20
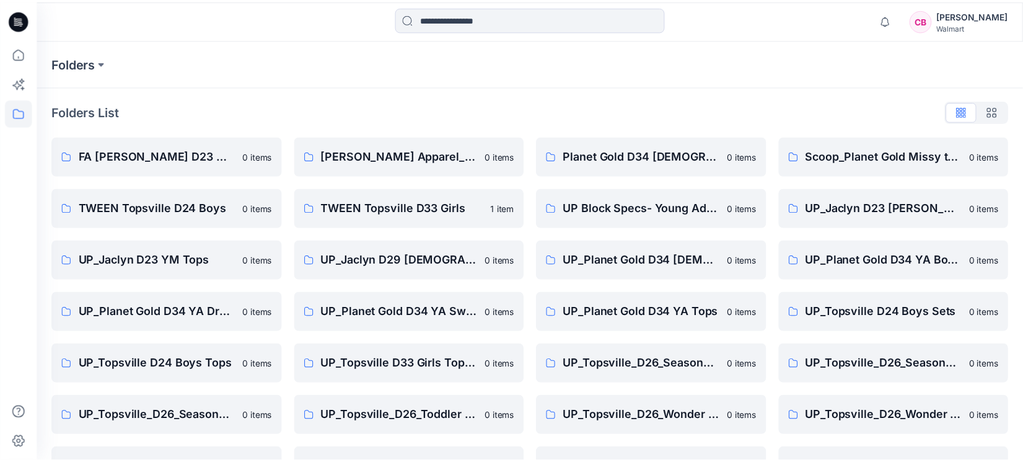
scroll to position [93, 0]
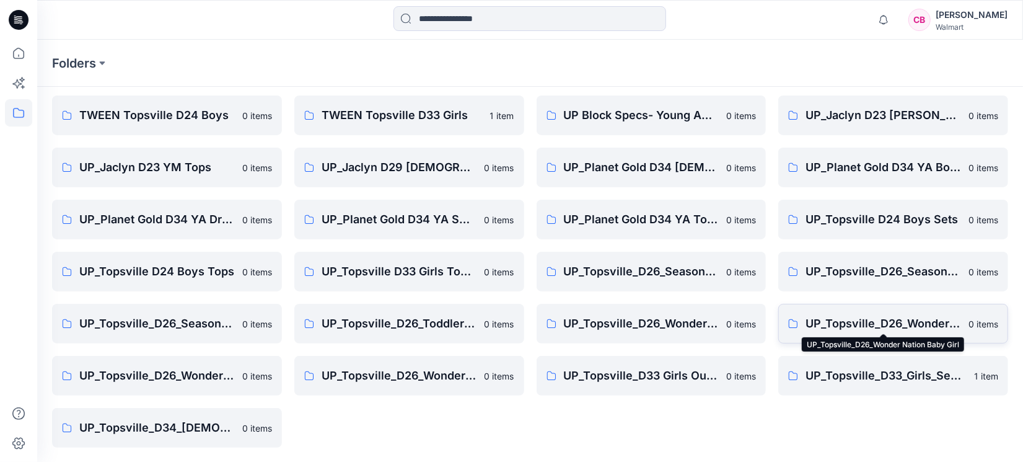
click at [924, 323] on p "UP_Topsville_D26_Wonder Nation Baby Girl" at bounding box center [882, 323] width 155 height 17
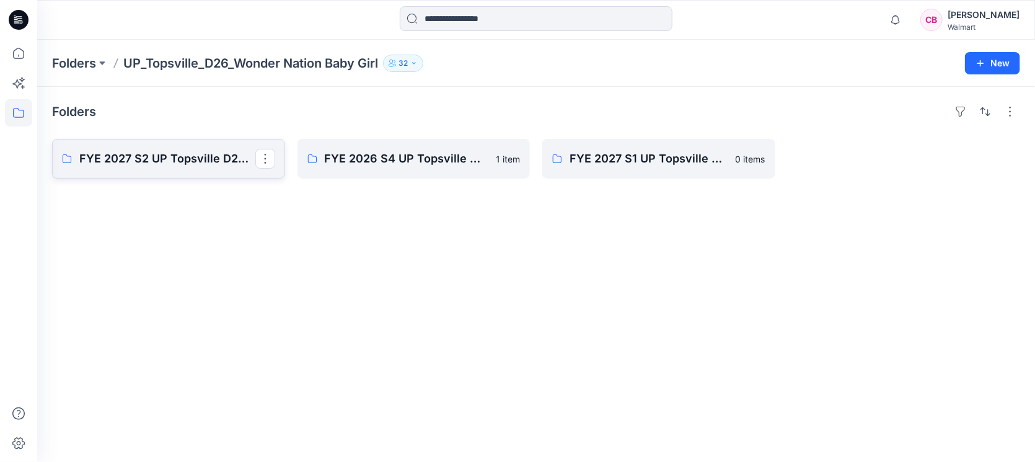
click at [170, 160] on p "FYE 2027 S2 UP Topsville D26 Baby Girl Wonder Nation" at bounding box center [167, 158] width 176 height 17
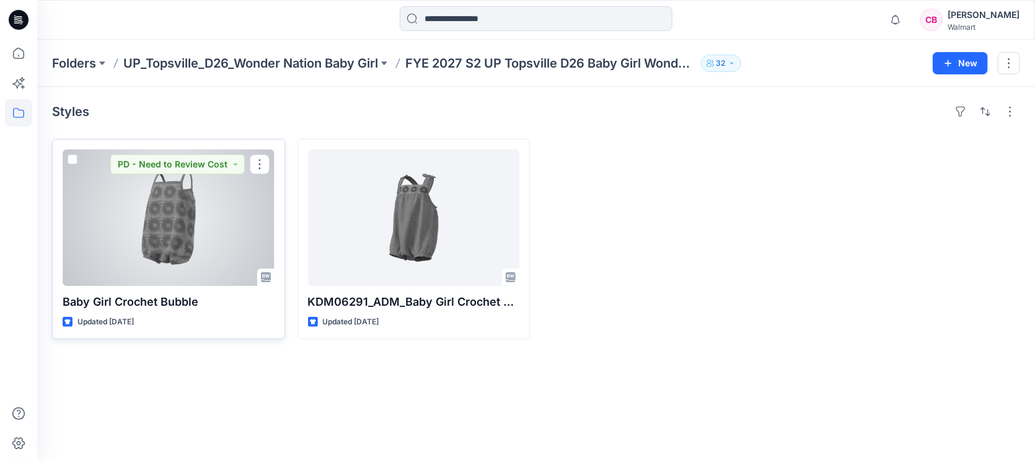
click at [131, 229] on div at bounding box center [169, 217] width 212 height 136
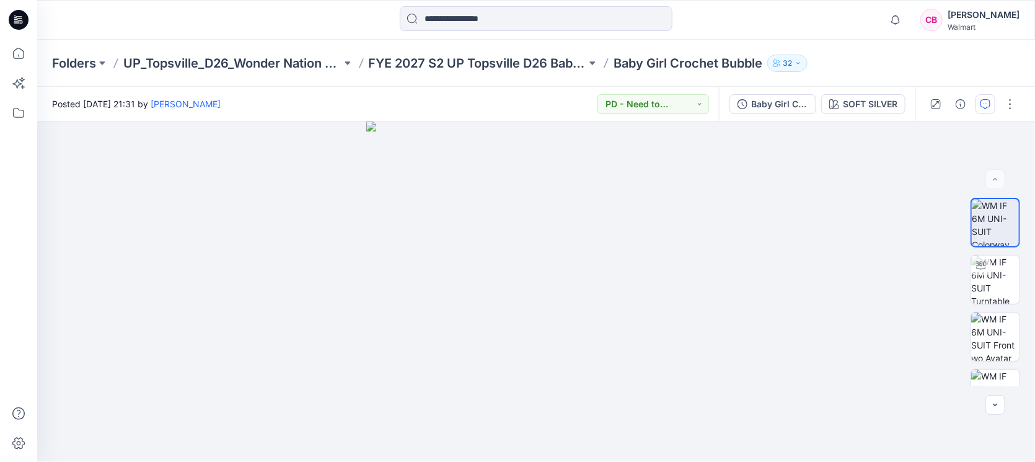
click at [989, 108] on button "button" at bounding box center [985, 104] width 20 height 20
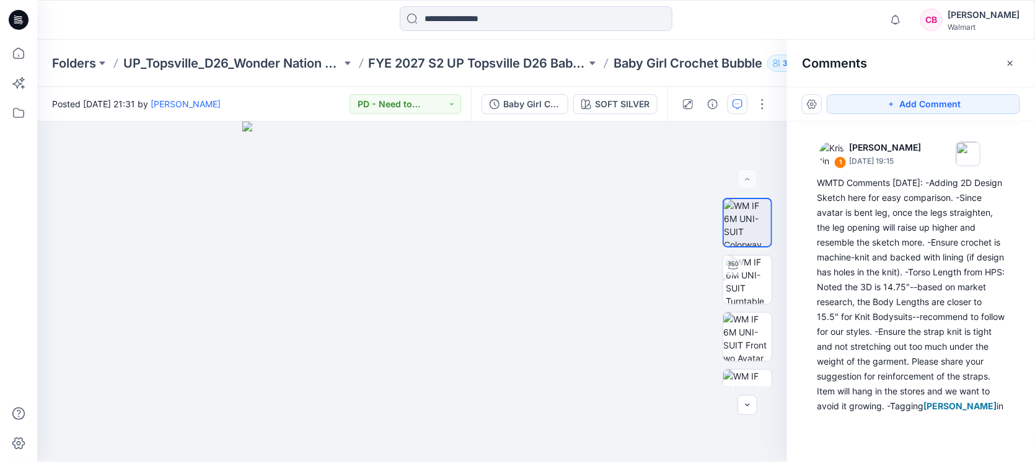
scroll to position [160, 0]
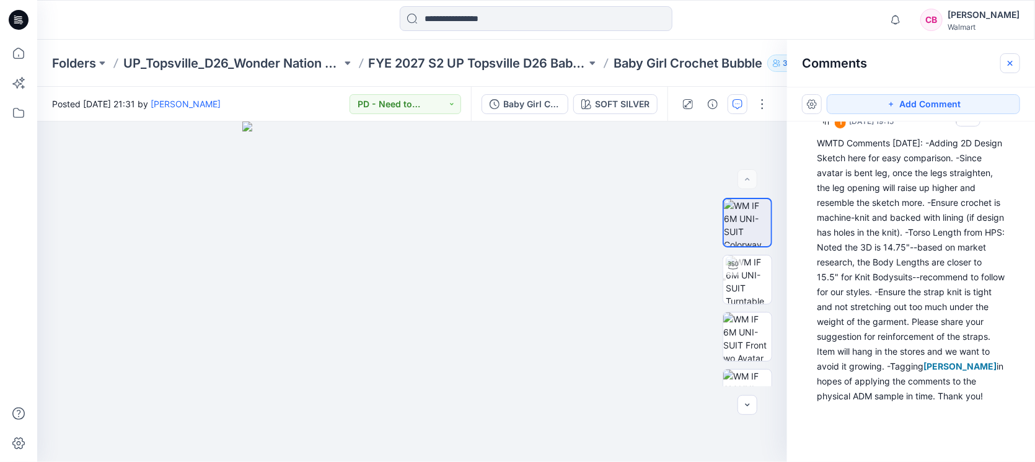
click at [1009, 62] on icon "button" at bounding box center [1009, 62] width 5 height 5
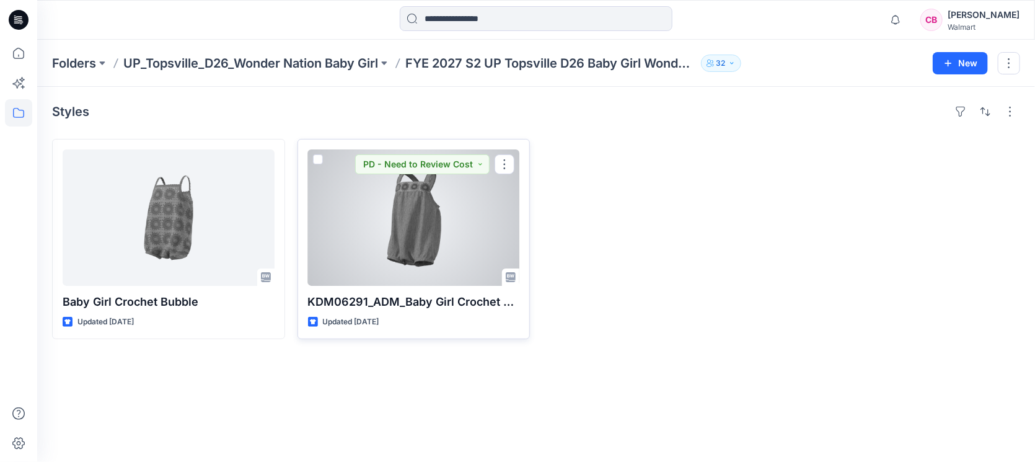
click at [414, 243] on div at bounding box center [414, 217] width 212 height 136
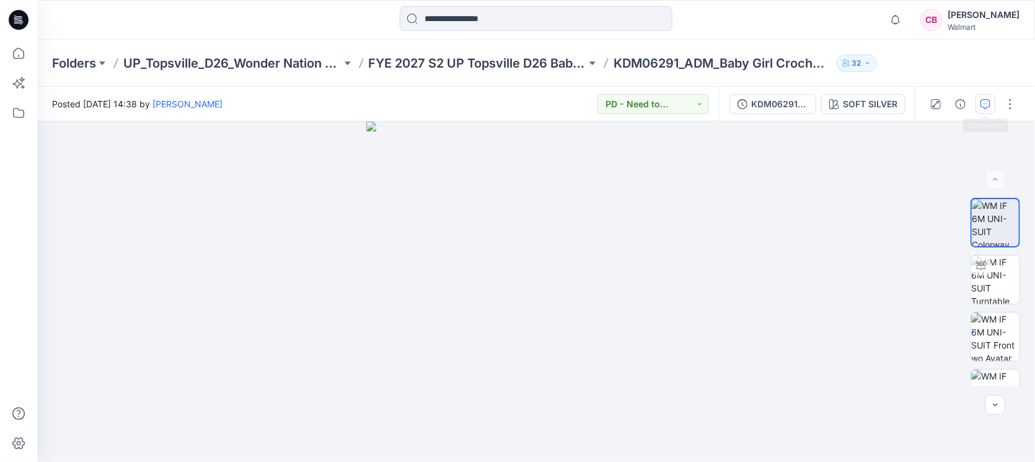
click at [992, 105] on button "button" at bounding box center [985, 104] width 20 height 20
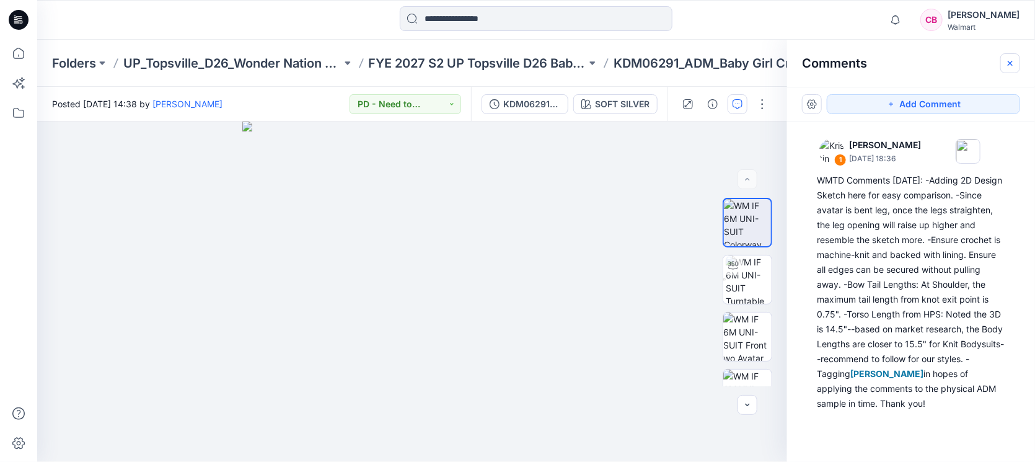
click at [1004, 68] on button "button" at bounding box center [1010, 63] width 20 height 20
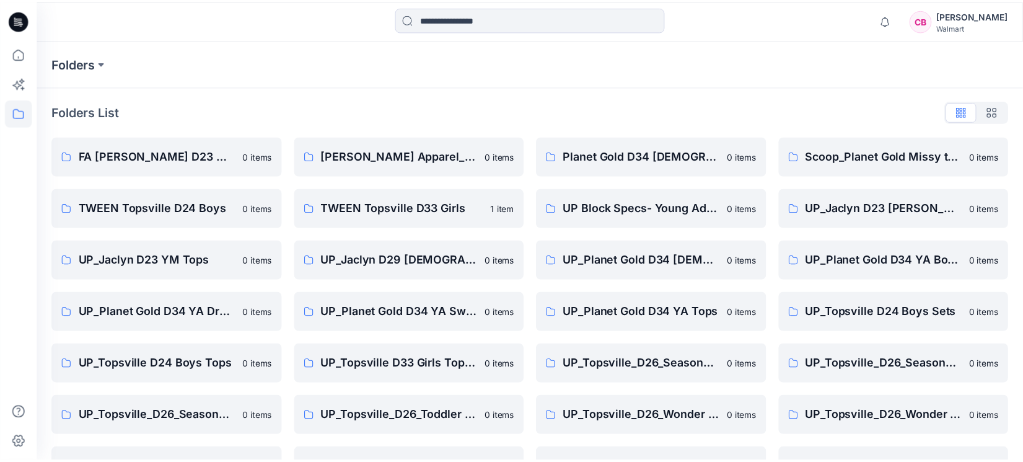
scroll to position [93, 0]
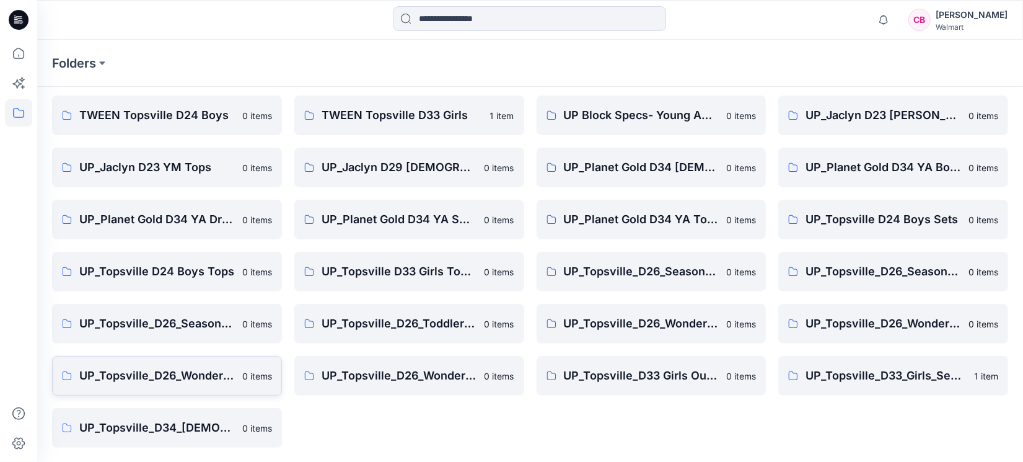
click at [173, 367] on p "UP_Topsville_D26_Wonder Nation_Toddler Boy" at bounding box center [156, 375] width 155 height 17
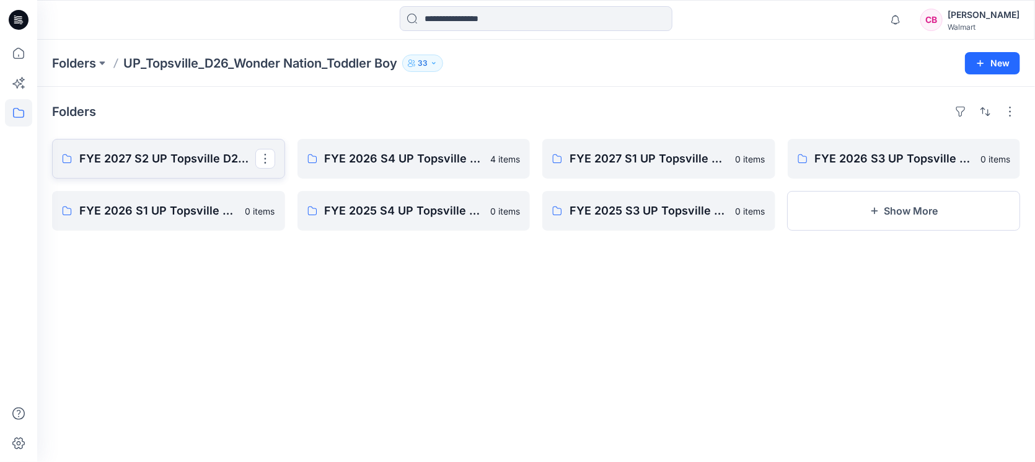
click at [188, 163] on p "FYE 2027 S2 UP Topsville D26 Toddler Boy" at bounding box center [167, 158] width 176 height 17
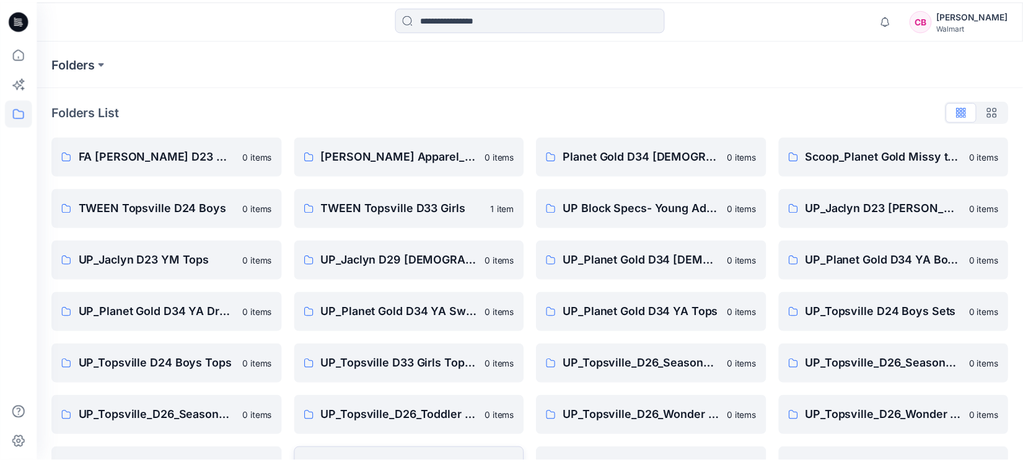
scroll to position [93, 0]
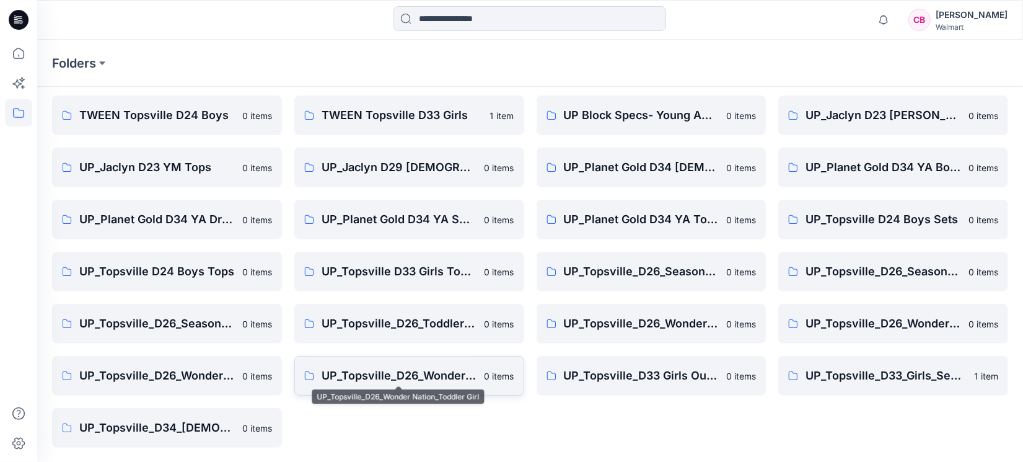
click at [415, 378] on p "UP_Topsville_D26_Wonder Nation_Toddler Girl" at bounding box center [399, 375] width 155 height 17
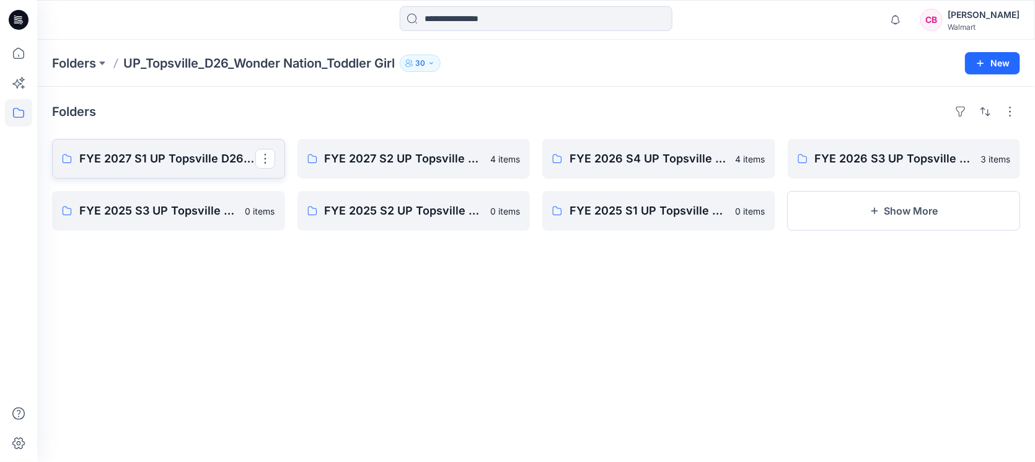
click at [156, 157] on p "FYE 2027 S1 UP Topsville D26 Toddler Girl Wonder Nation" at bounding box center [167, 158] width 176 height 17
click at [398, 168] on link "FYE 2027 S2 UP Topsville D26 Toddler Girl Wonder Nation" at bounding box center [413, 159] width 233 height 40
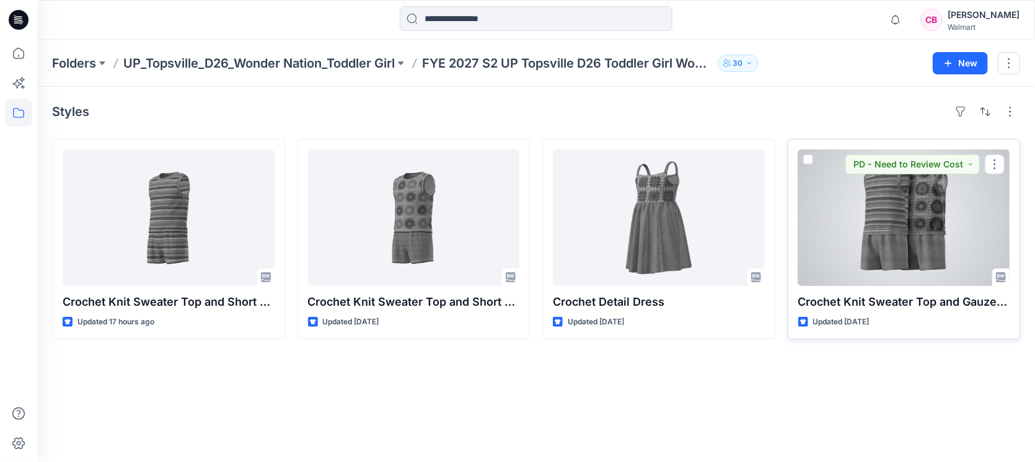
click at [915, 252] on div at bounding box center [904, 217] width 212 height 136
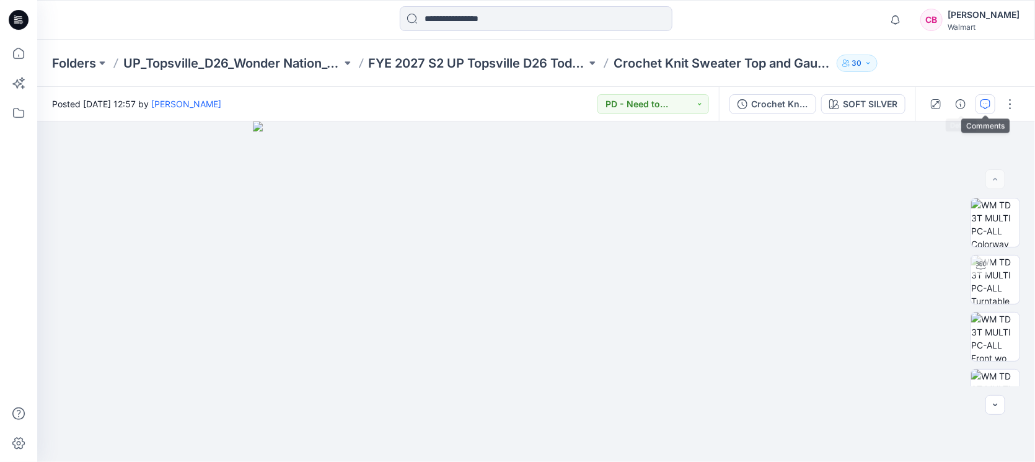
click at [984, 100] on icon "button" at bounding box center [985, 104] width 10 height 10
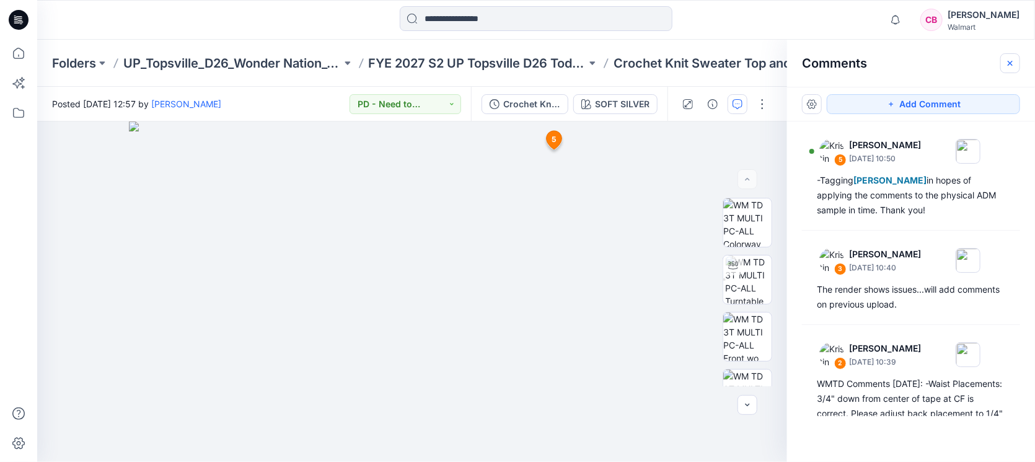
click at [1007, 68] on button "button" at bounding box center [1010, 63] width 20 height 20
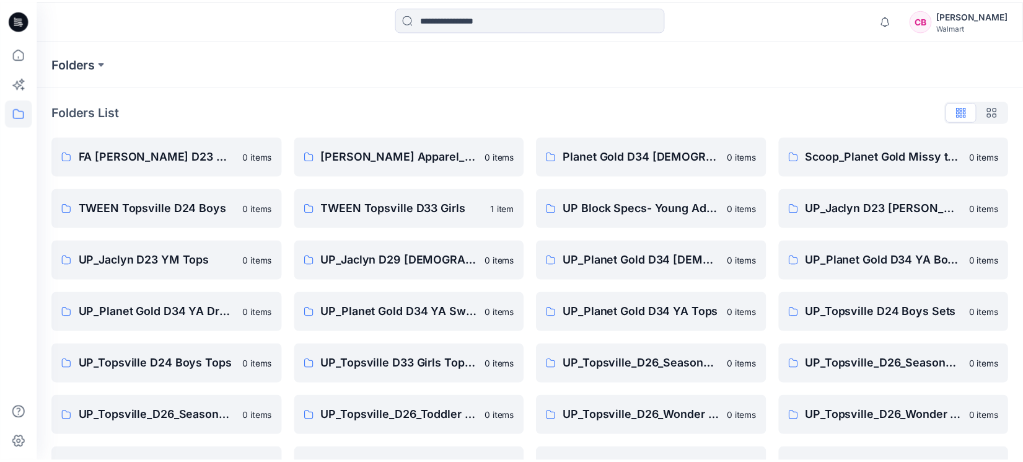
scroll to position [93, 0]
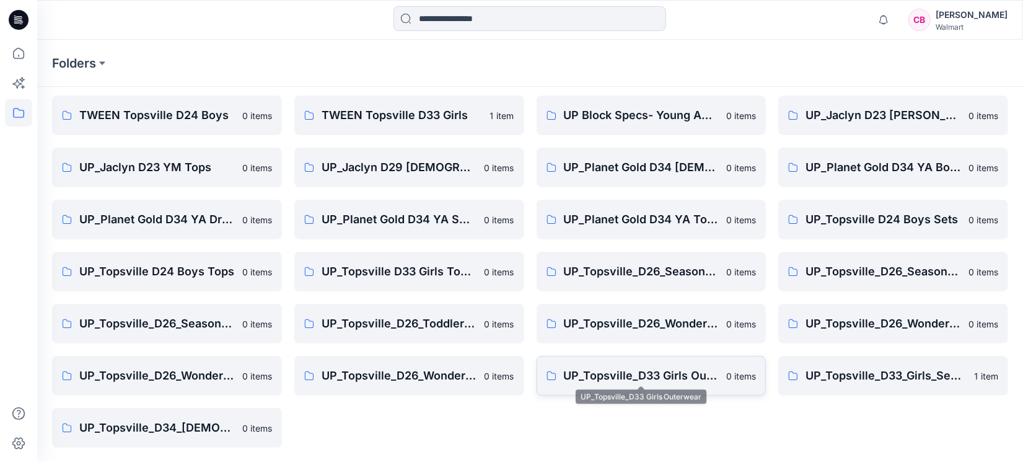
click at [600, 383] on p "UP_Topsville_D33 Girls Outerwear" at bounding box center [641, 375] width 155 height 17
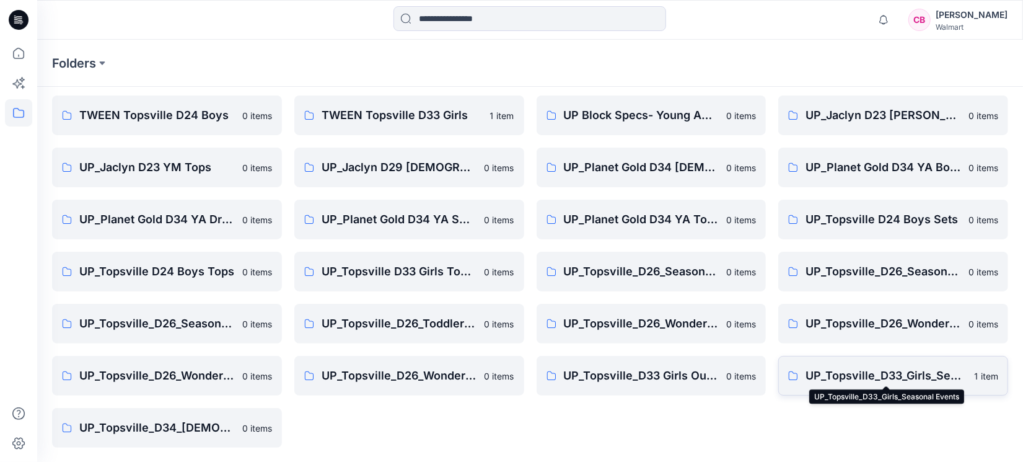
click at [880, 370] on p "UP_Topsville_D33_Girls_Seasonal Events" at bounding box center [885, 375] width 161 height 17
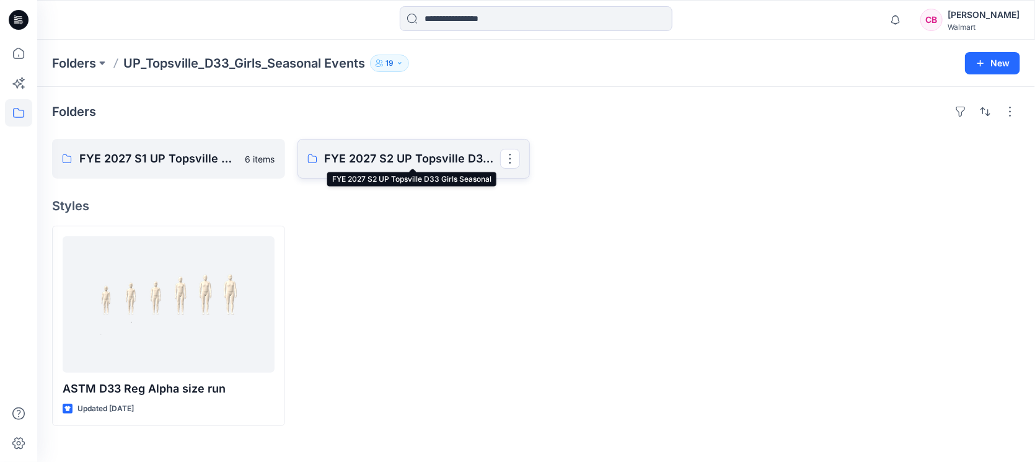
click at [434, 158] on p "FYE 2027 S2 UP Topsville D33 Girls Seasonal" at bounding box center [413, 158] width 176 height 17
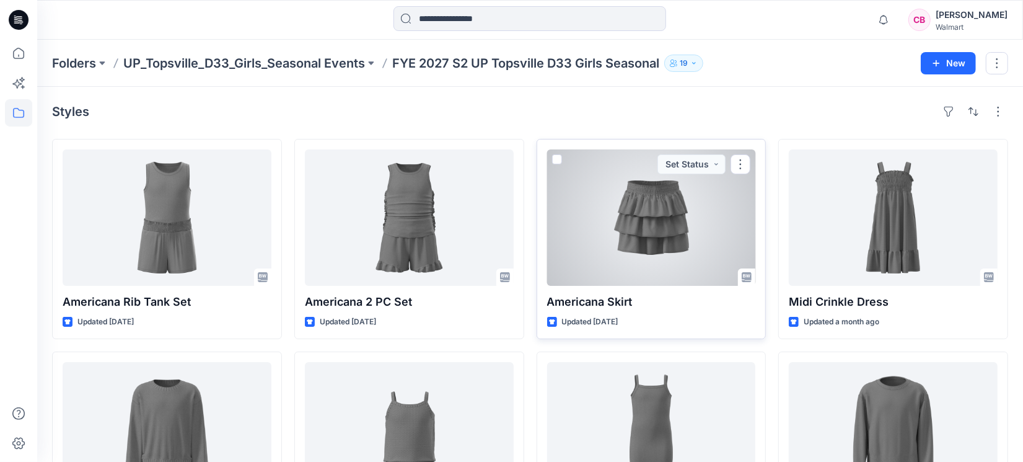
click at [560, 226] on div at bounding box center [651, 217] width 209 height 136
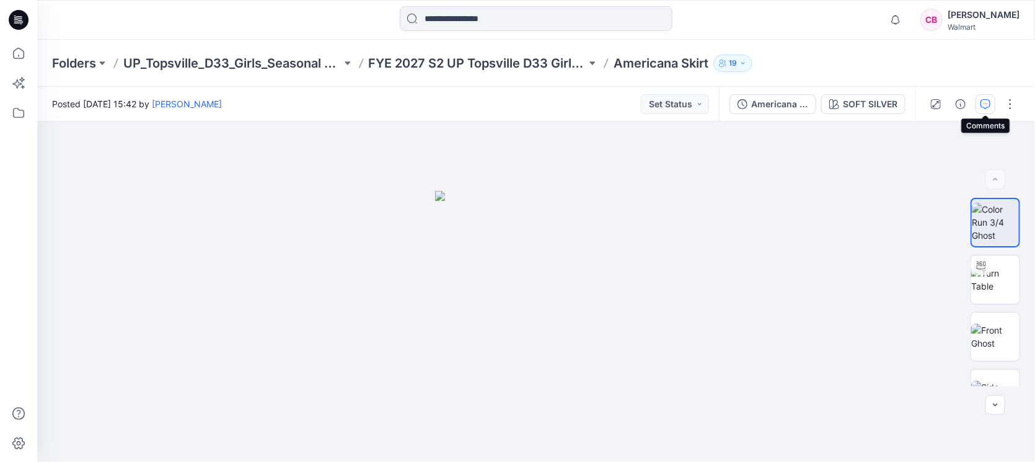
click at [991, 108] on button "button" at bounding box center [985, 104] width 20 height 20
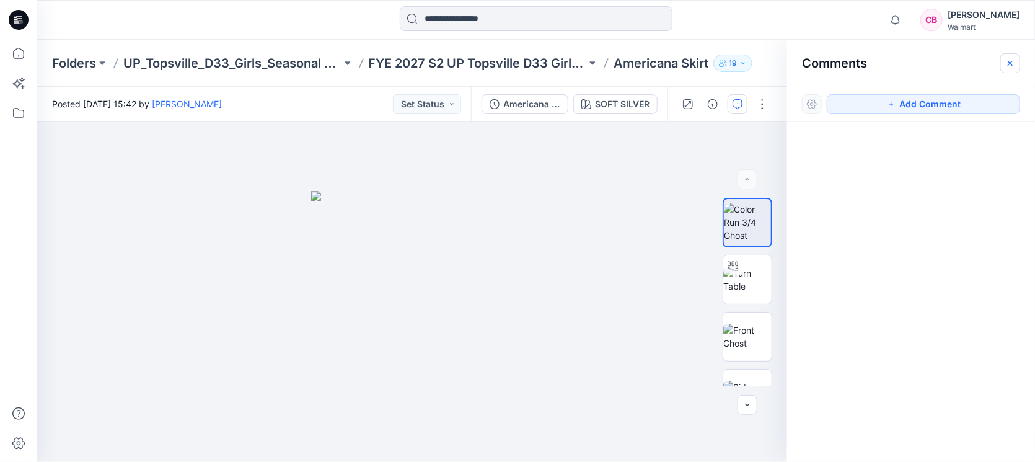
click at [1011, 56] on button "button" at bounding box center [1010, 63] width 20 height 20
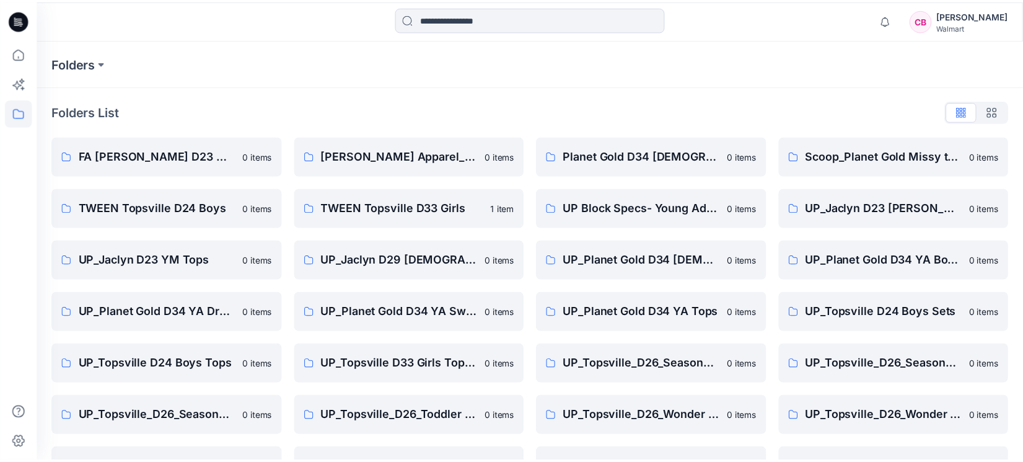
scroll to position [93, 0]
